Goal: Task Accomplishment & Management: Manage account settings

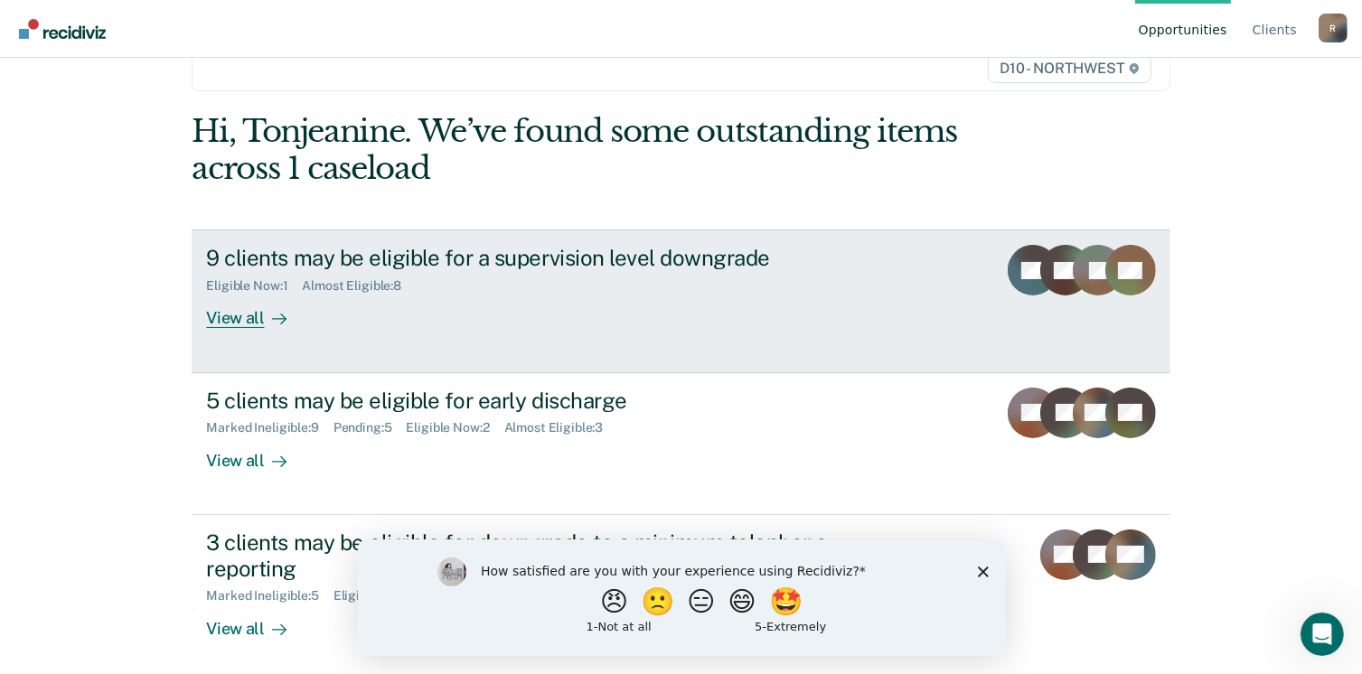
scroll to position [136, 0]
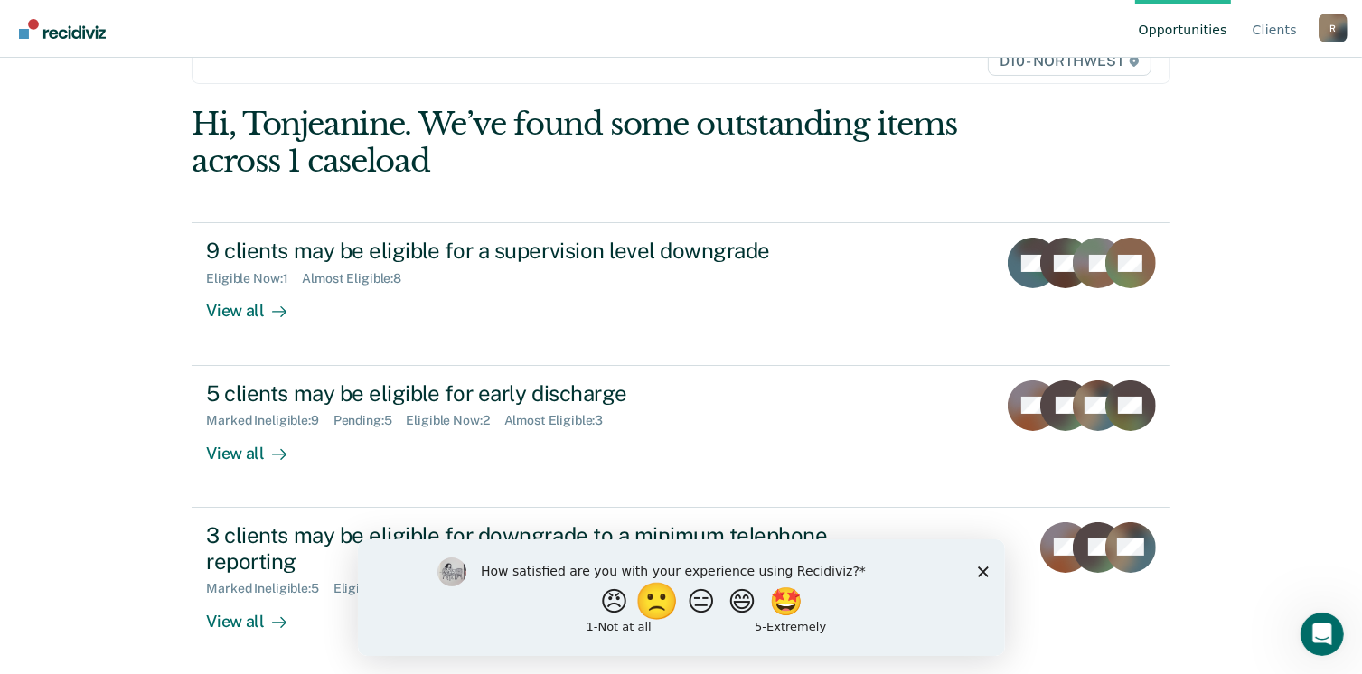
click at [657, 605] on button "🙁" at bounding box center [658, 601] width 49 height 36
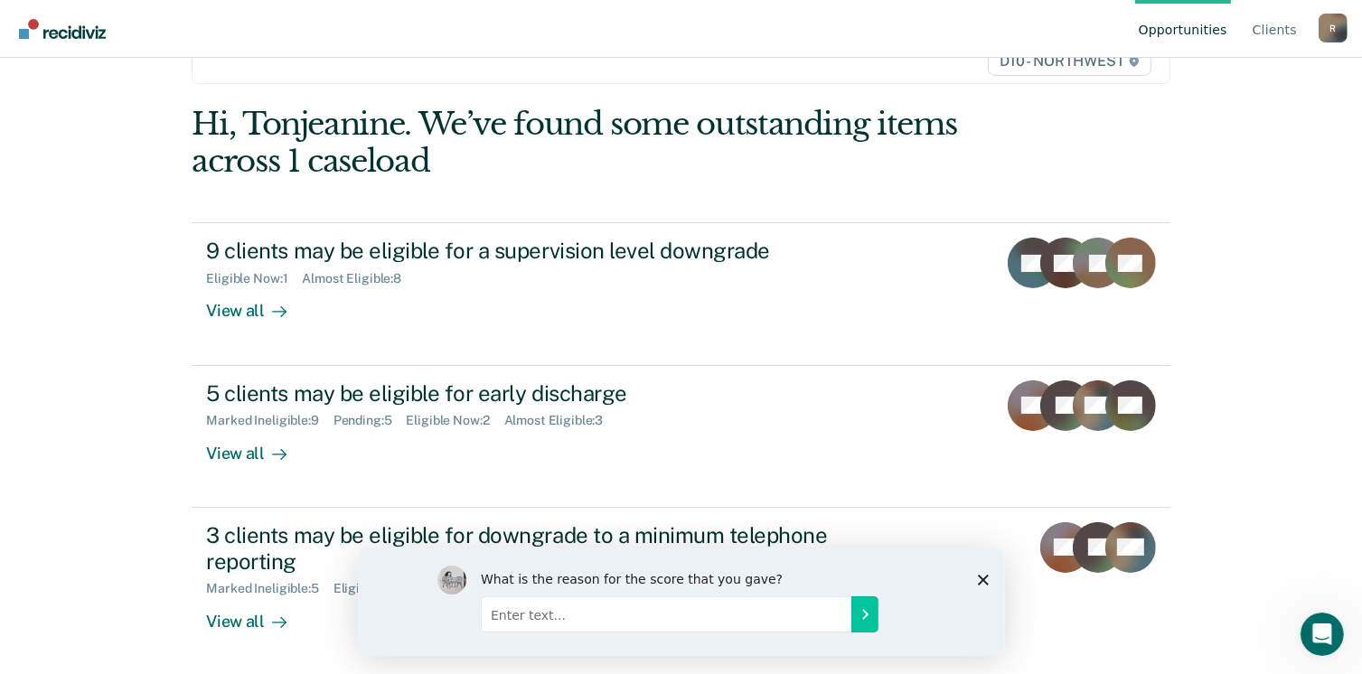
click at [540, 613] on input "Enter text..." at bounding box center [665, 613] width 370 height 36
type input "Unnecessary module"
click at [858, 617] on icon "Submit your response" at bounding box center [864, 613] width 14 height 14
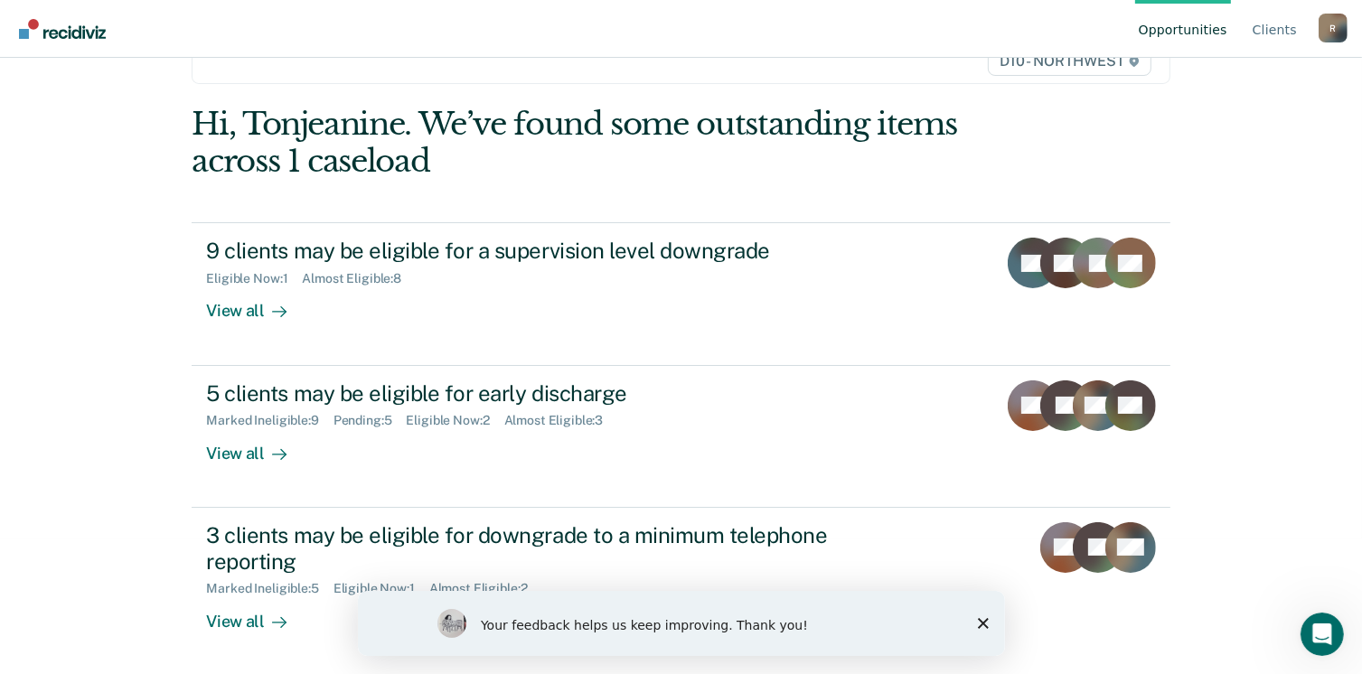
click at [984, 623] on polygon "Close survey" at bounding box center [982, 622] width 11 height 11
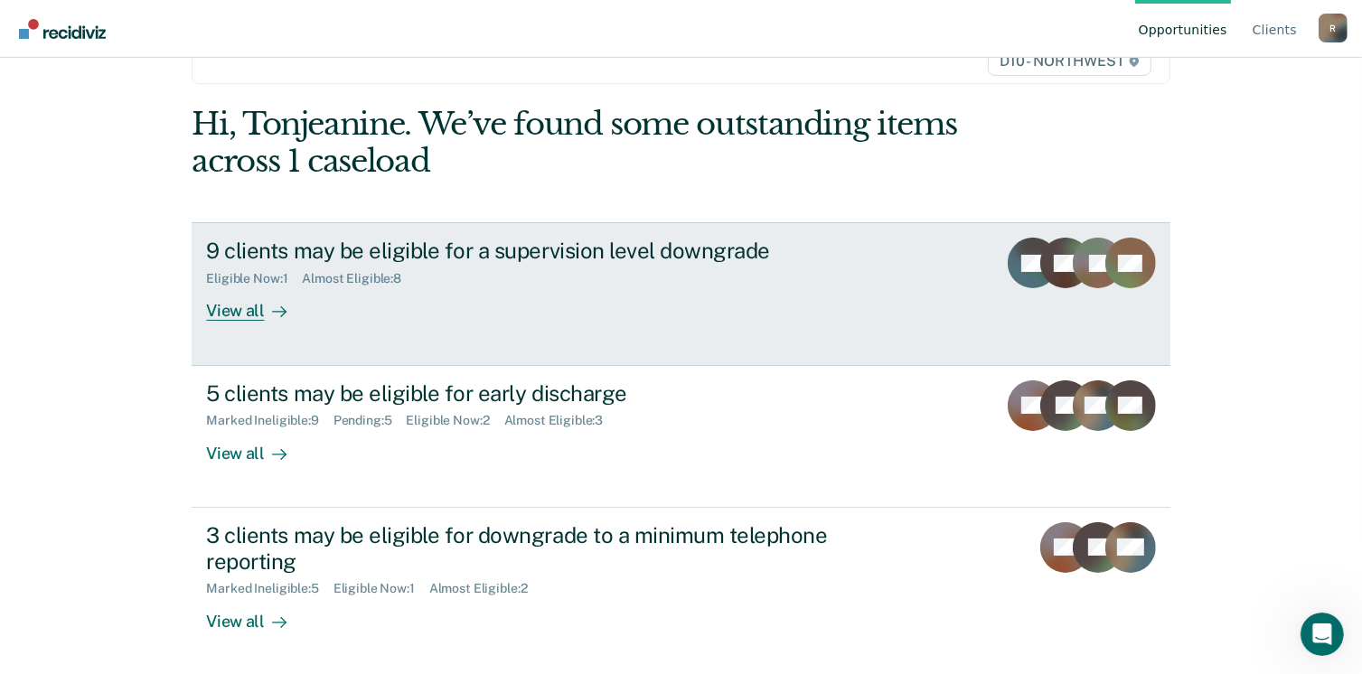
click at [220, 308] on div "View all" at bounding box center [256, 303] width 101 height 35
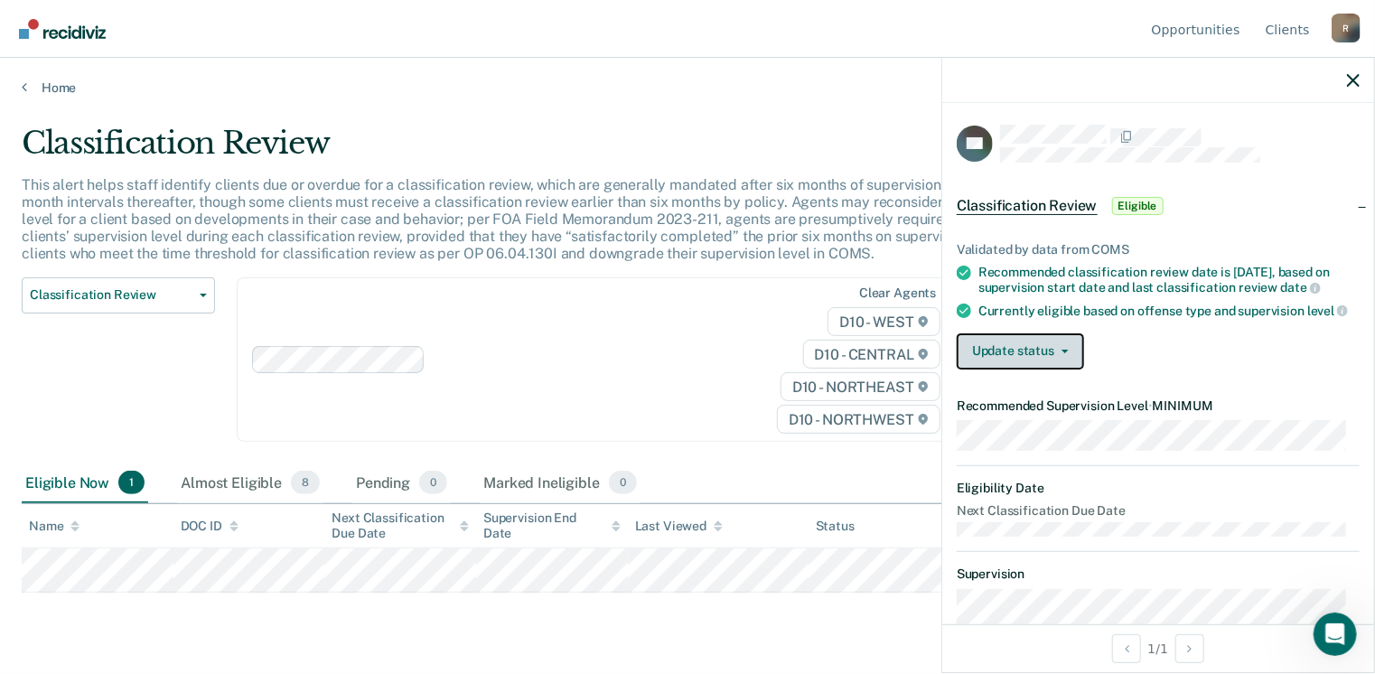
click at [1066, 353] on icon "button" at bounding box center [1065, 352] width 7 height 4
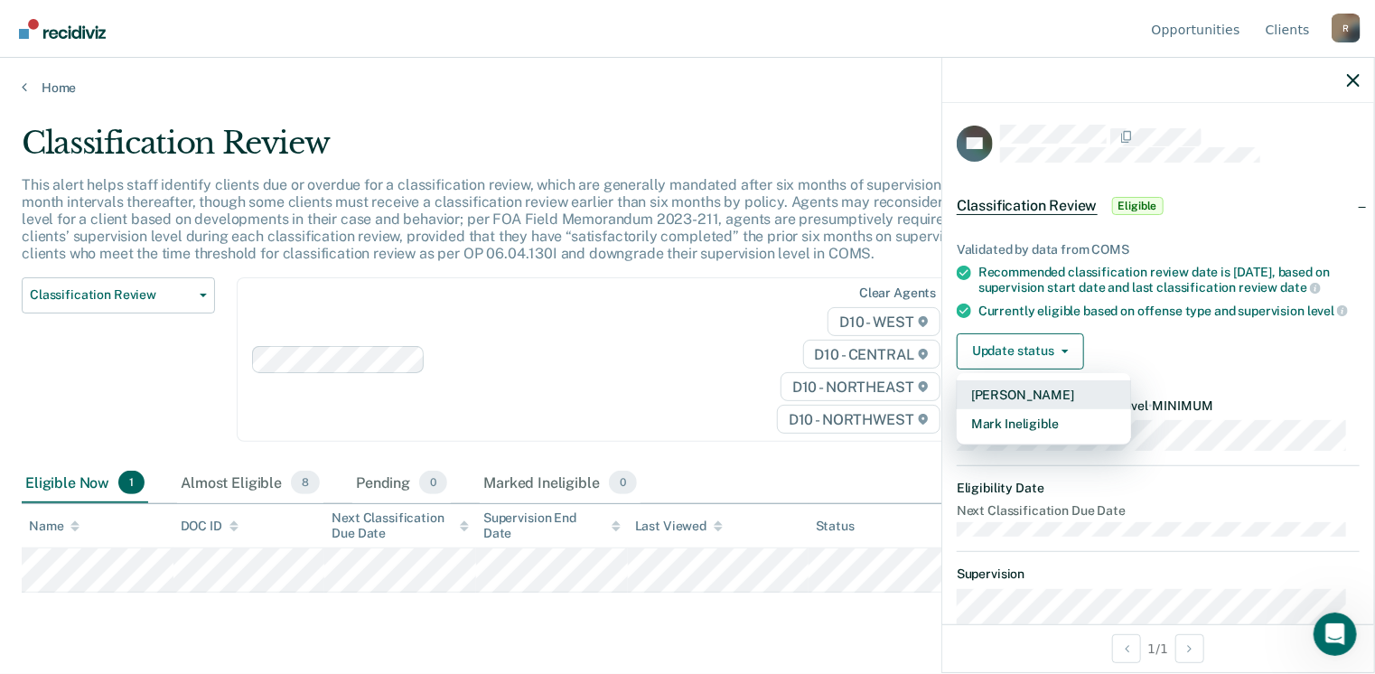
click at [1045, 406] on button "Mark Pending" at bounding box center [1044, 394] width 174 height 29
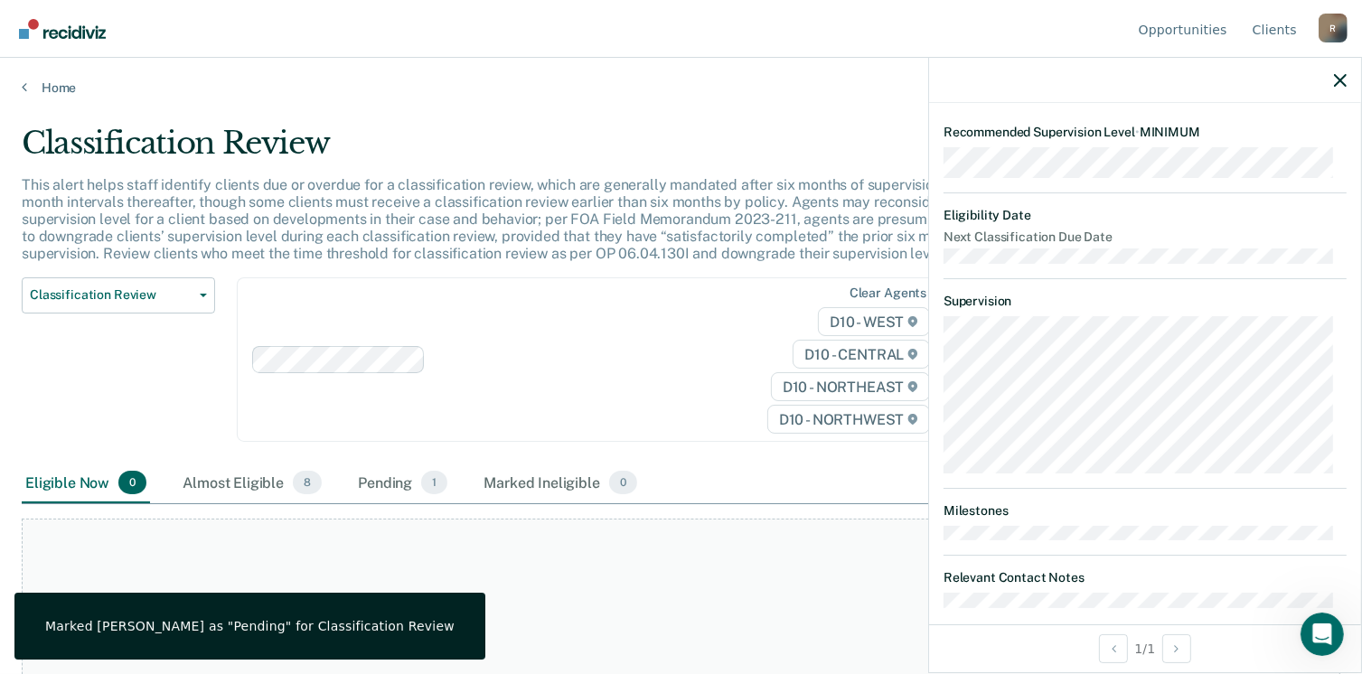
scroll to position [391, 0]
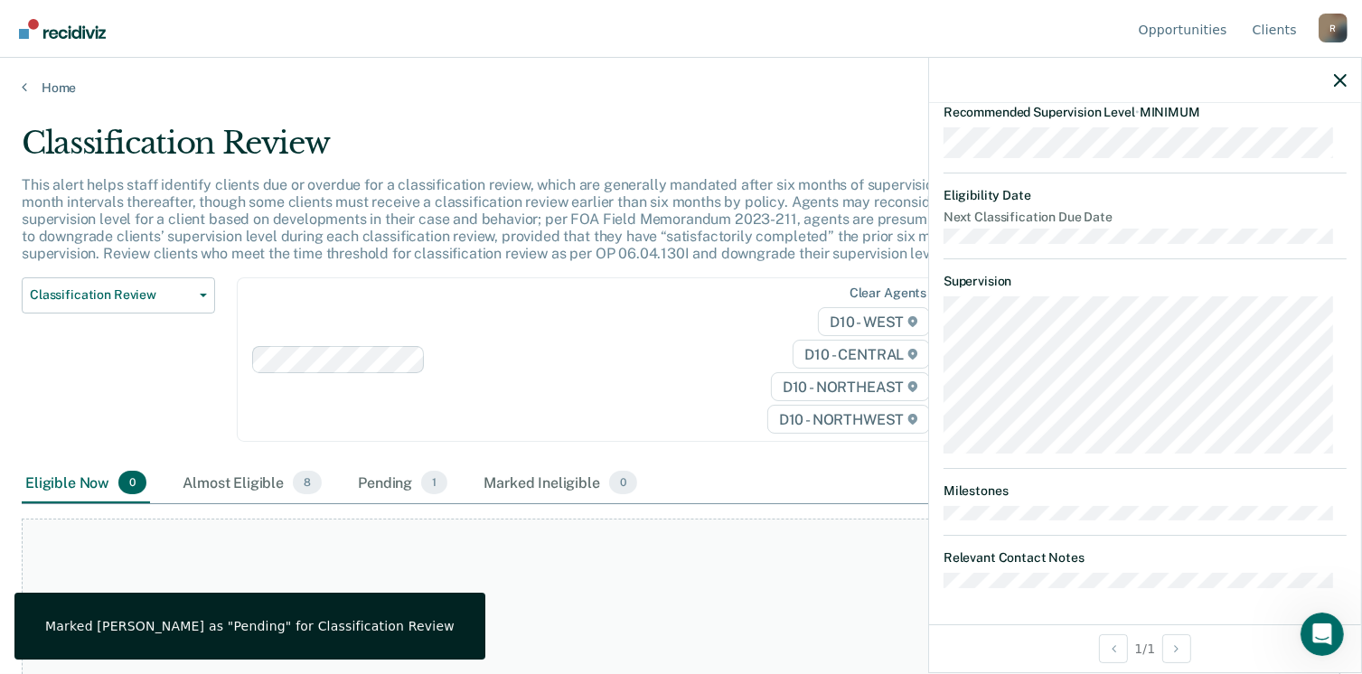
click at [1338, 78] on icon "button" at bounding box center [1340, 80] width 13 height 13
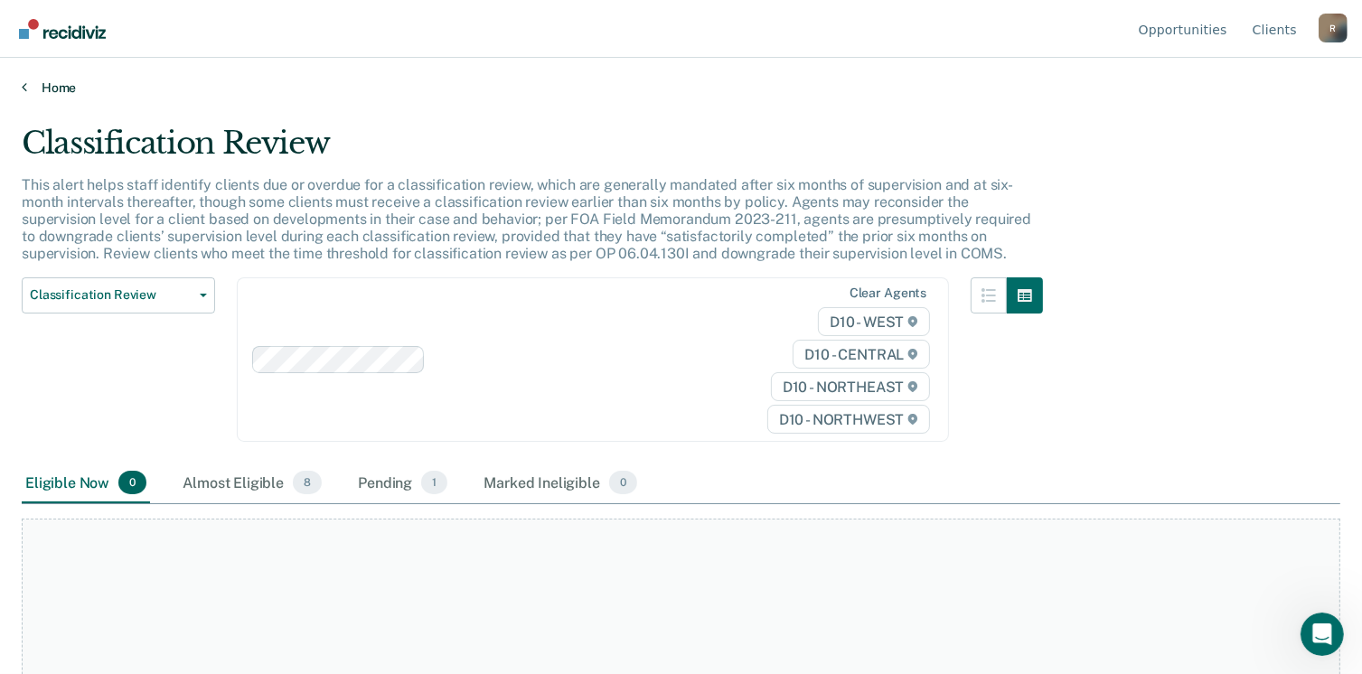
click at [69, 91] on link "Home" at bounding box center [681, 88] width 1318 height 16
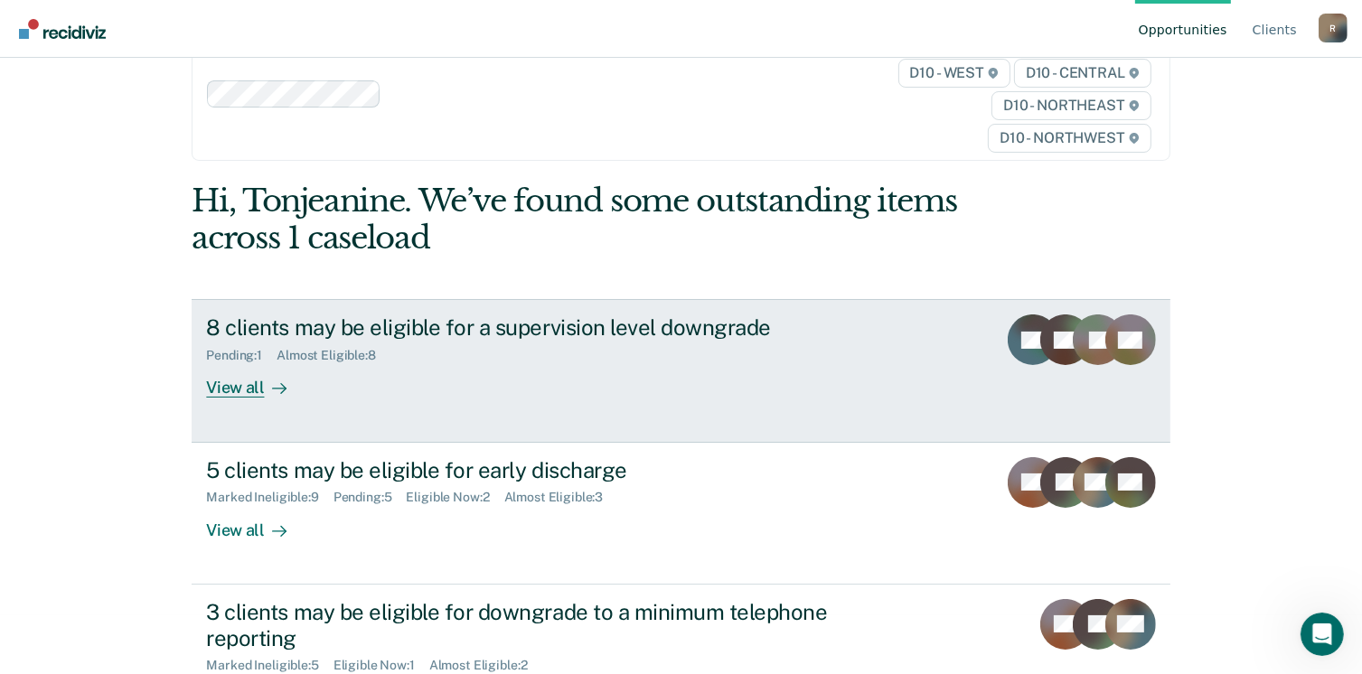
scroll to position [90, 0]
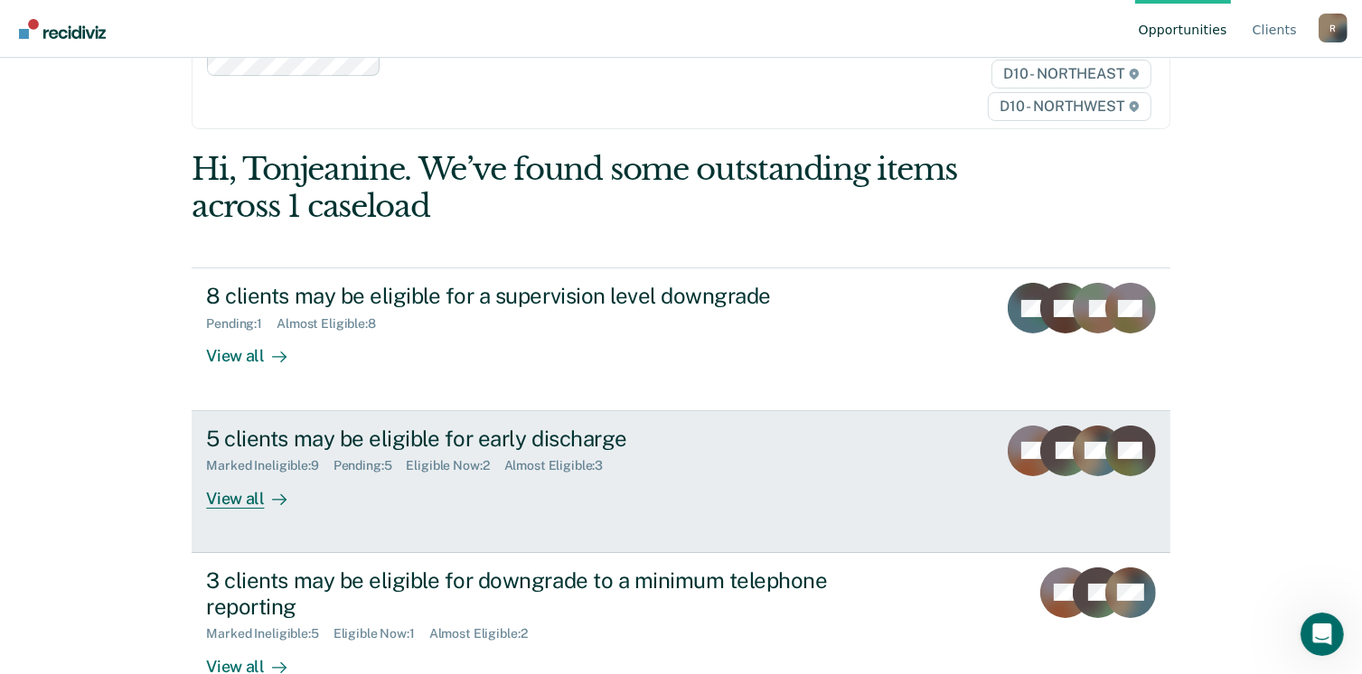
click at [220, 500] on div "View all" at bounding box center [256, 490] width 101 height 35
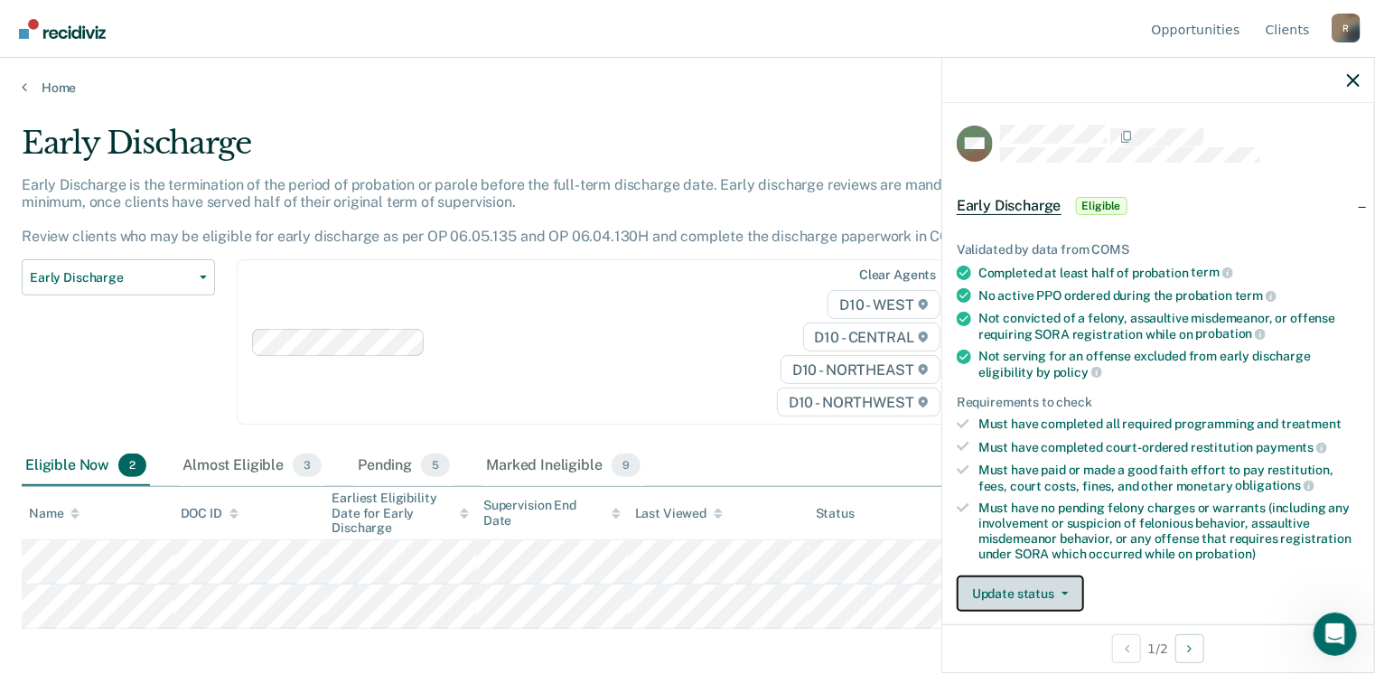
click at [1036, 595] on button "Update status" at bounding box center [1020, 594] width 127 height 36
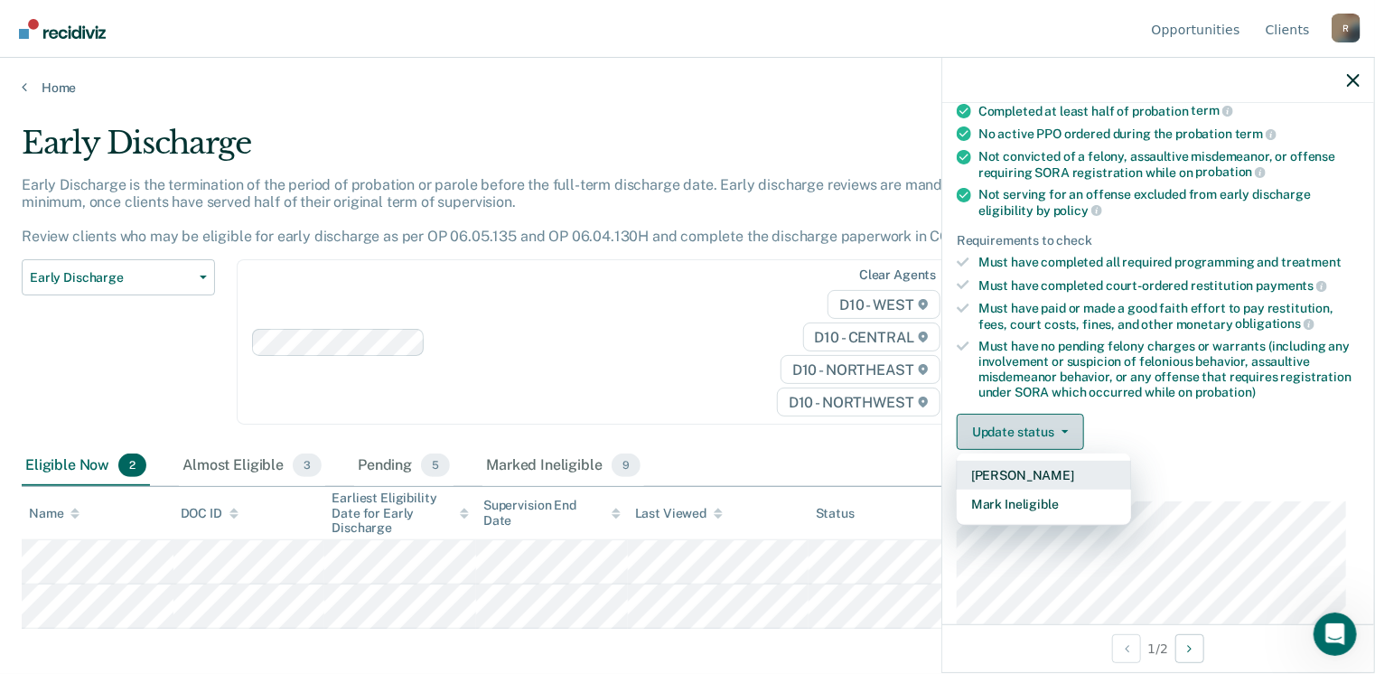
scroll to position [183, 0]
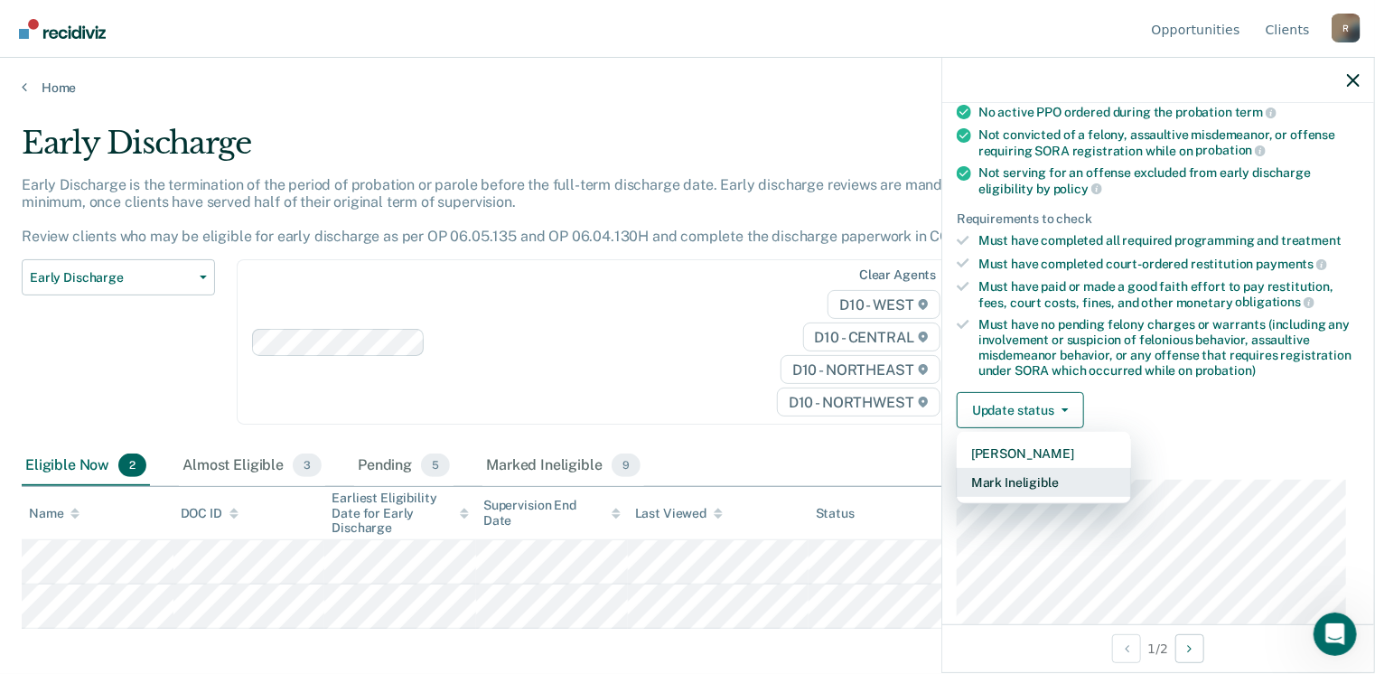
click at [1014, 482] on button "Mark Ineligible" at bounding box center [1044, 482] width 174 height 29
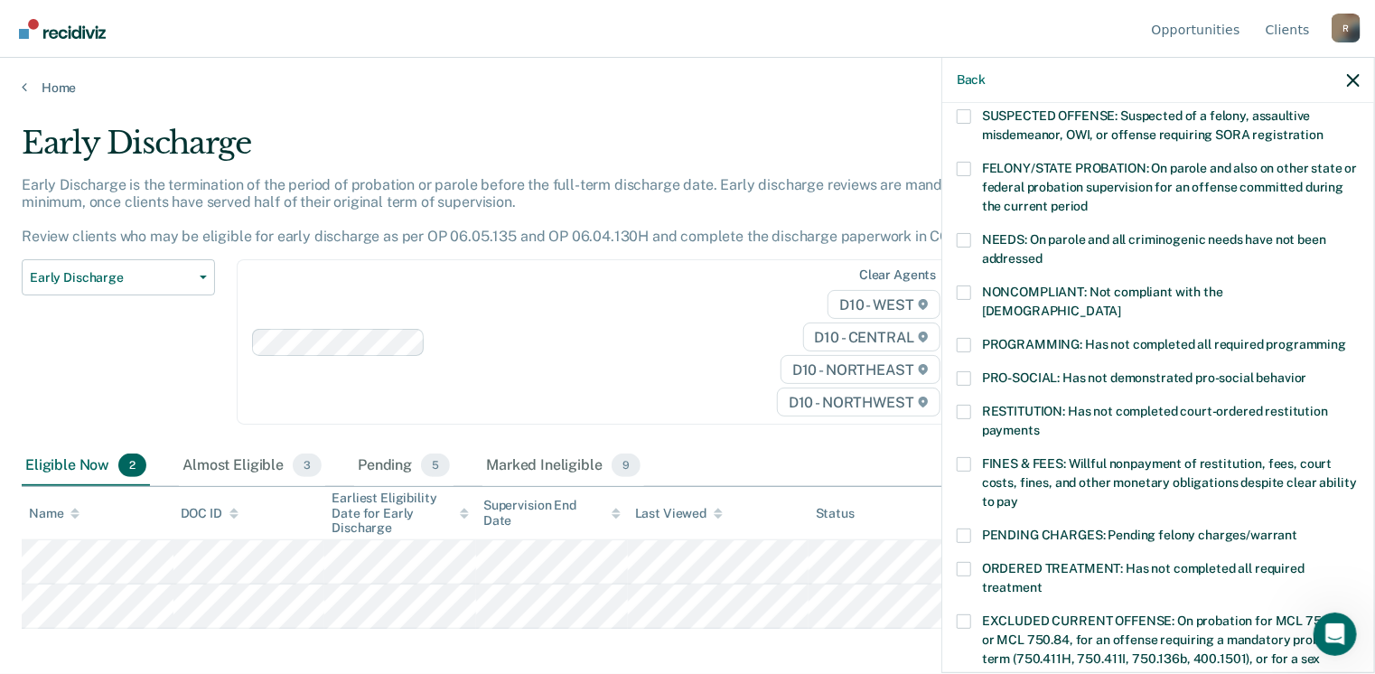
click at [963, 529] on span at bounding box center [964, 536] width 14 height 14
click at [1298, 529] on input "PENDING CHARGES: Pending felony charges/warrant" at bounding box center [1298, 529] width 0 height 0
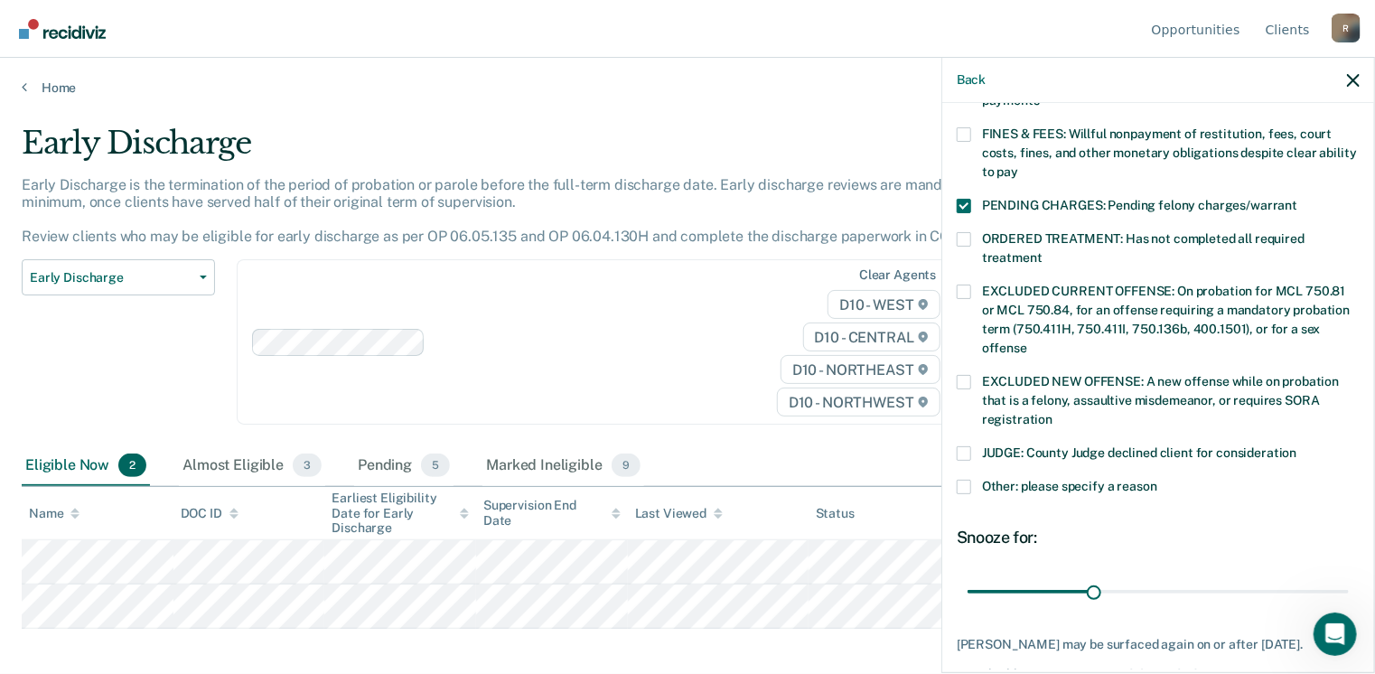
scroll to position [545, 0]
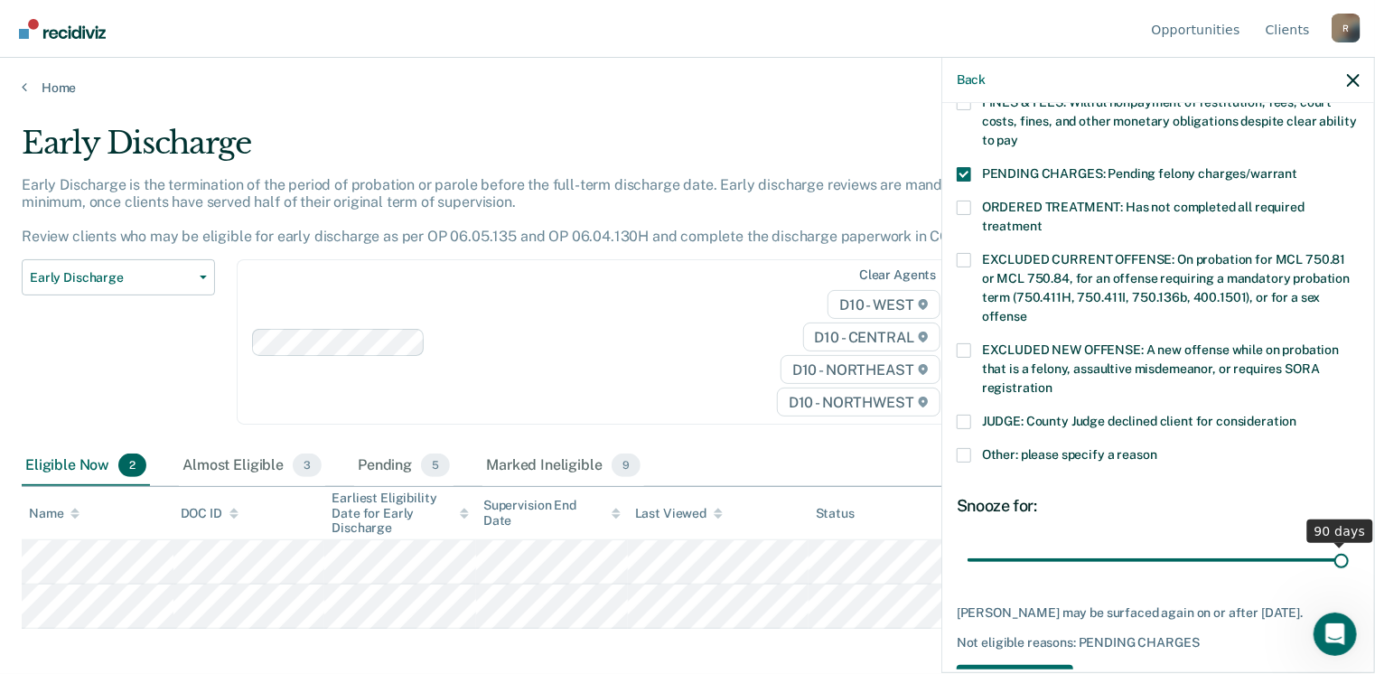
drag, startPoint x: 1105, startPoint y: 539, endPoint x: 1337, endPoint y: 541, distance: 232.2
type input "90"
click at [1337, 545] on input "range" at bounding box center [1158, 561] width 381 height 32
click at [997, 665] on button "Save" at bounding box center [1015, 683] width 117 height 37
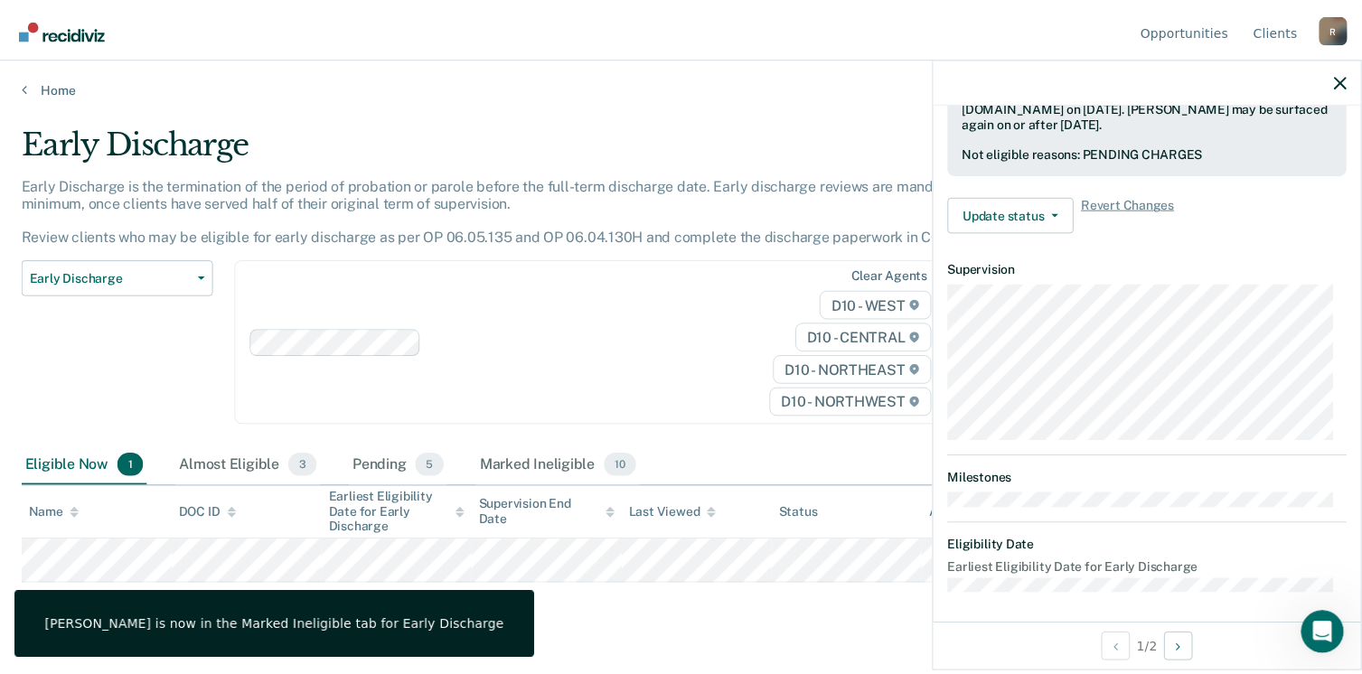
scroll to position [380, 0]
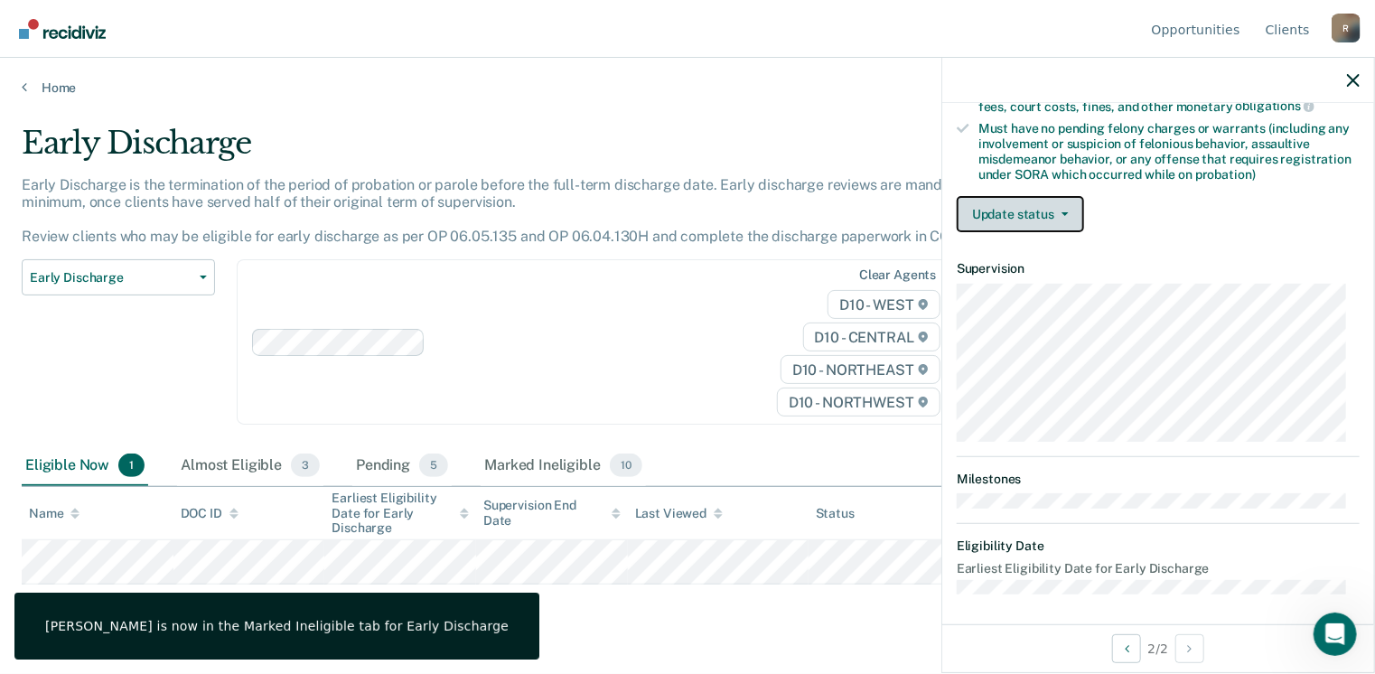
click at [1066, 209] on button "Update status" at bounding box center [1020, 214] width 127 height 36
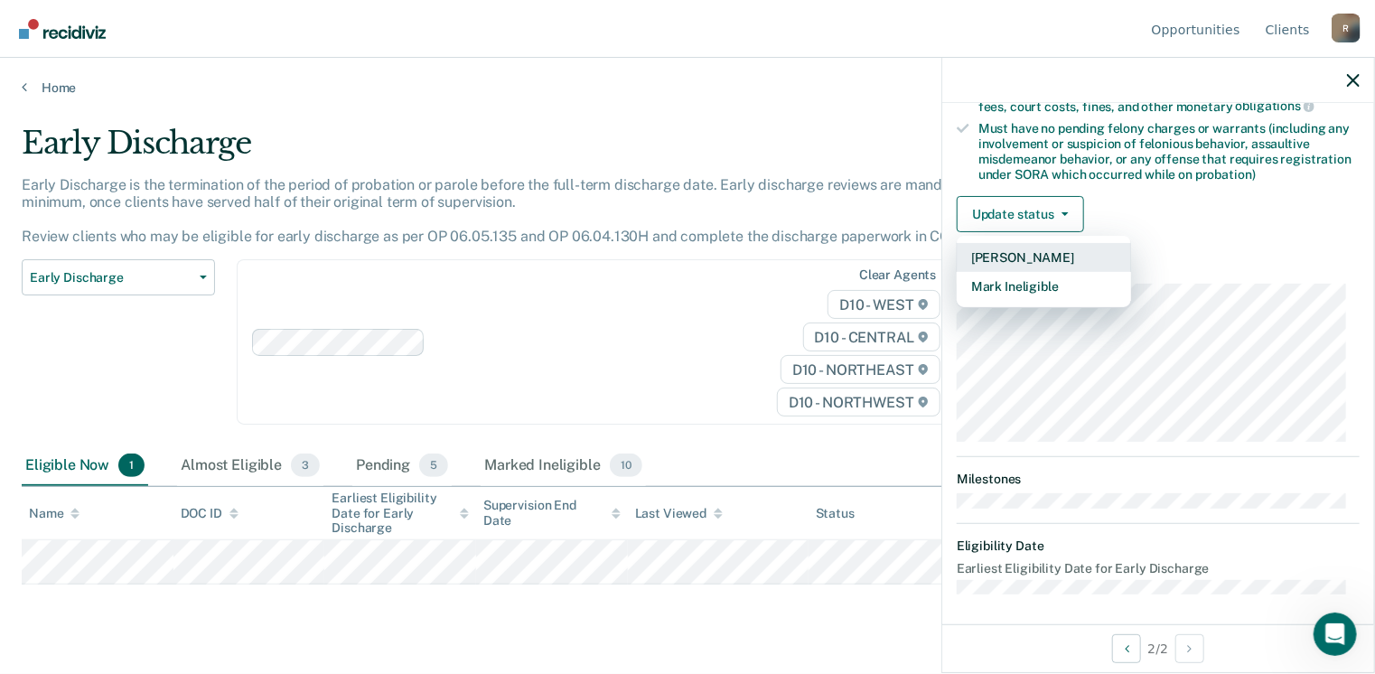
click at [1036, 251] on button "Mark Pending" at bounding box center [1044, 257] width 174 height 29
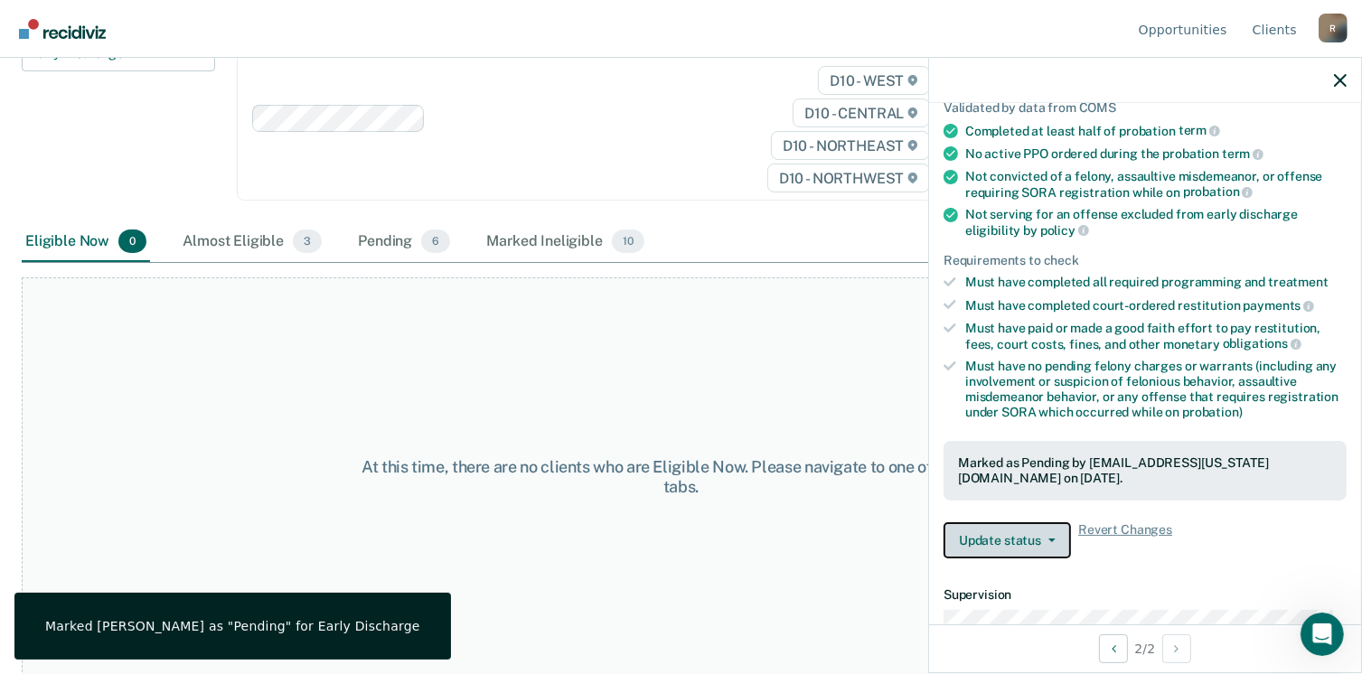
scroll to position [106, 0]
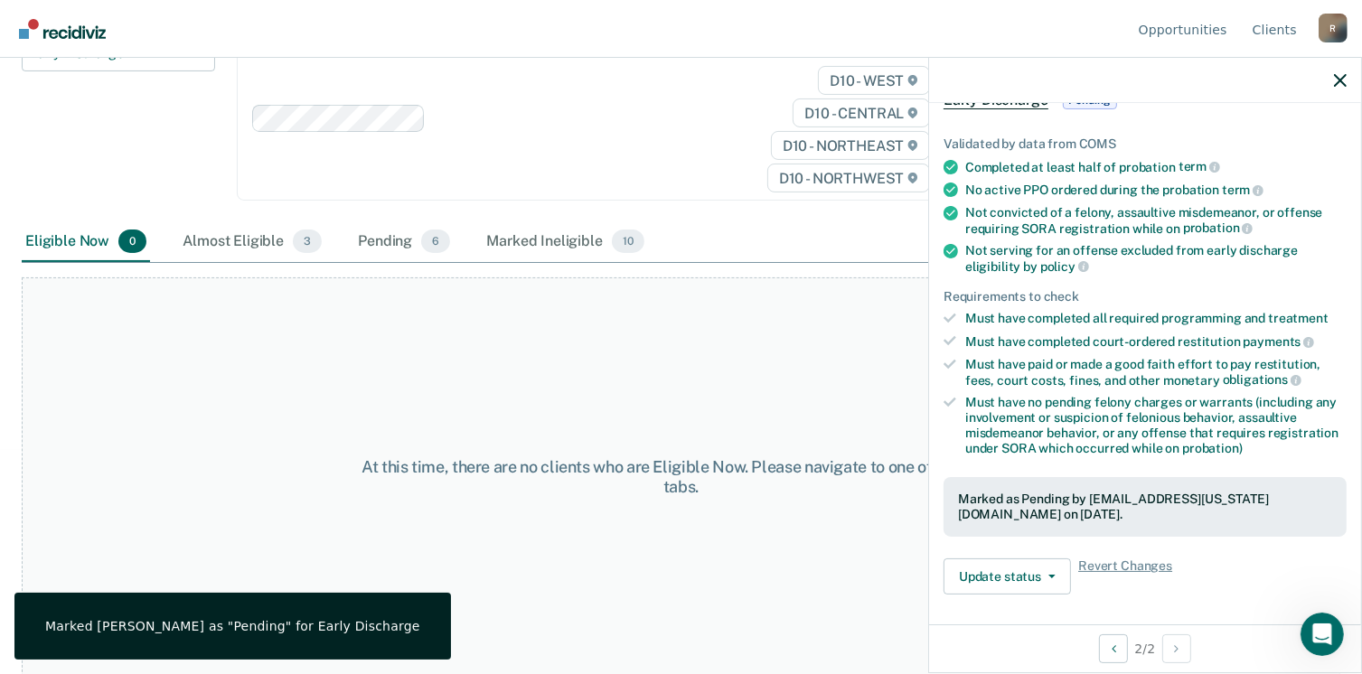
click at [1331, 80] on div at bounding box center [1145, 80] width 432 height 45
click at [1327, 80] on div at bounding box center [1145, 80] width 432 height 45
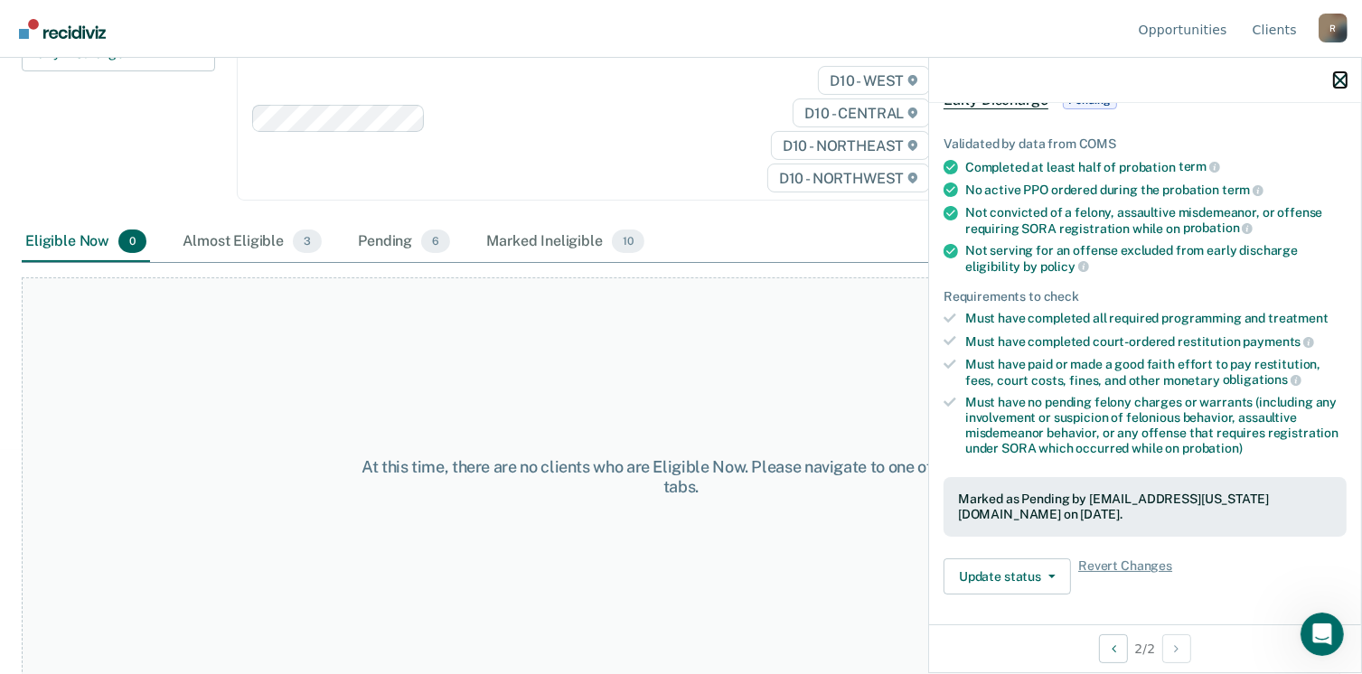
click at [1342, 83] on icon "button" at bounding box center [1340, 80] width 13 height 13
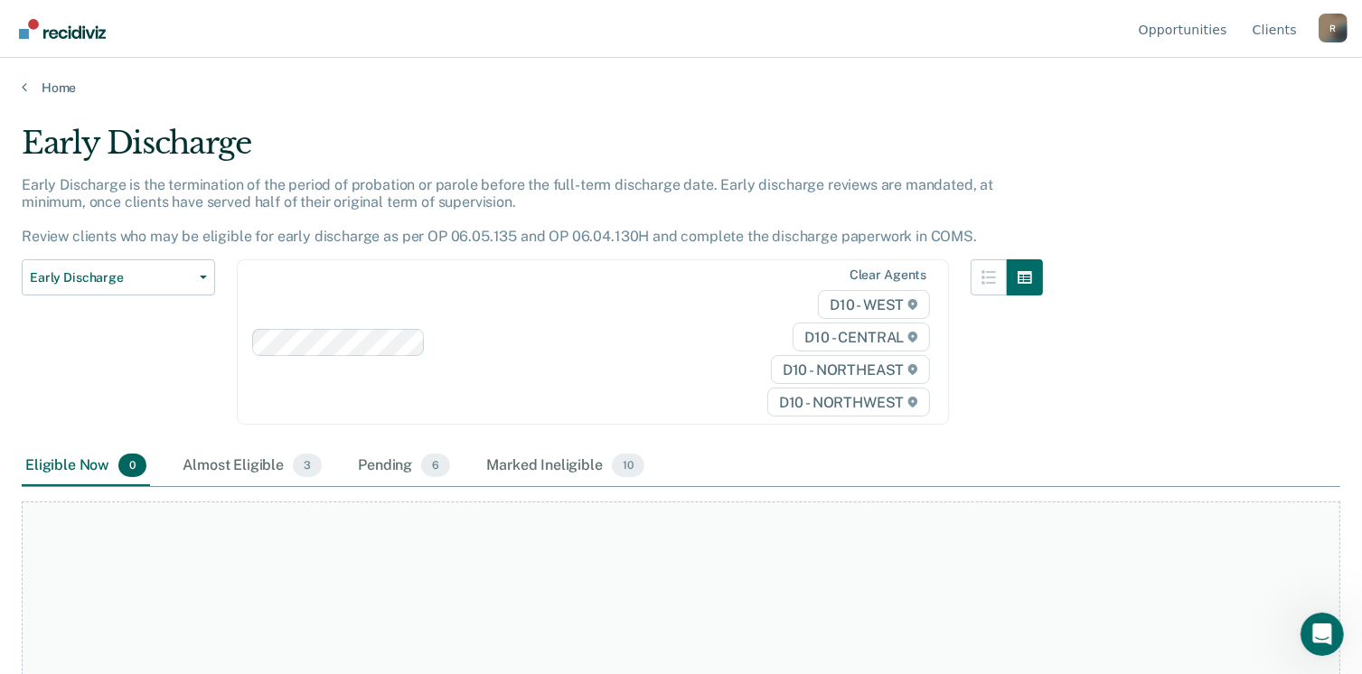
scroll to position [0, 0]
click at [70, 87] on link "Home" at bounding box center [681, 88] width 1318 height 16
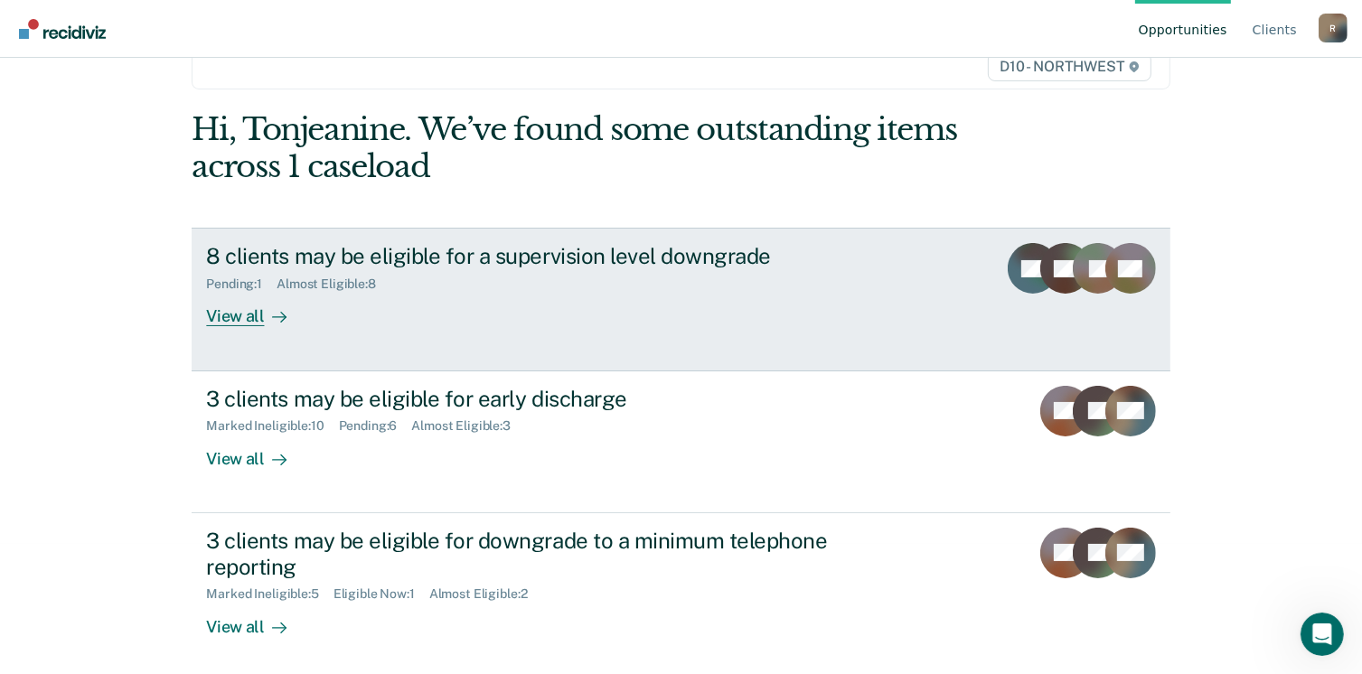
scroll to position [136, 0]
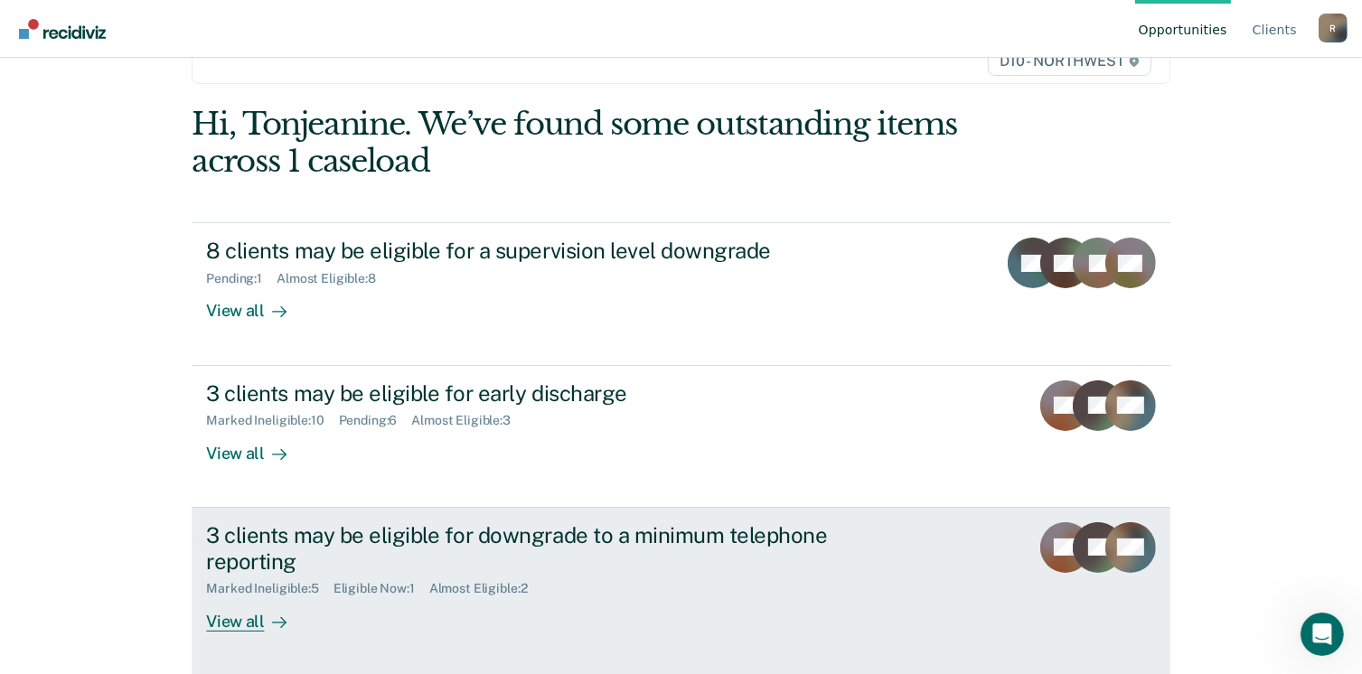
click at [239, 618] on div "View all" at bounding box center [256, 613] width 101 height 35
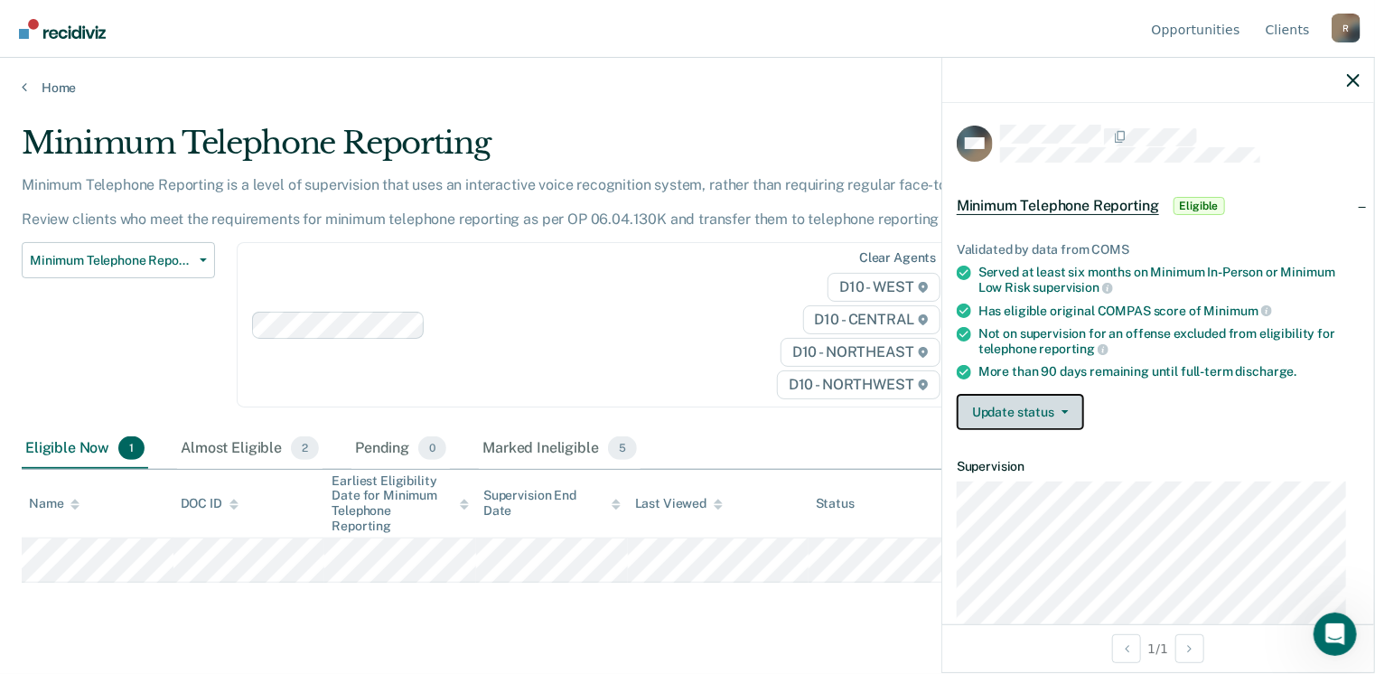
click at [1063, 403] on button "Update status" at bounding box center [1020, 412] width 127 height 36
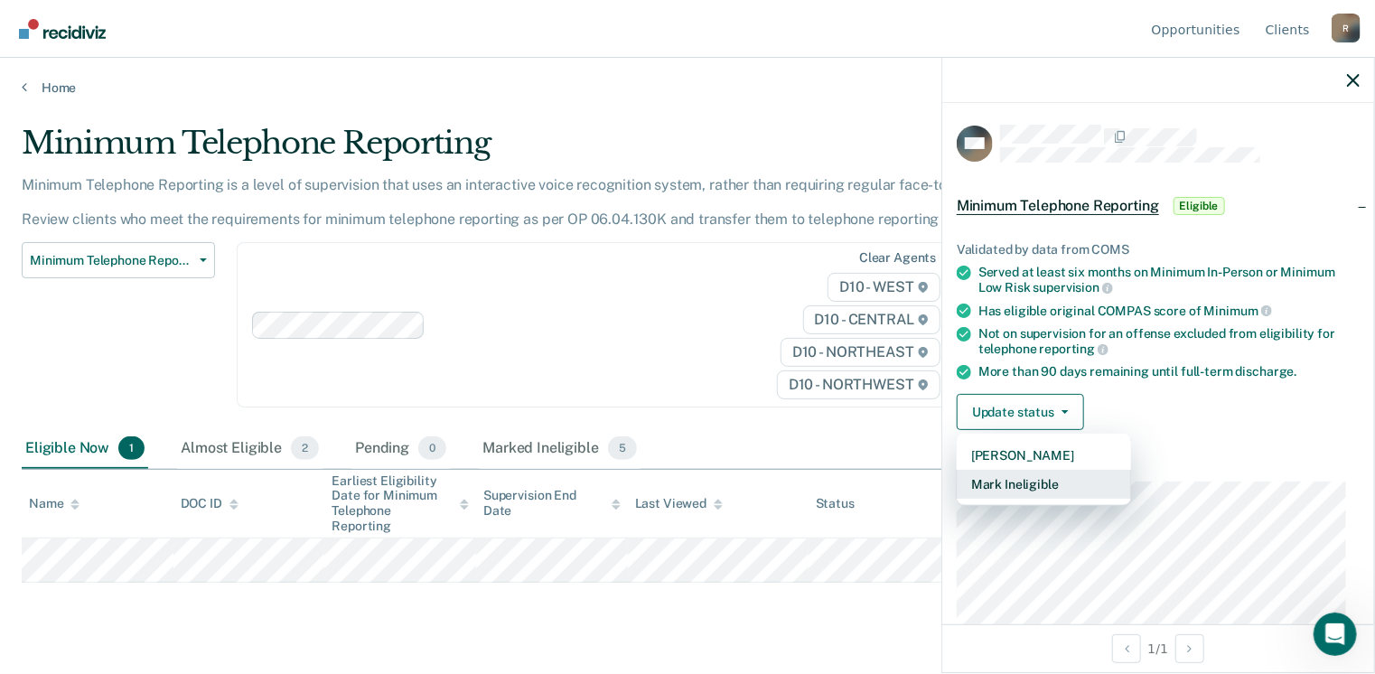
click at [1050, 485] on button "Mark Ineligible" at bounding box center [1044, 484] width 174 height 29
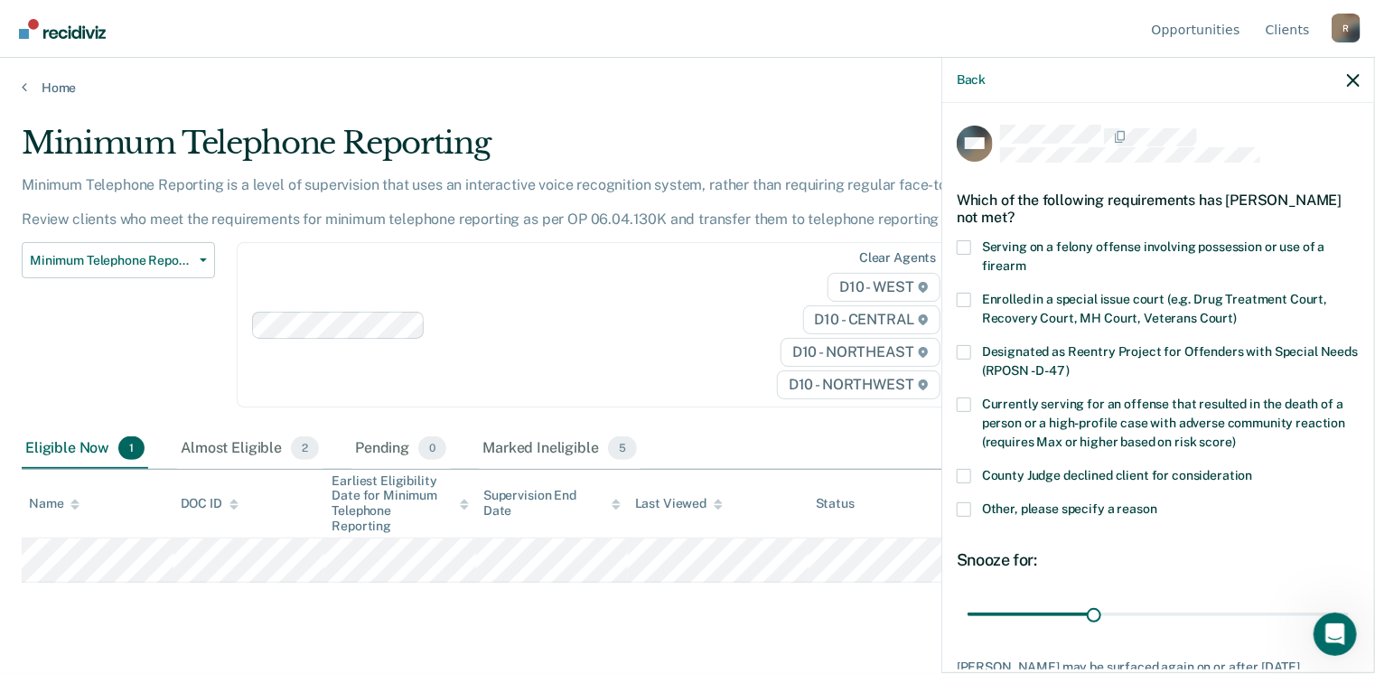
scroll to position [132, 0]
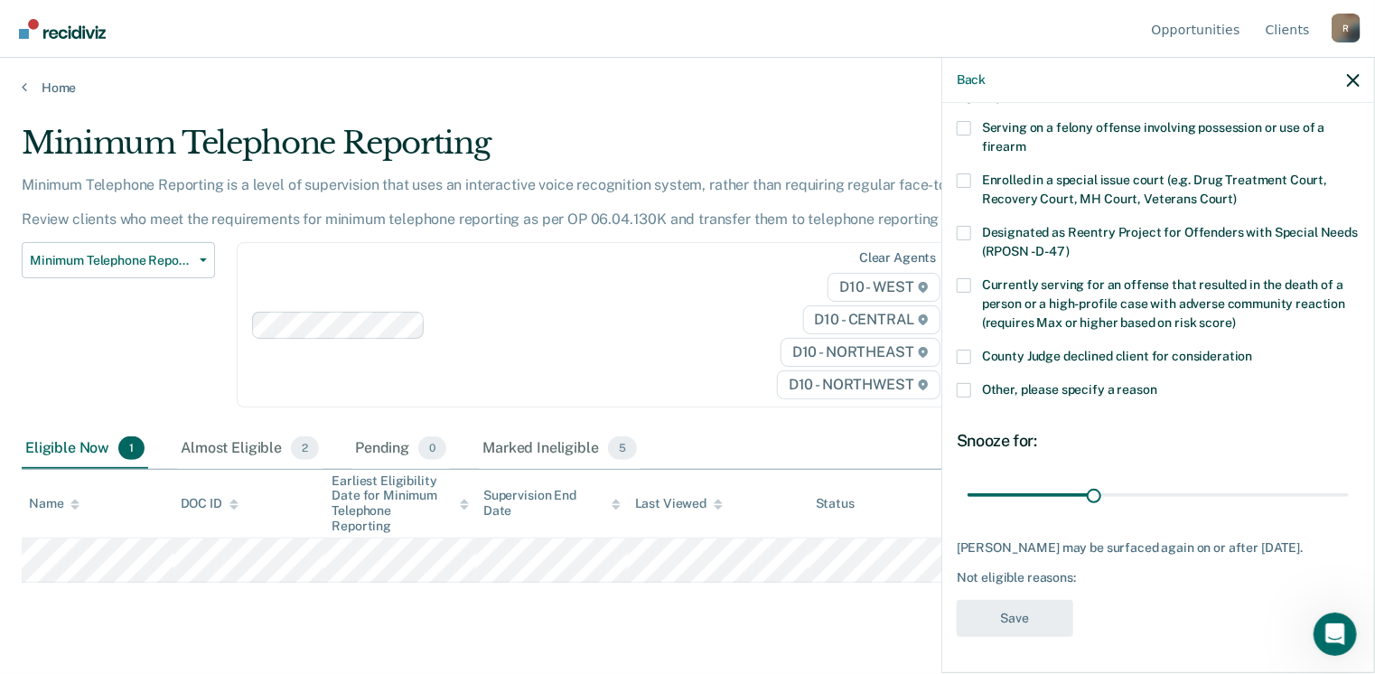
click at [964, 383] on span at bounding box center [964, 390] width 14 height 14
click at [1158, 383] on input "Other, please specify a reason" at bounding box center [1158, 383] width 0 height 0
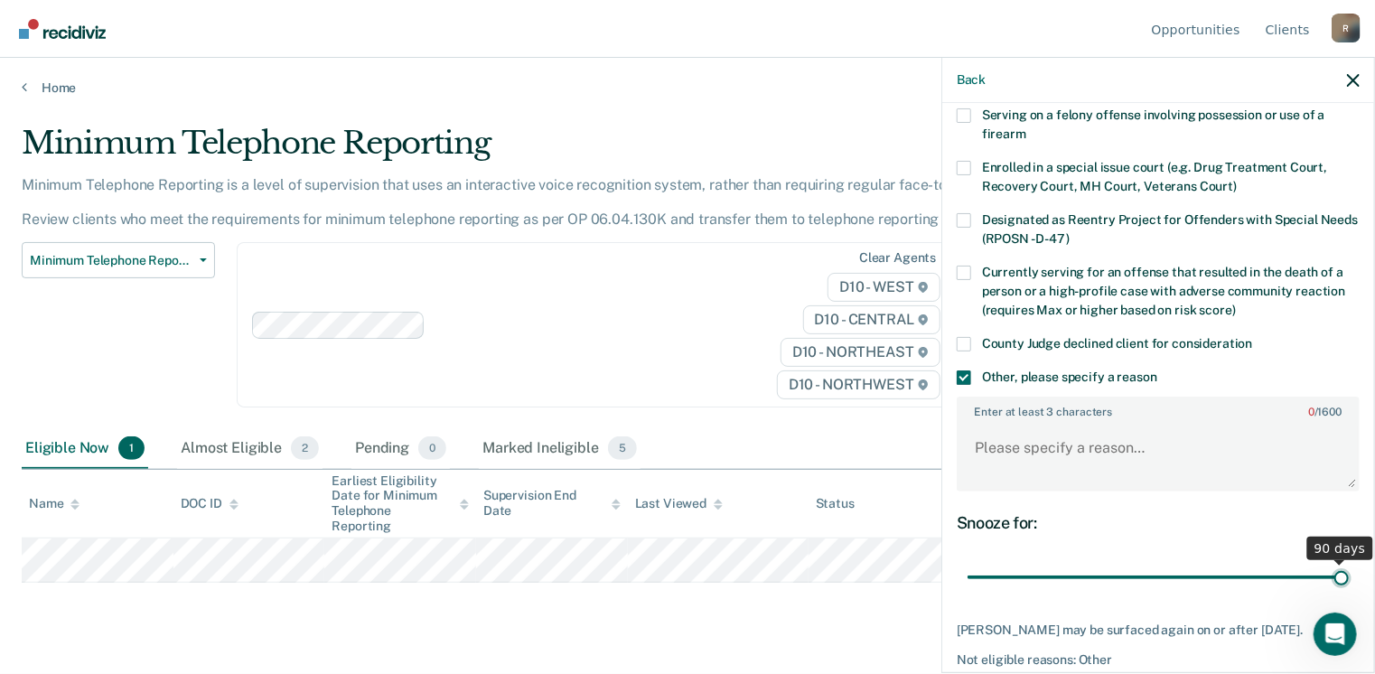
drag, startPoint x: 1084, startPoint y: 575, endPoint x: 1334, endPoint y: 563, distance: 249.7
type input "90"
click at [1334, 563] on input "range" at bounding box center [1158, 578] width 381 height 32
click at [1018, 440] on textarea "Enter at least 3 characters 0 / 1600" at bounding box center [1158, 456] width 399 height 67
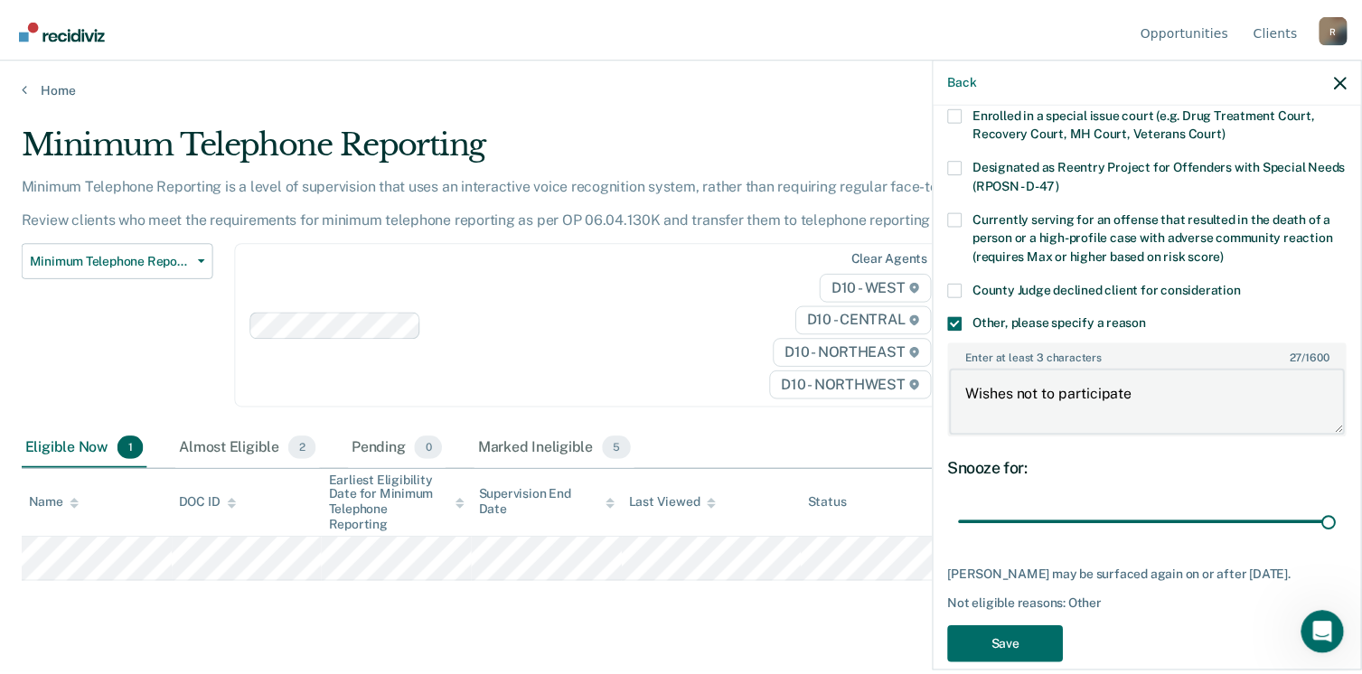
scroll to position [210, 0]
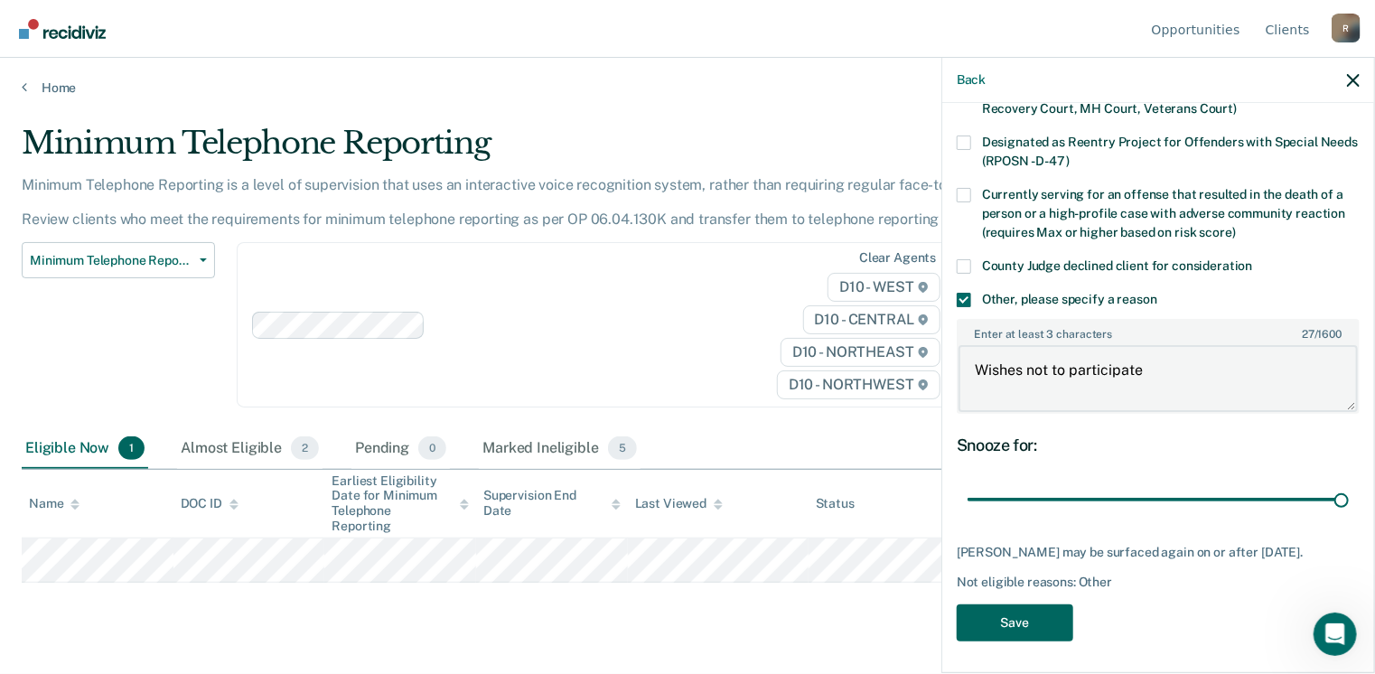
type textarea "Wishes not to participate"
click at [1037, 628] on button "Save" at bounding box center [1015, 623] width 117 height 37
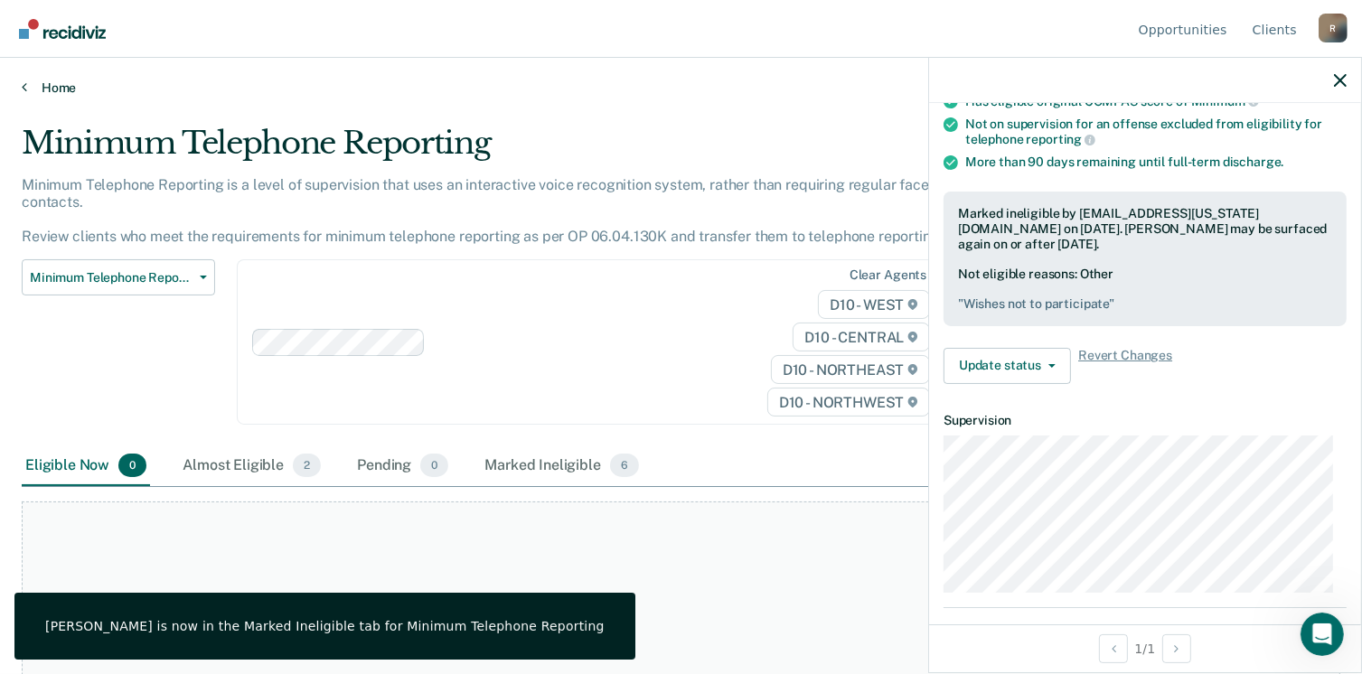
click at [68, 88] on link "Home" at bounding box center [681, 88] width 1318 height 16
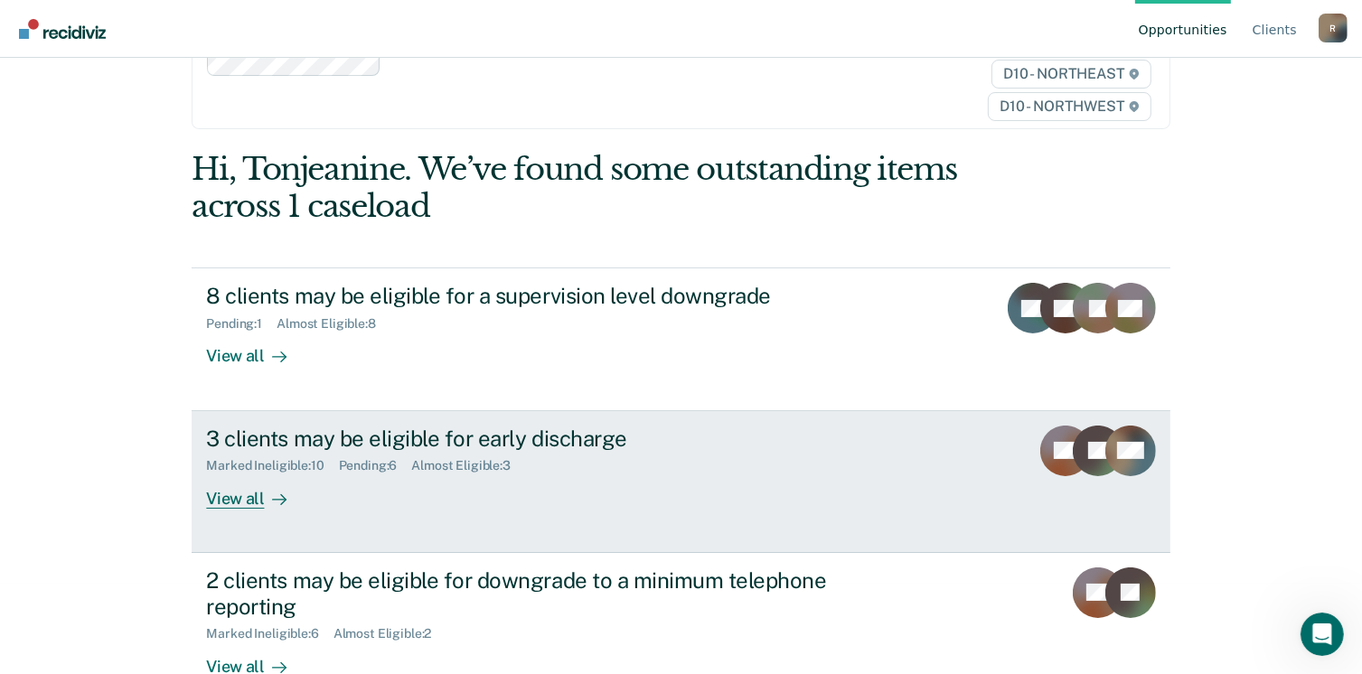
scroll to position [136, 0]
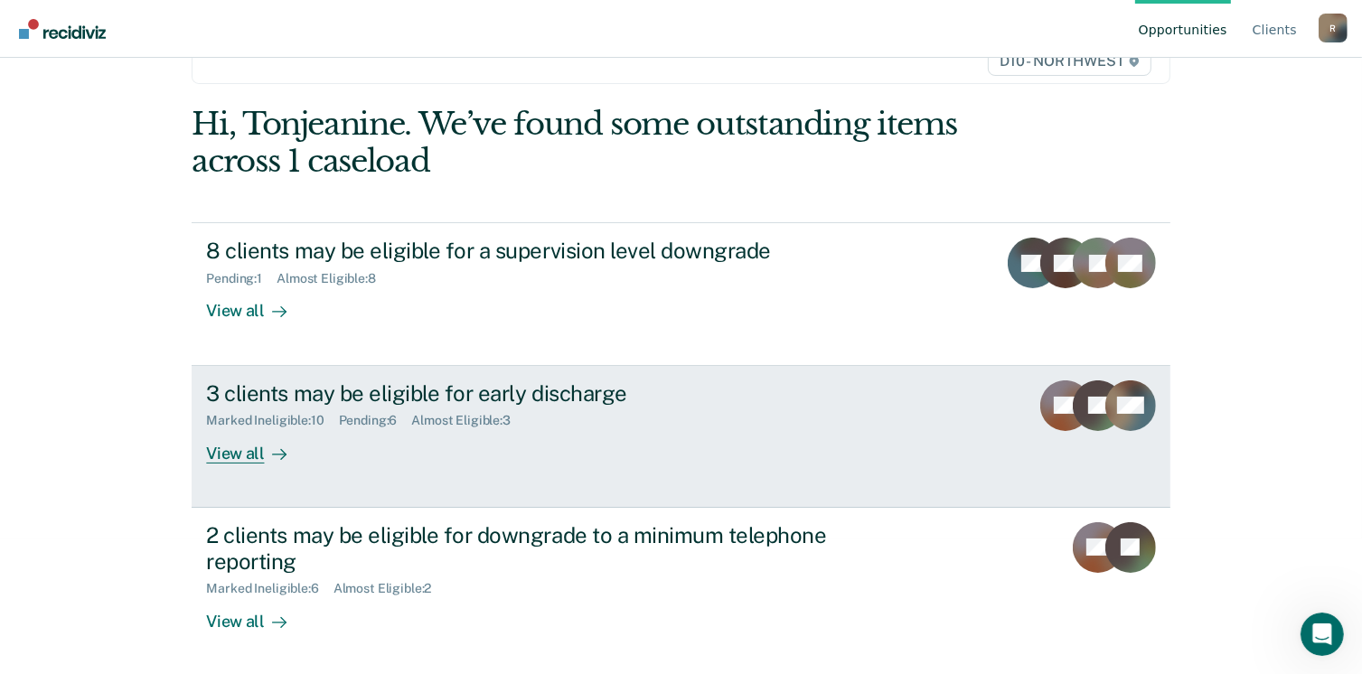
click at [233, 456] on div "View all" at bounding box center [256, 445] width 101 height 35
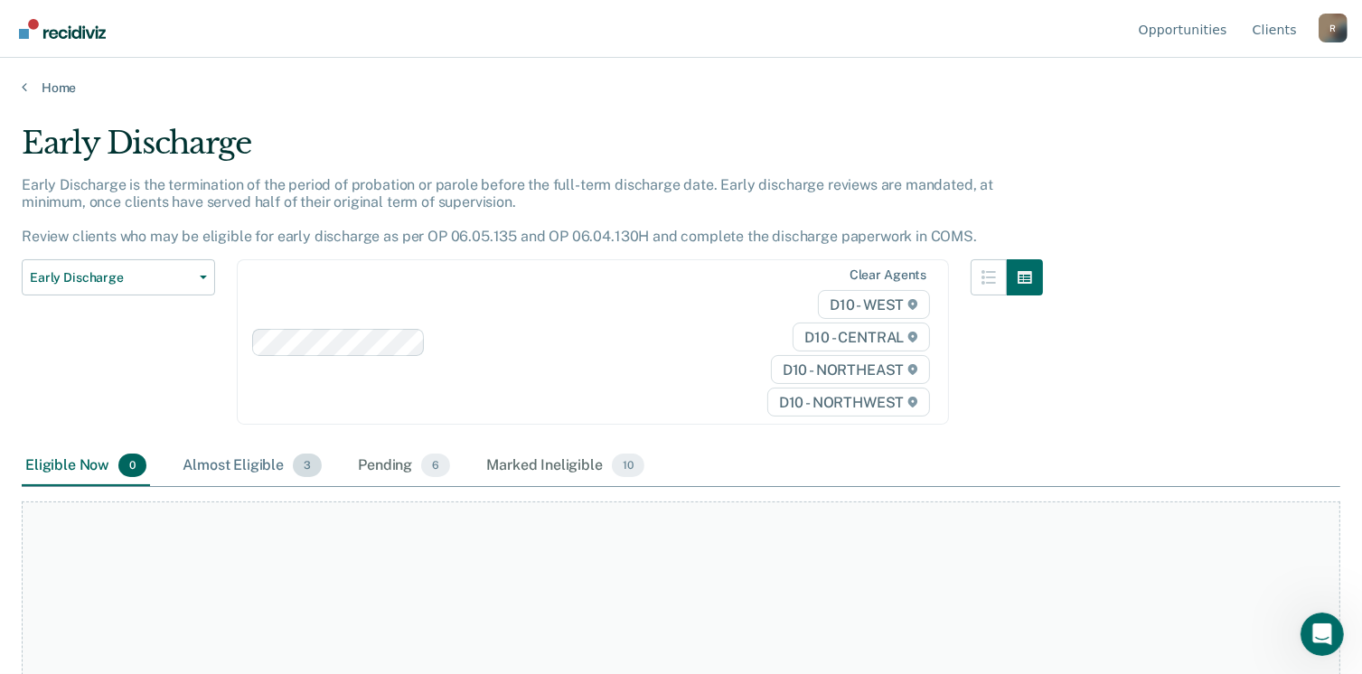
click at [222, 467] on div "Almost Eligible 3" at bounding box center [252, 466] width 146 height 40
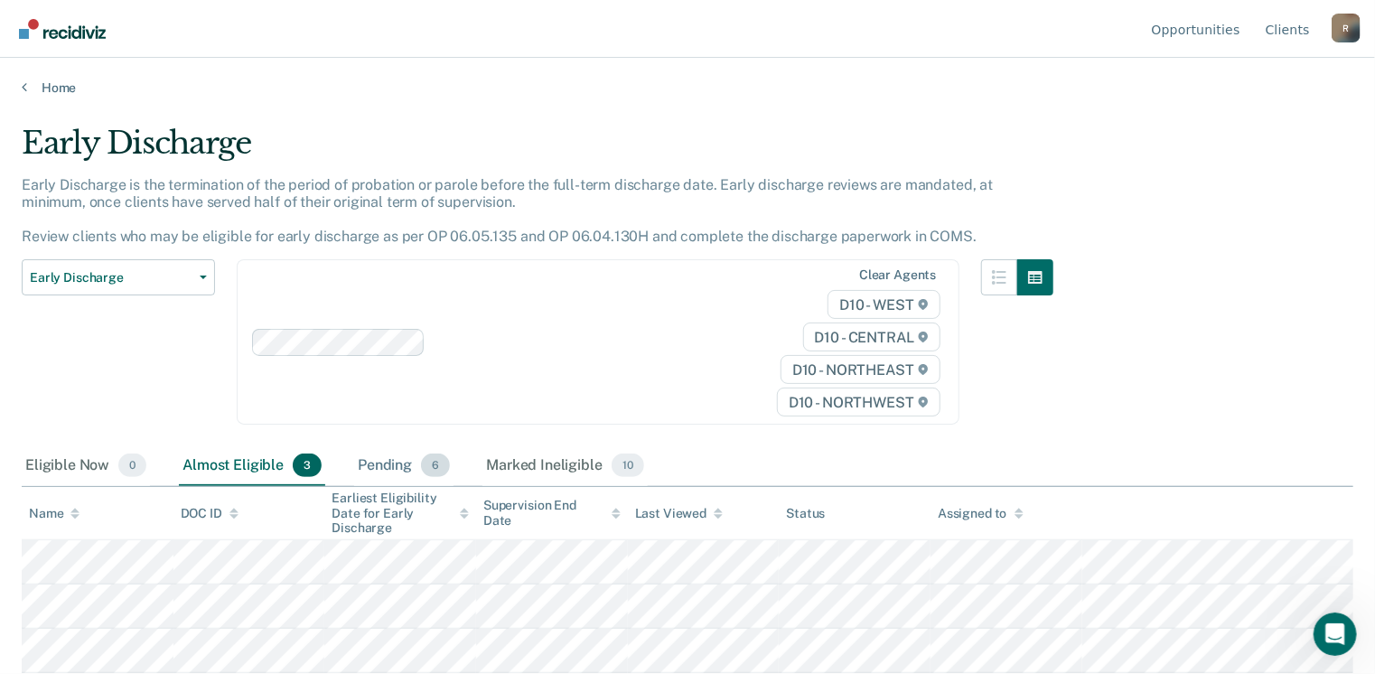
click at [376, 467] on div "Pending 6" at bounding box center [403, 466] width 99 height 40
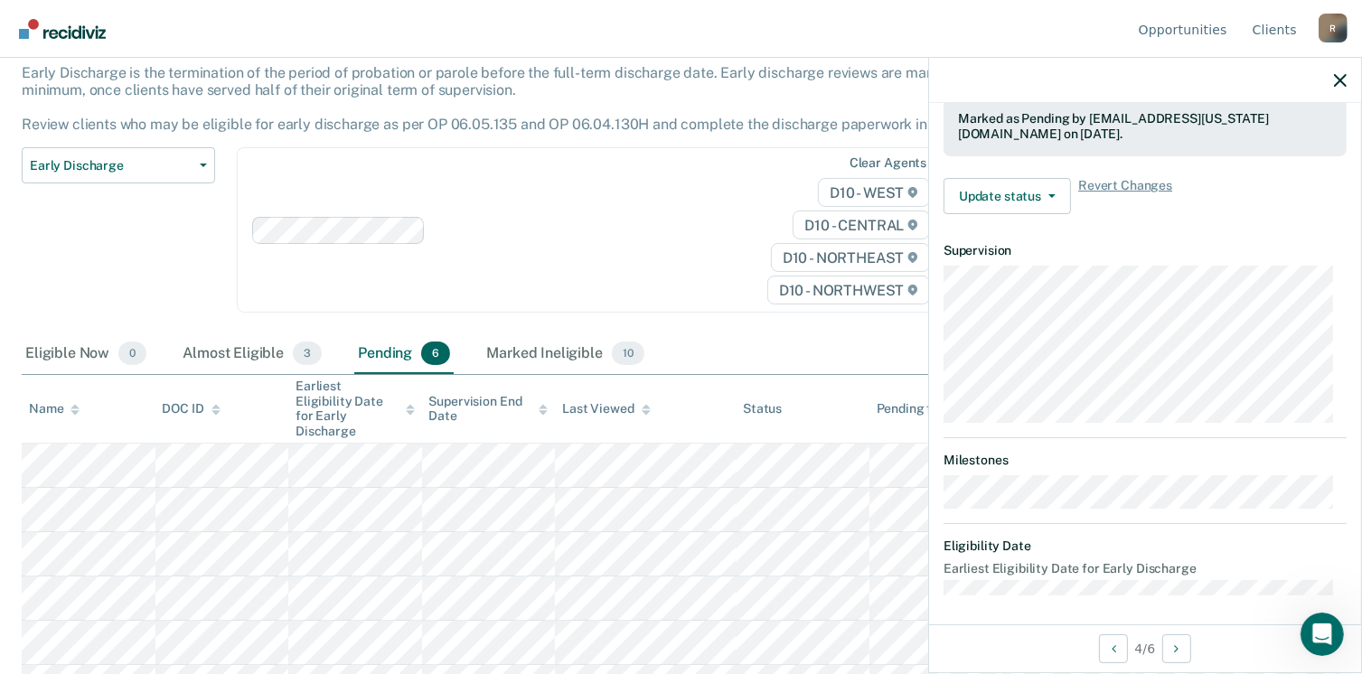
scroll to position [130, 0]
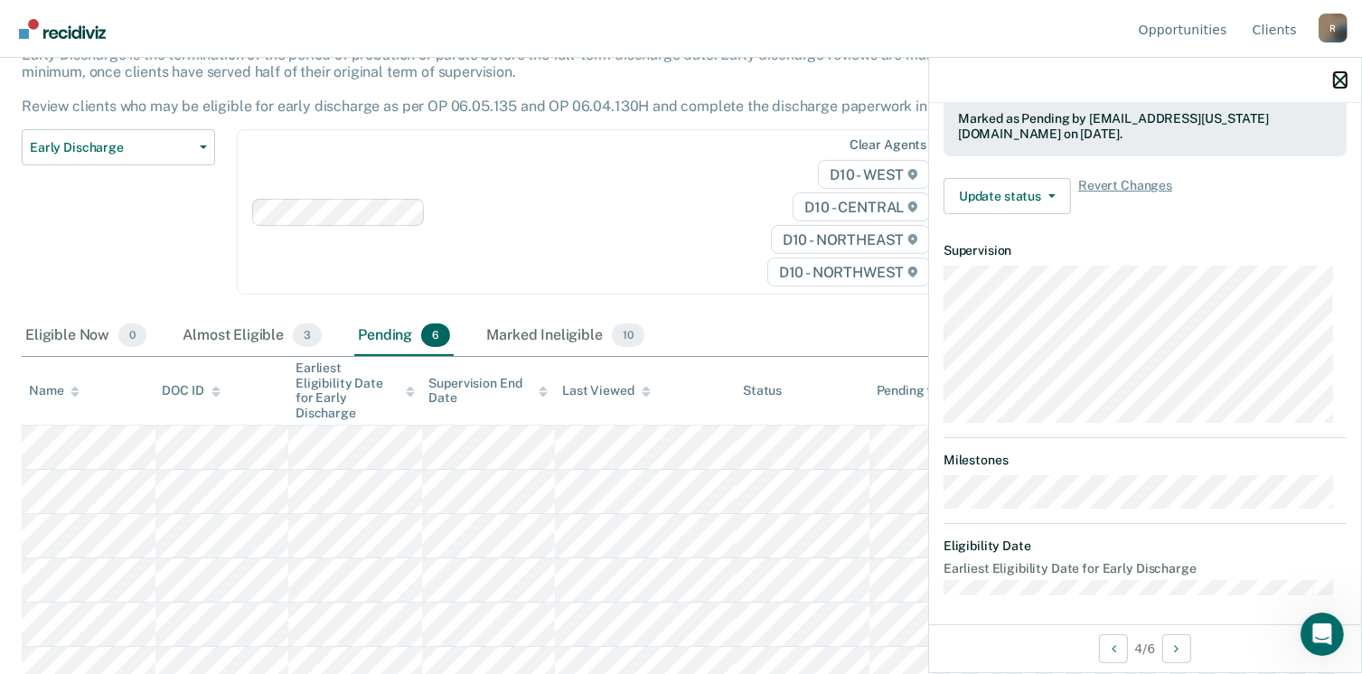
click at [1343, 80] on icon "button" at bounding box center [1340, 80] width 13 height 13
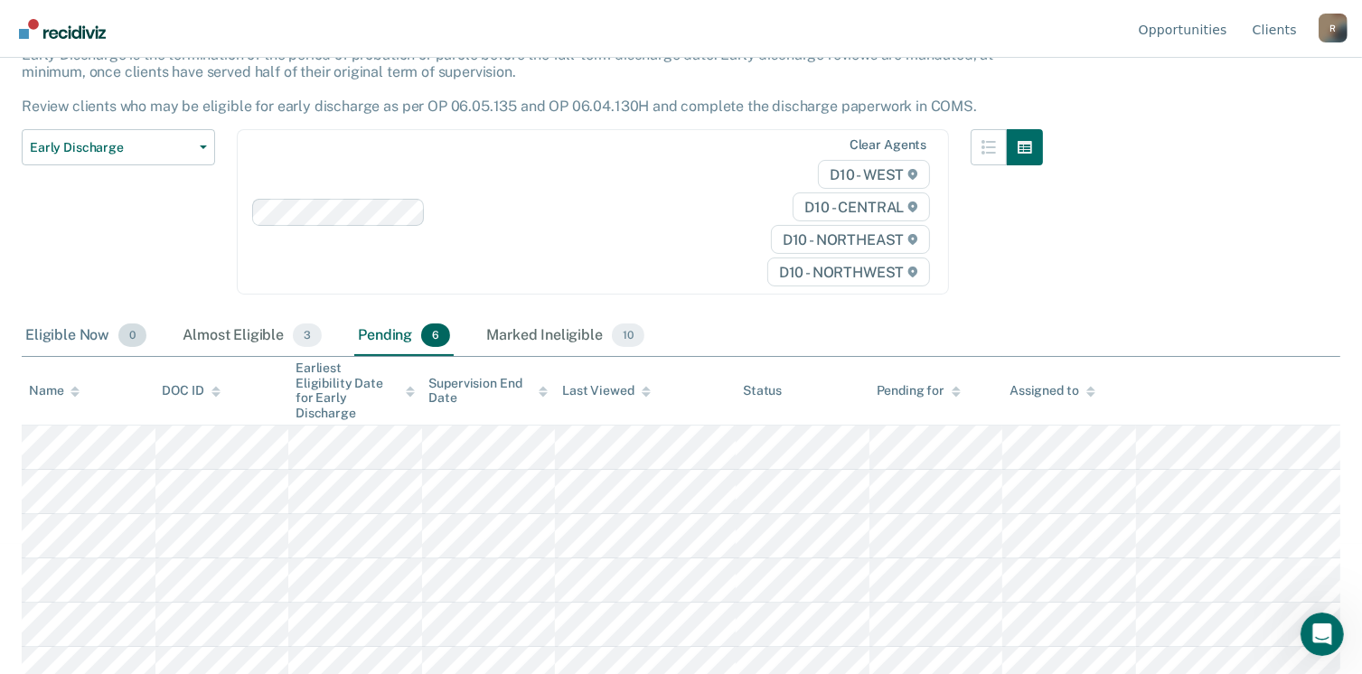
click at [61, 337] on div "Eligible Now 0" at bounding box center [86, 336] width 128 height 40
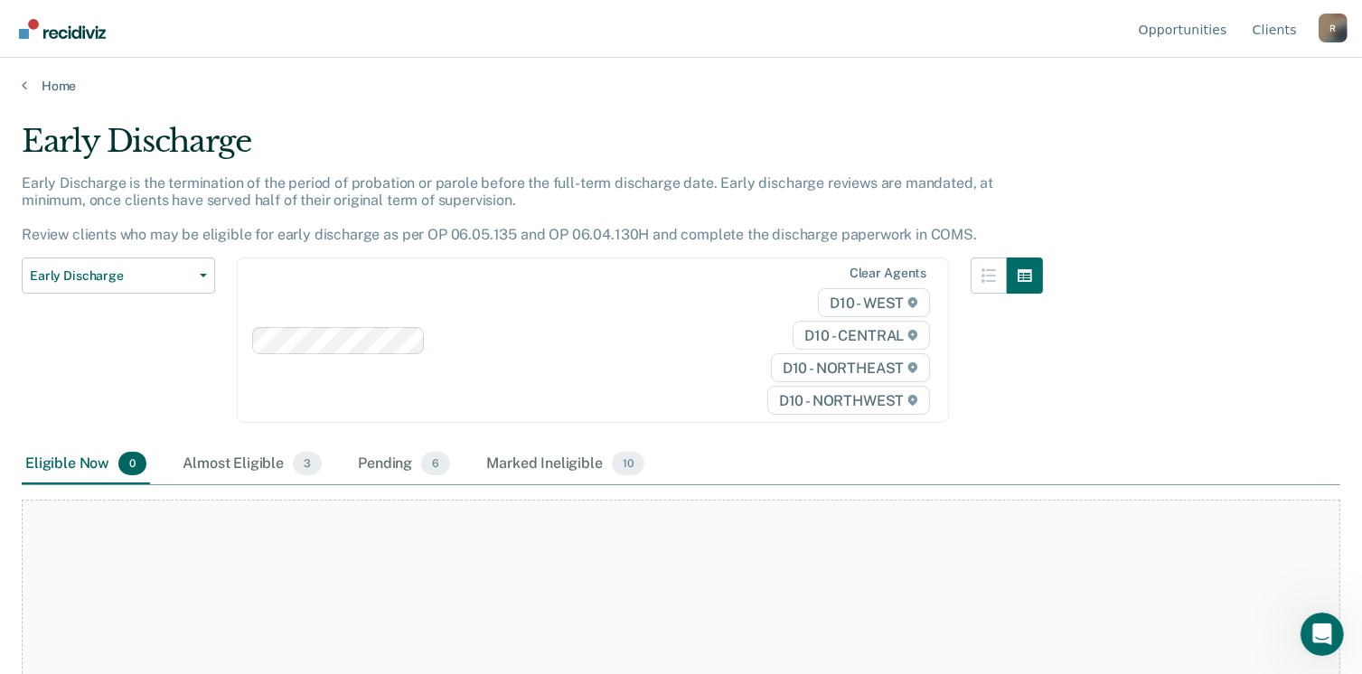
scroll to position [0, 0]
click at [526, 461] on div "Marked Ineligible 10" at bounding box center [565, 466] width 164 height 40
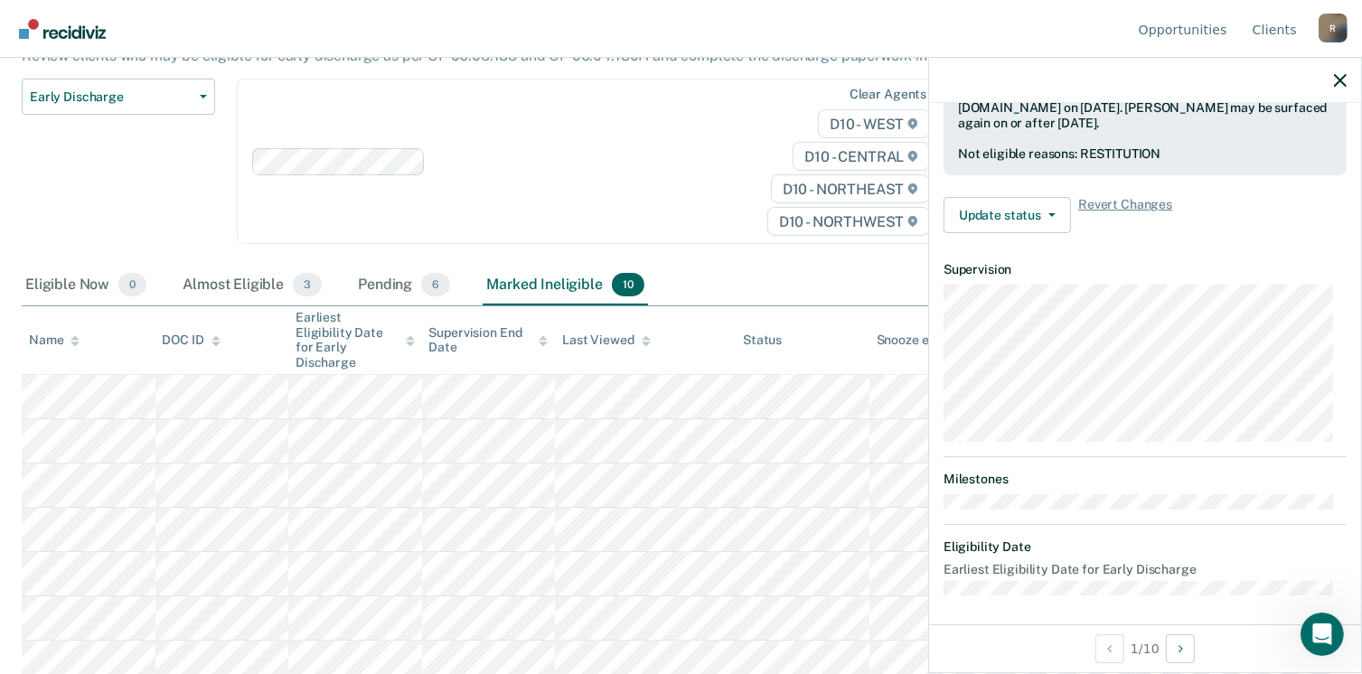
scroll to position [513, 0]
click at [1048, 202] on button "Update status" at bounding box center [1006, 214] width 127 height 36
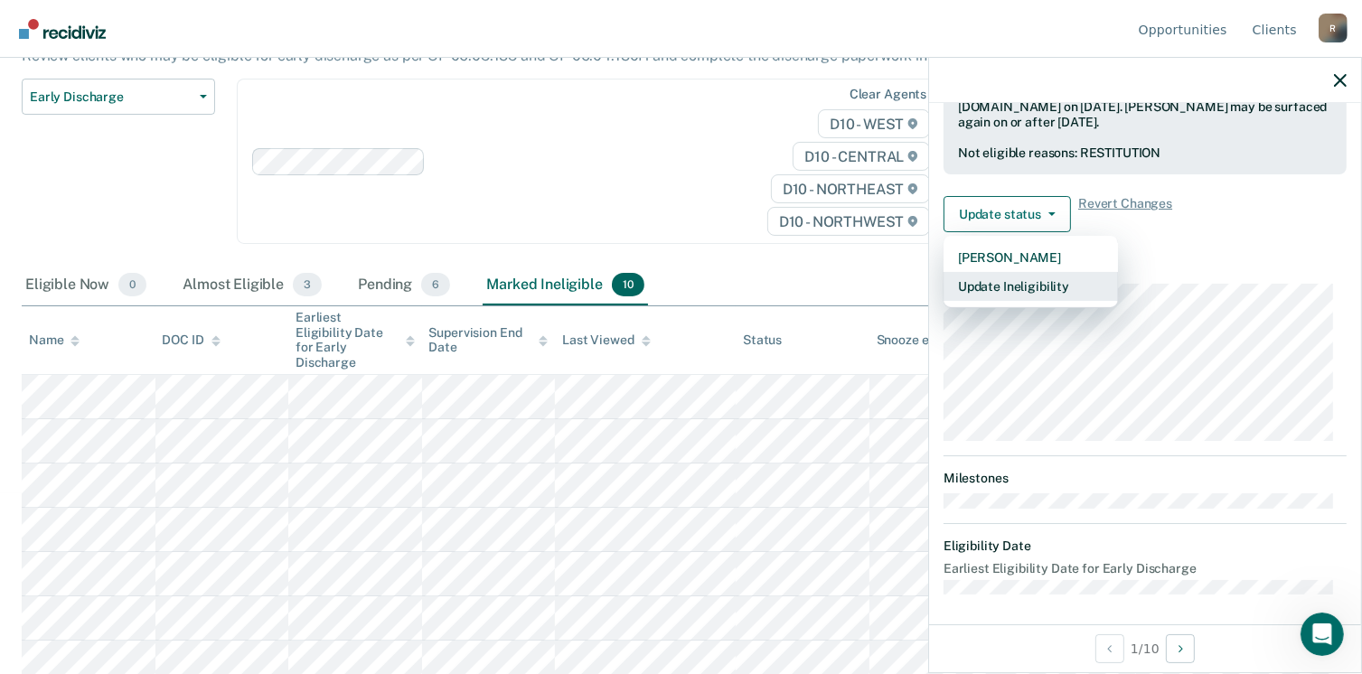
click at [1028, 286] on button "Update Ineligibility" at bounding box center [1030, 286] width 174 height 29
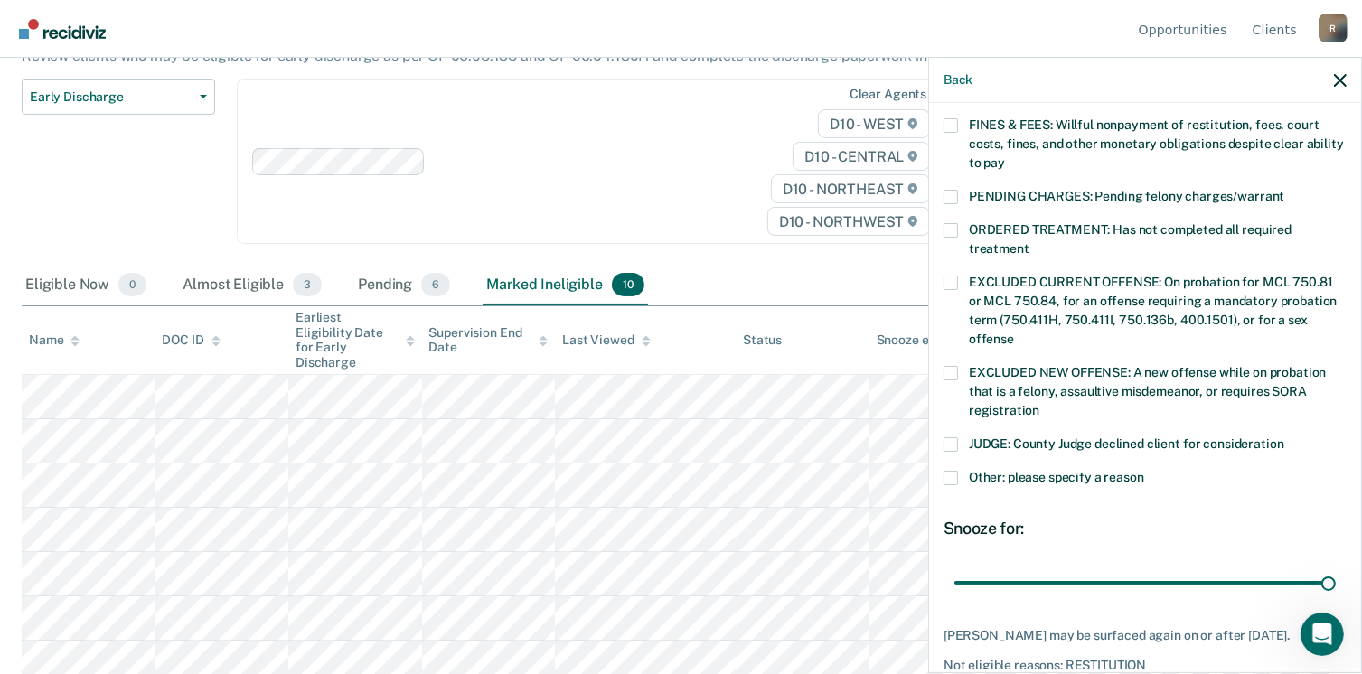
scroll to position [588, 0]
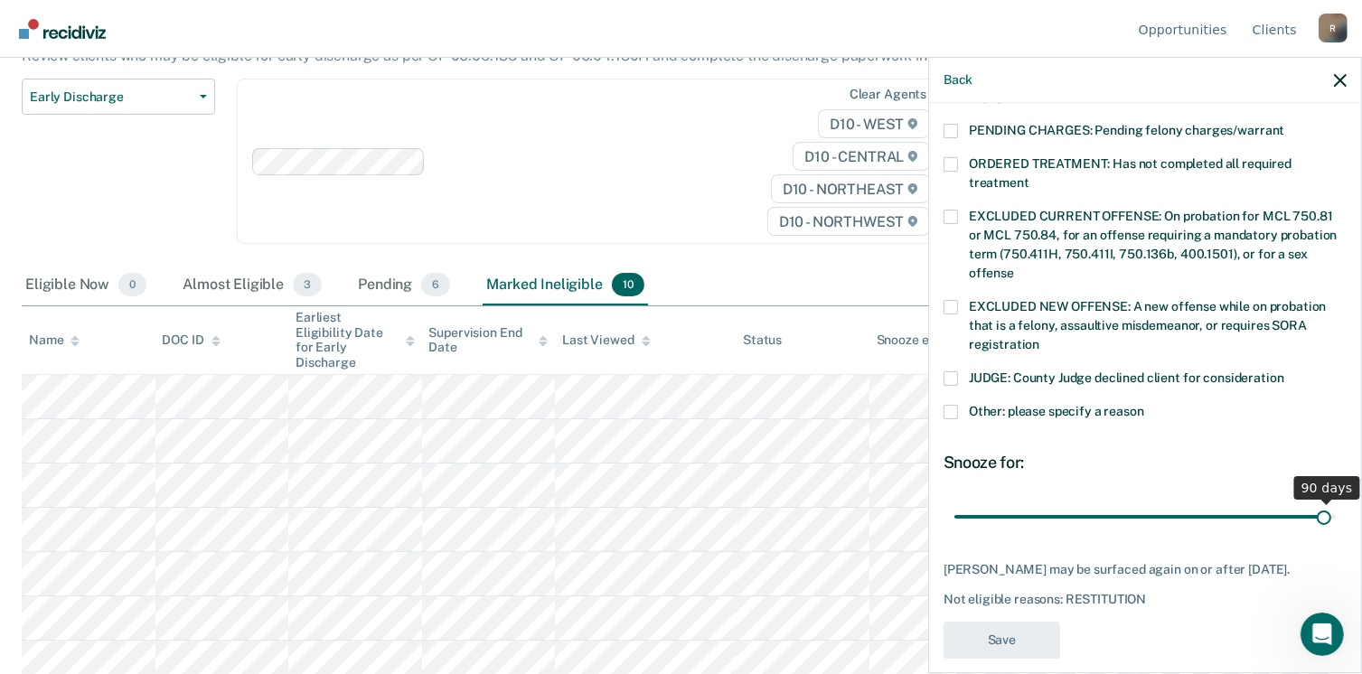
type input "90"
drag, startPoint x: 1308, startPoint y: 497, endPoint x: 1317, endPoint y: 495, distance: 9.2
click at [1321, 502] on input "range" at bounding box center [1144, 518] width 381 height 32
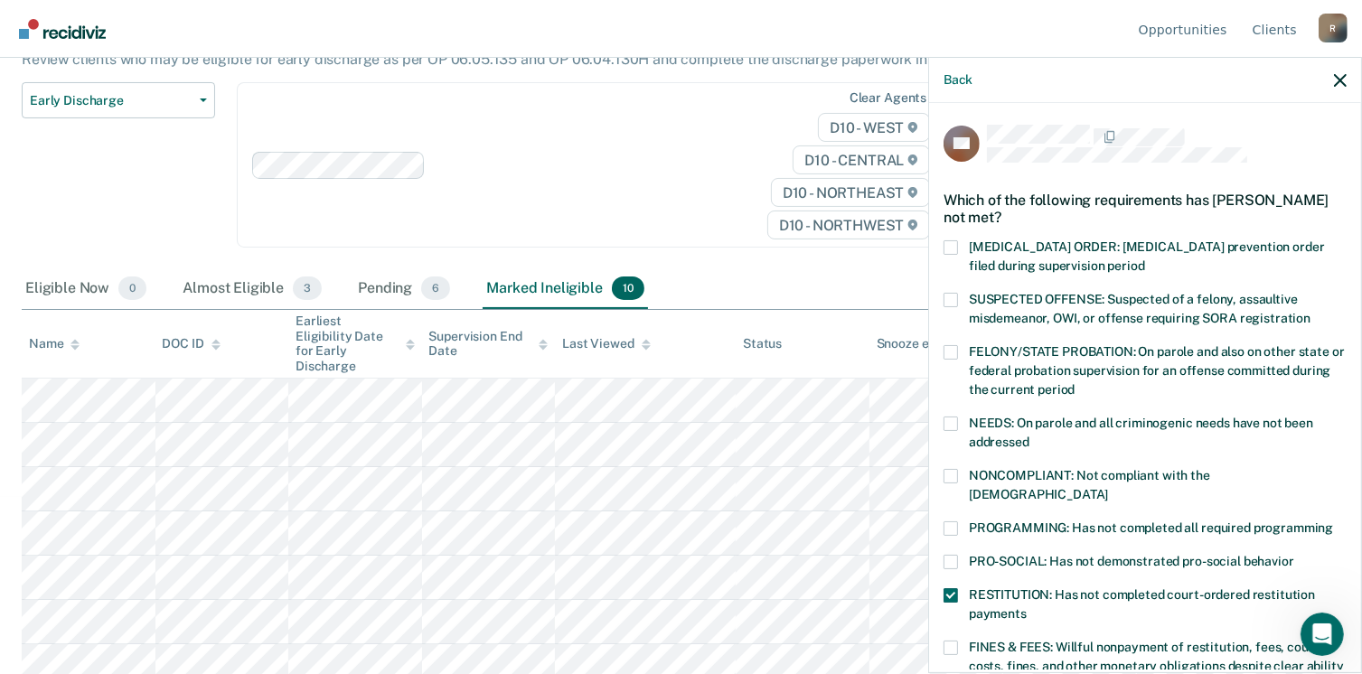
scroll to position [135, 0]
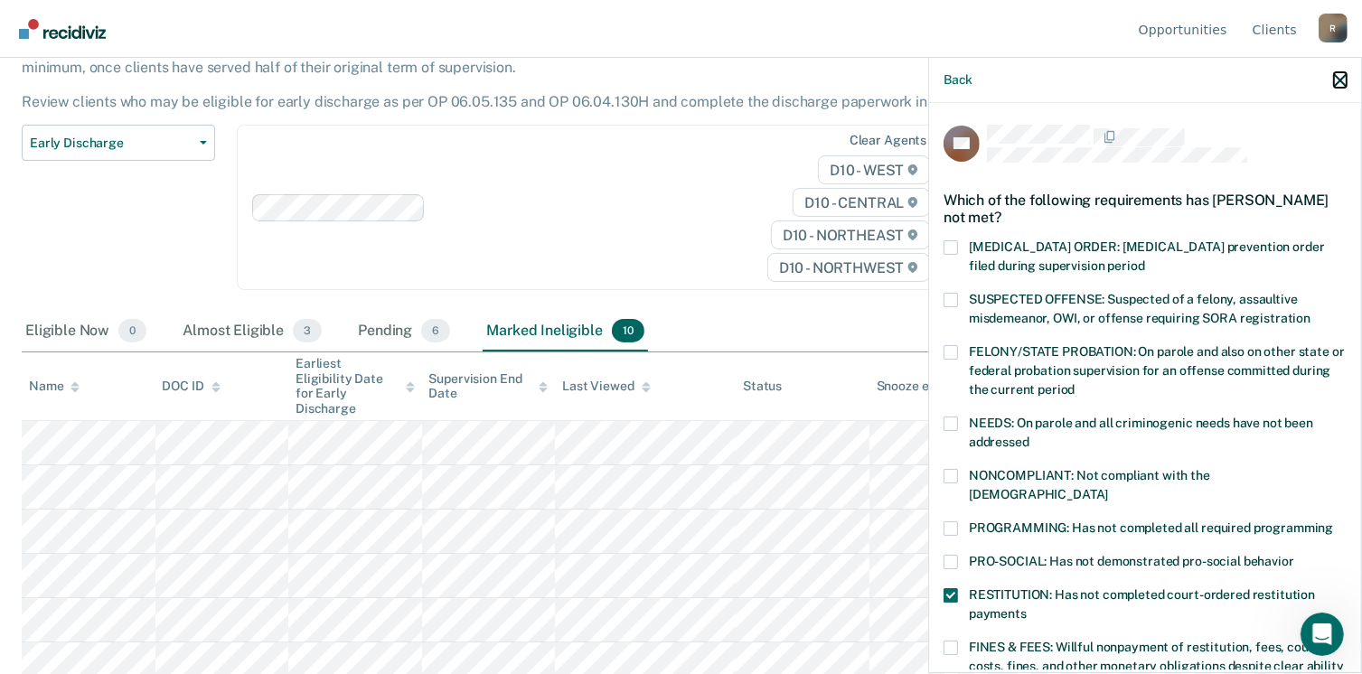
click at [1341, 80] on icon "button" at bounding box center [1340, 80] width 13 height 13
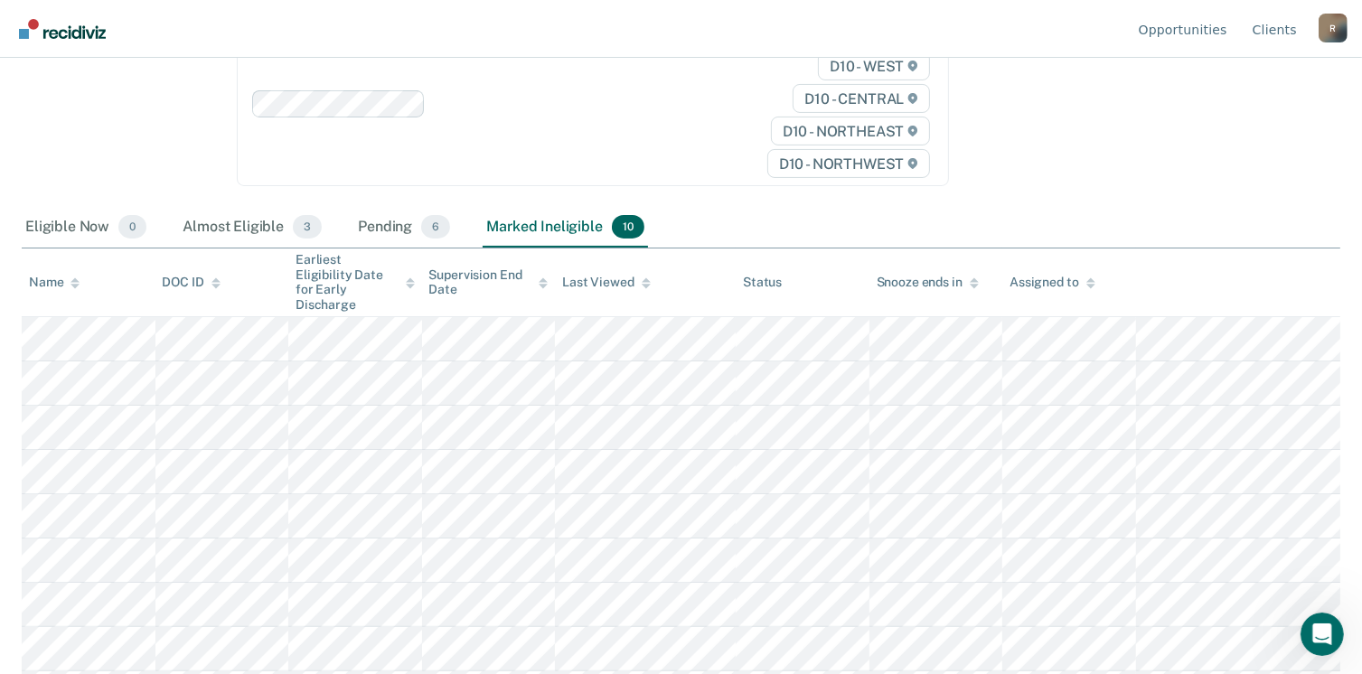
scroll to position [315, 0]
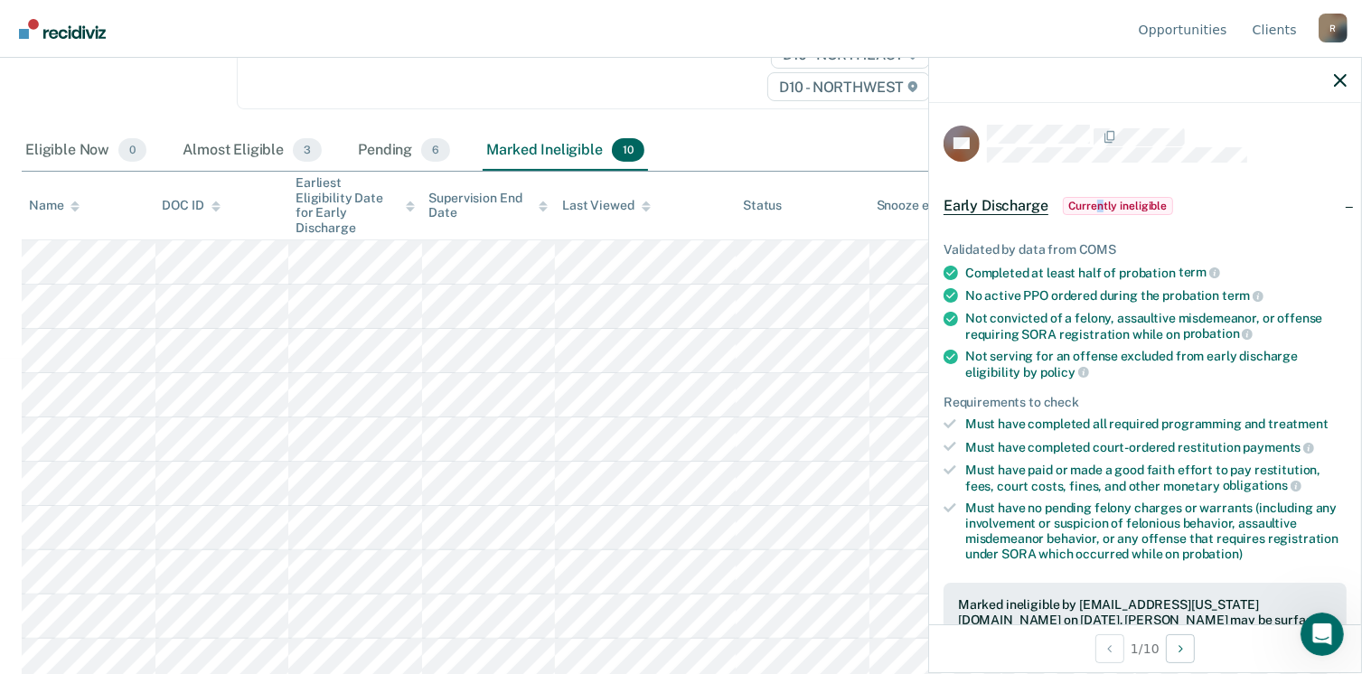
click at [1100, 207] on span "Currently ineligible" at bounding box center [1118, 206] width 111 height 18
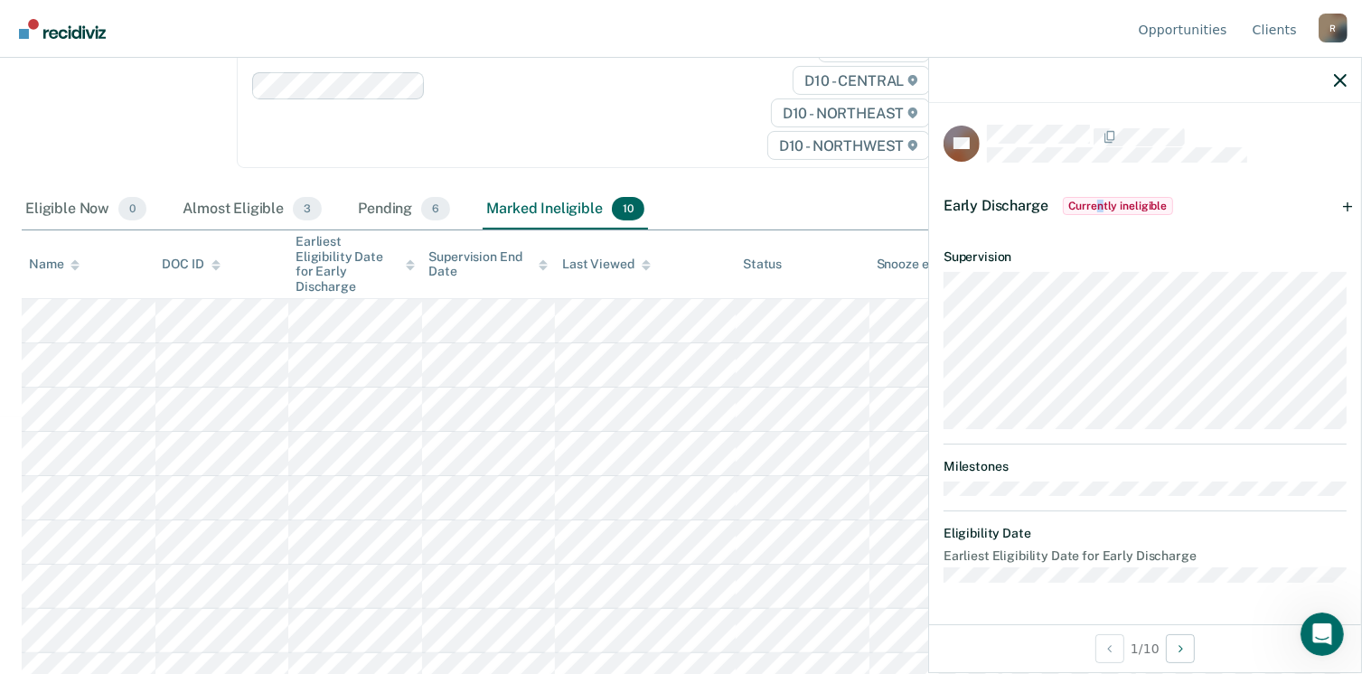
scroll to position [225, 0]
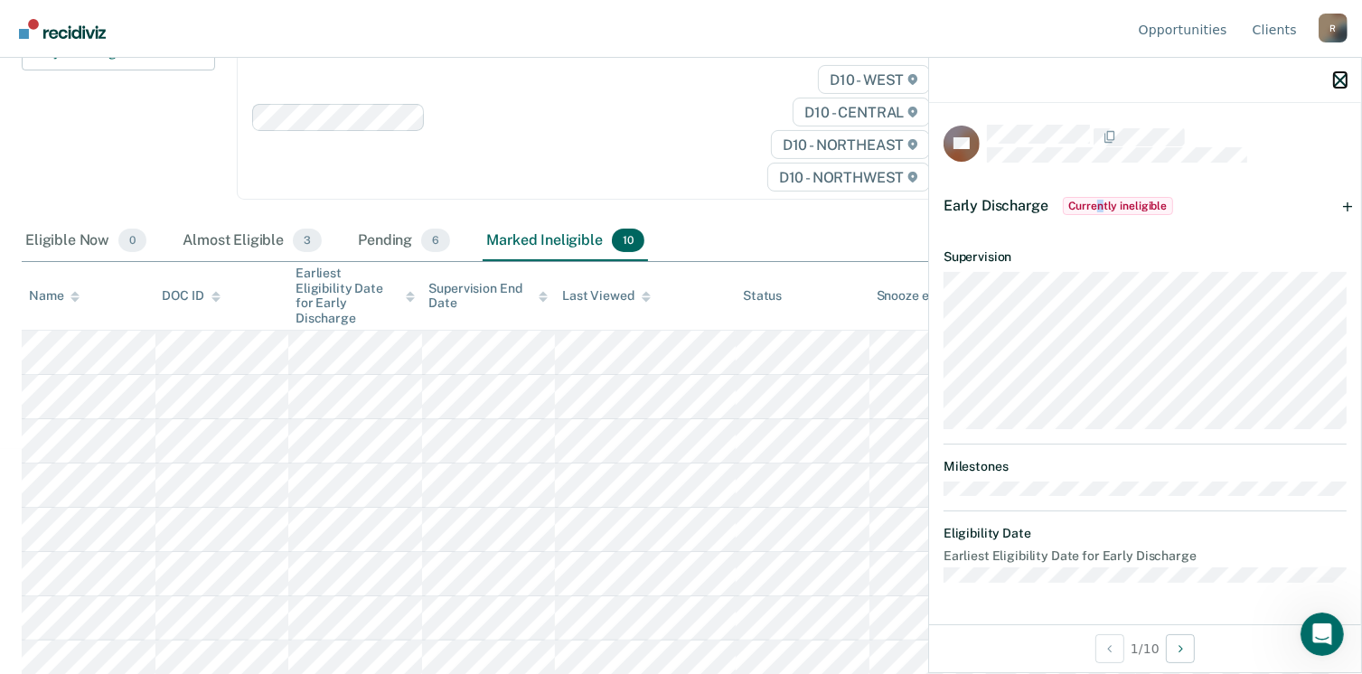
click at [1341, 80] on icon "button" at bounding box center [1340, 80] width 13 height 13
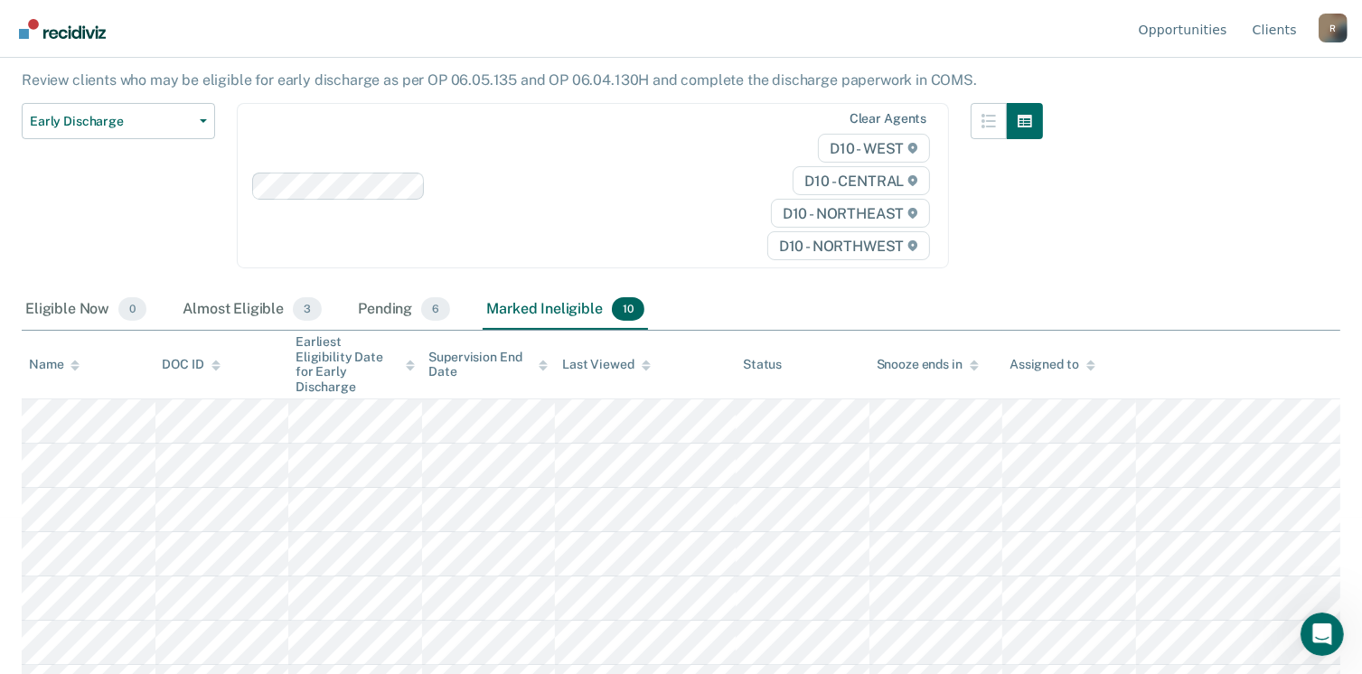
scroll to position [0, 0]
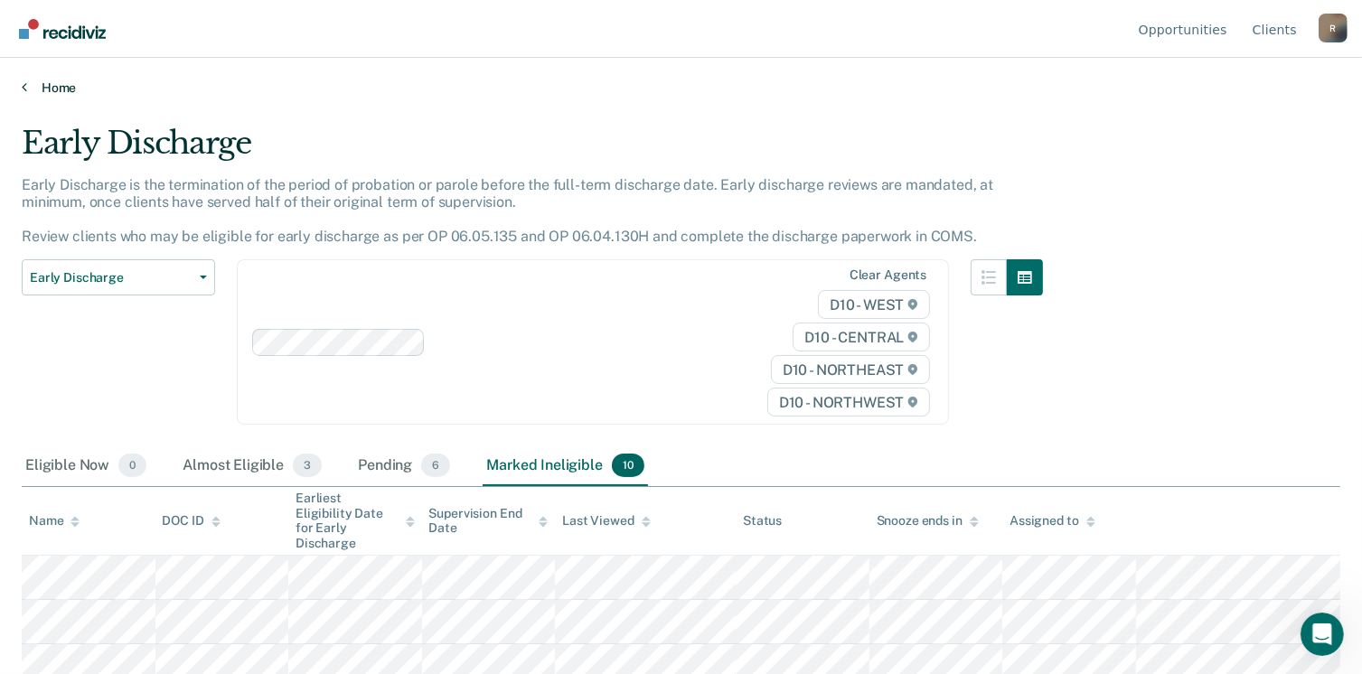
click at [56, 90] on link "Home" at bounding box center [681, 88] width 1318 height 16
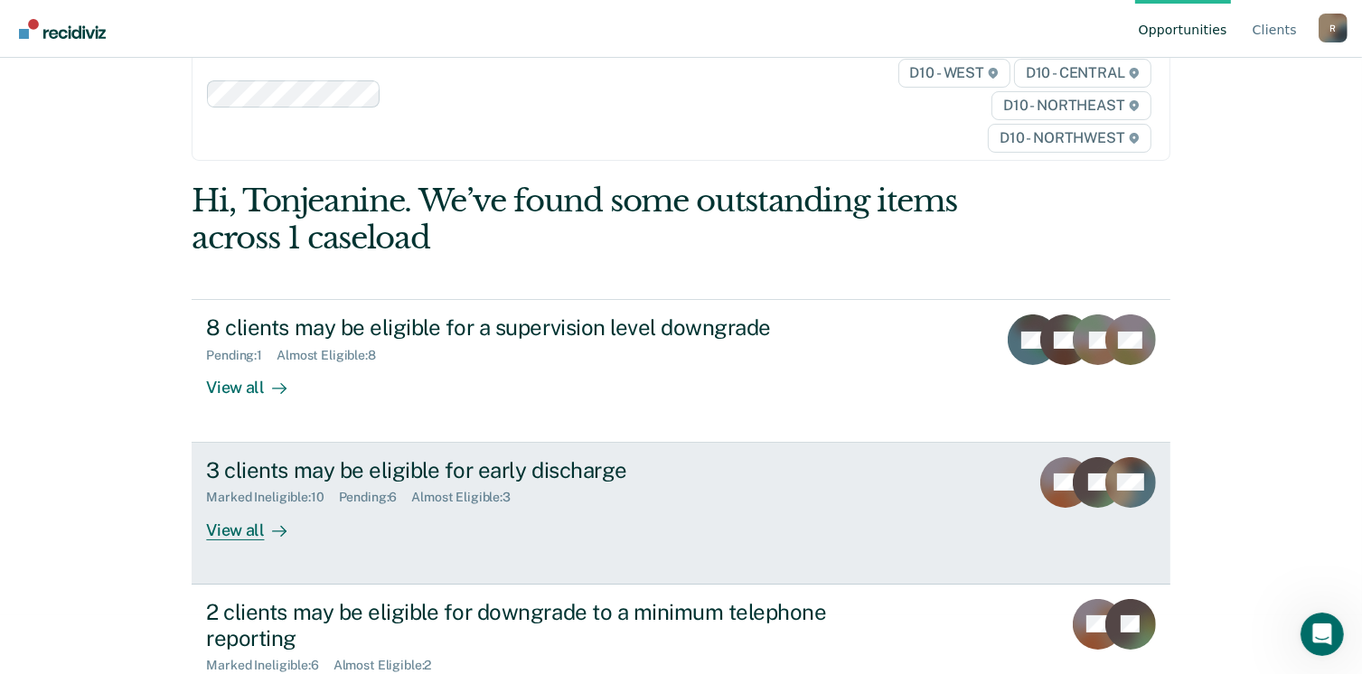
scroll to position [136, 0]
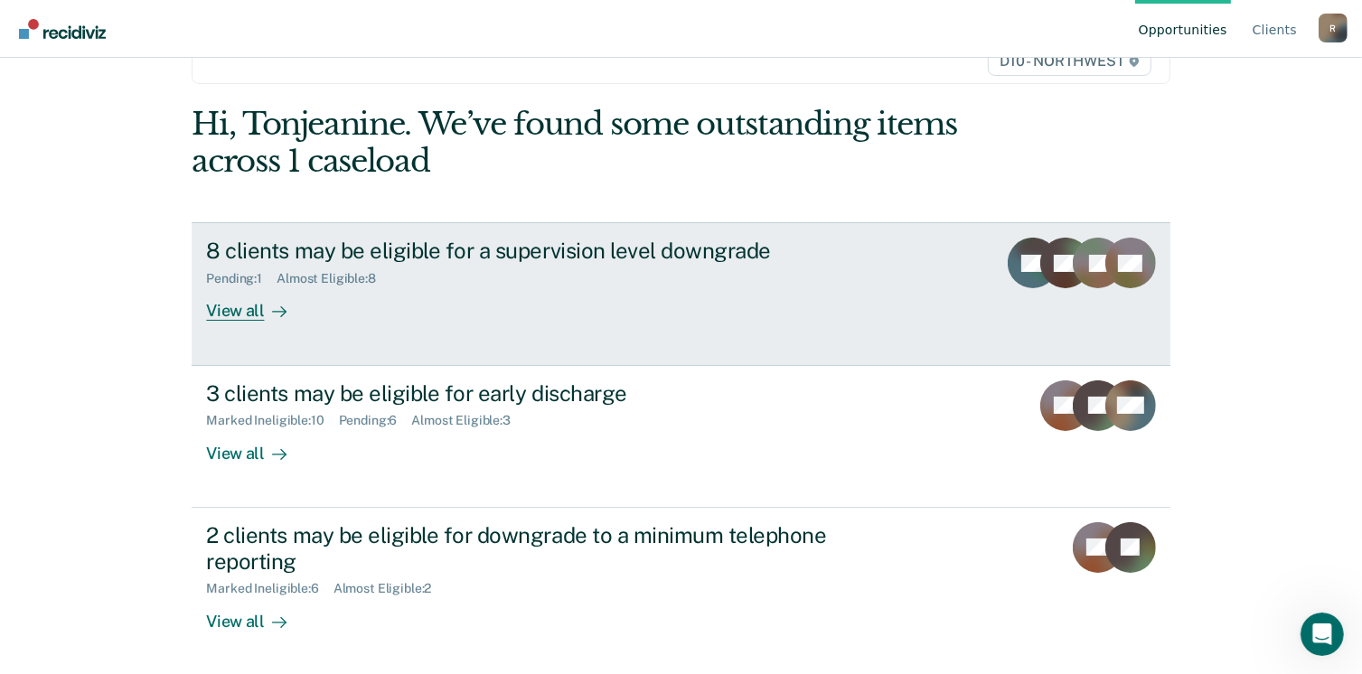
click at [223, 315] on div "View all" at bounding box center [256, 303] width 101 height 35
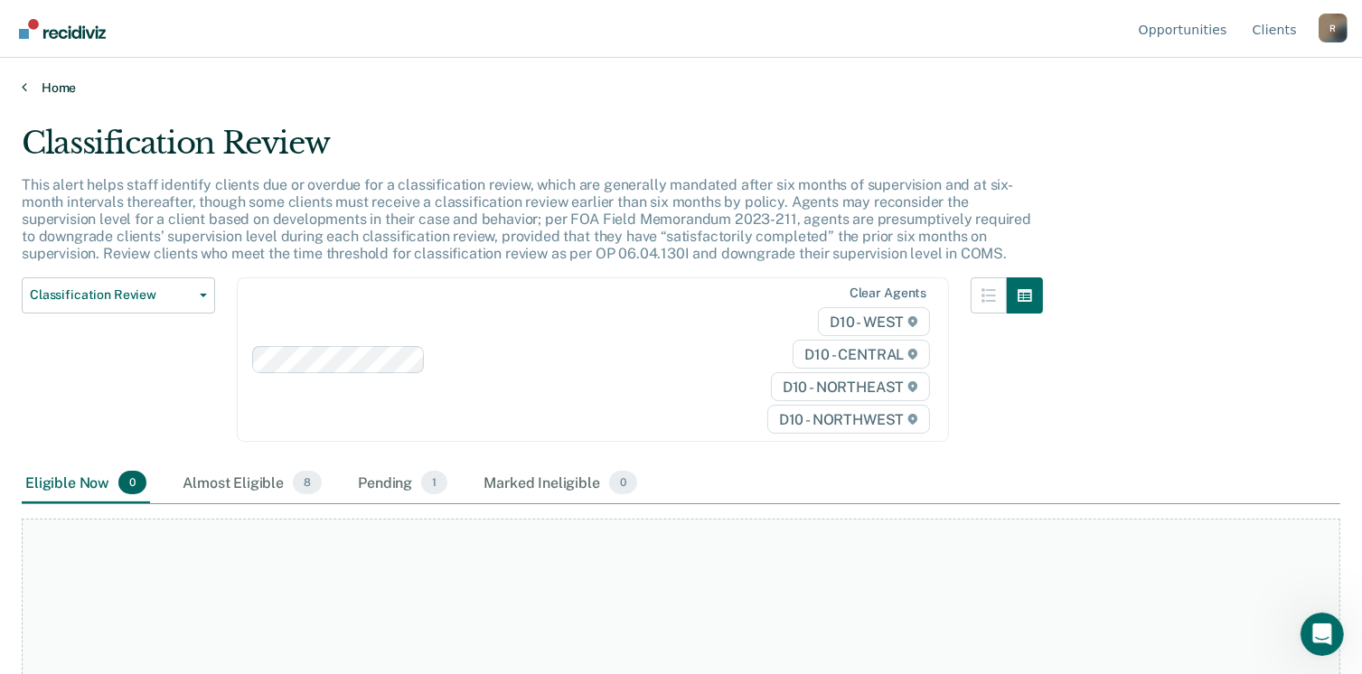
click at [56, 84] on link "Home" at bounding box center [681, 88] width 1318 height 16
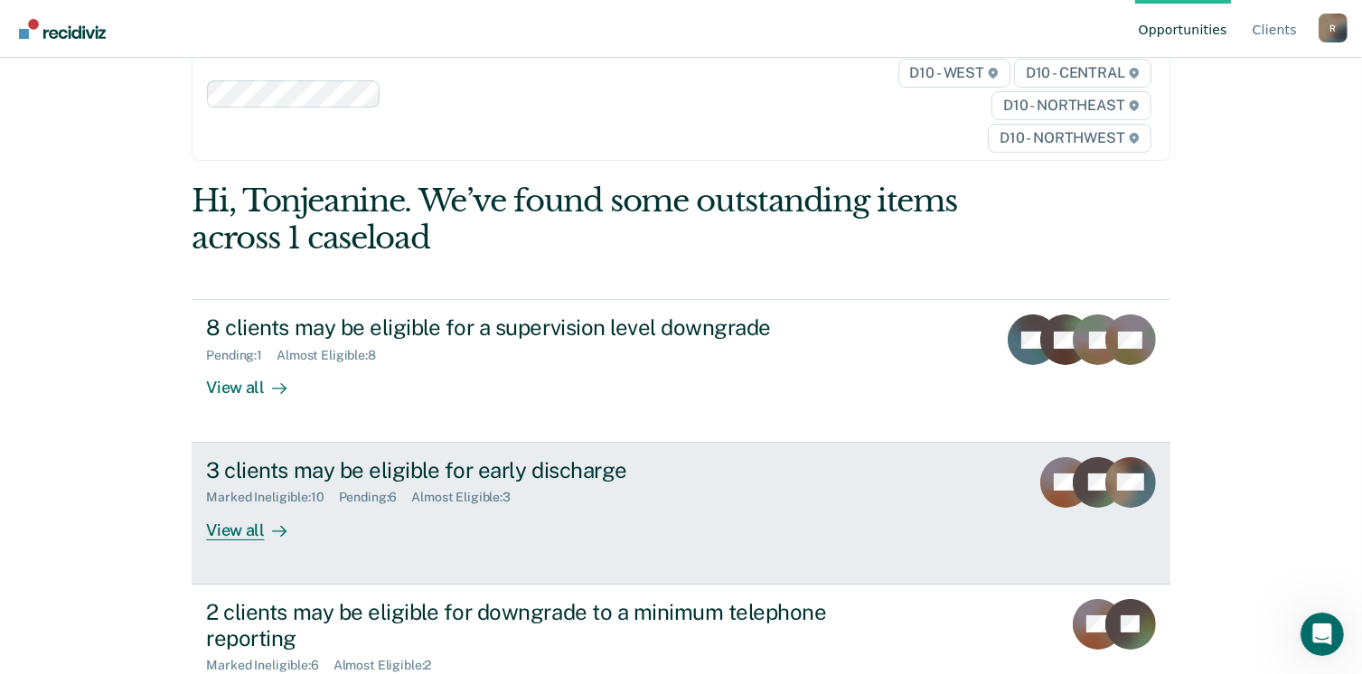
scroll to position [90, 0]
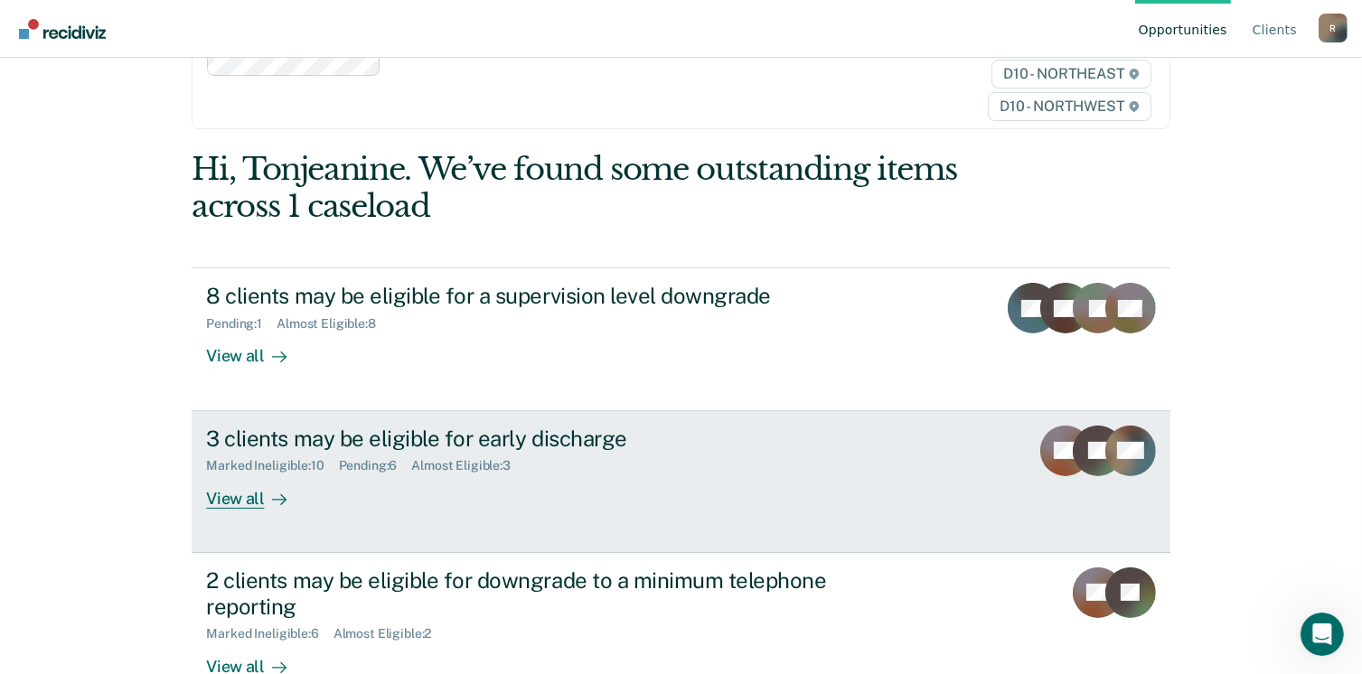
click at [241, 503] on div "View all" at bounding box center [256, 490] width 101 height 35
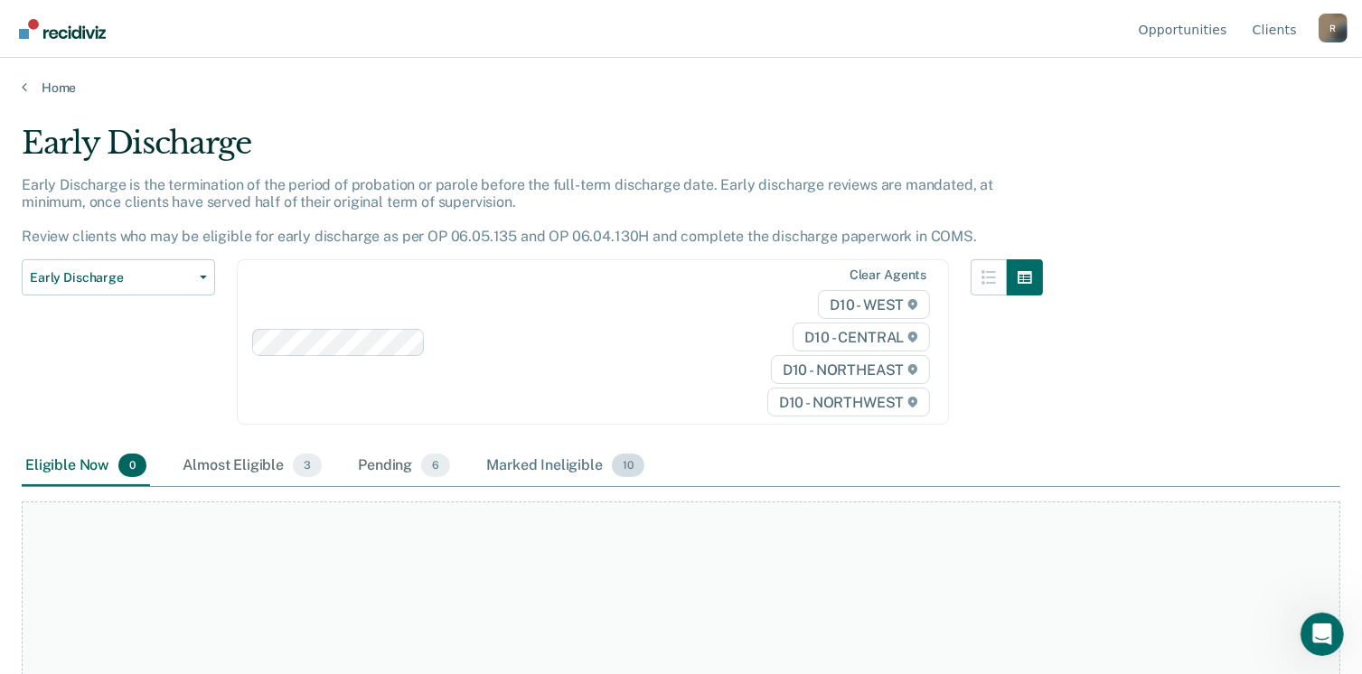
click at [551, 462] on div "Marked Ineligible 10" at bounding box center [565, 466] width 164 height 40
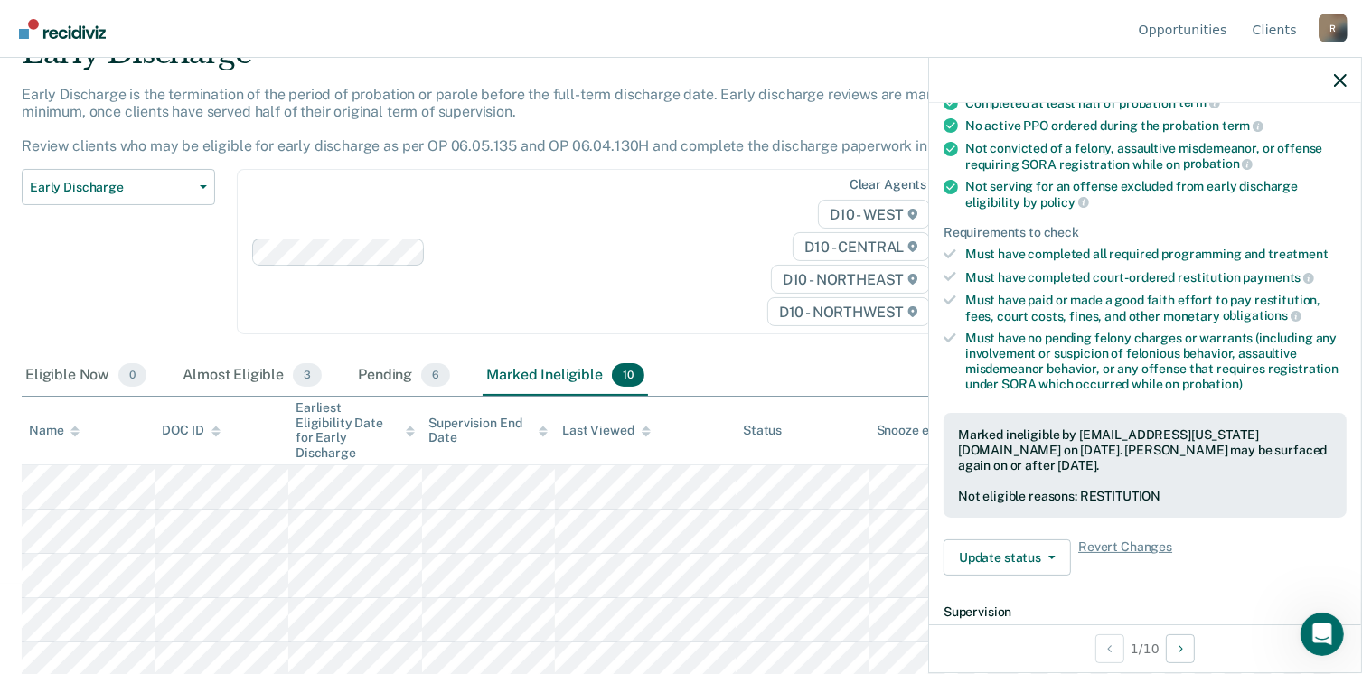
scroll to position [181, 0]
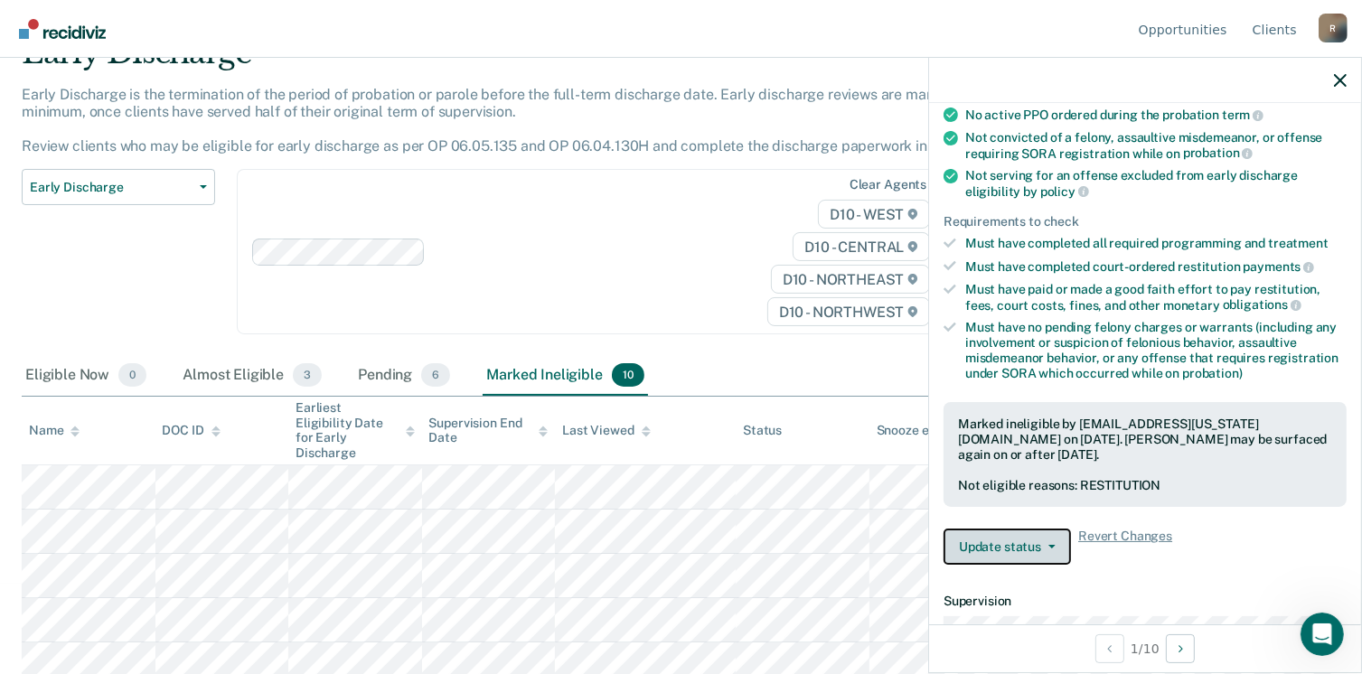
click at [1048, 545] on icon "button" at bounding box center [1051, 547] width 7 height 4
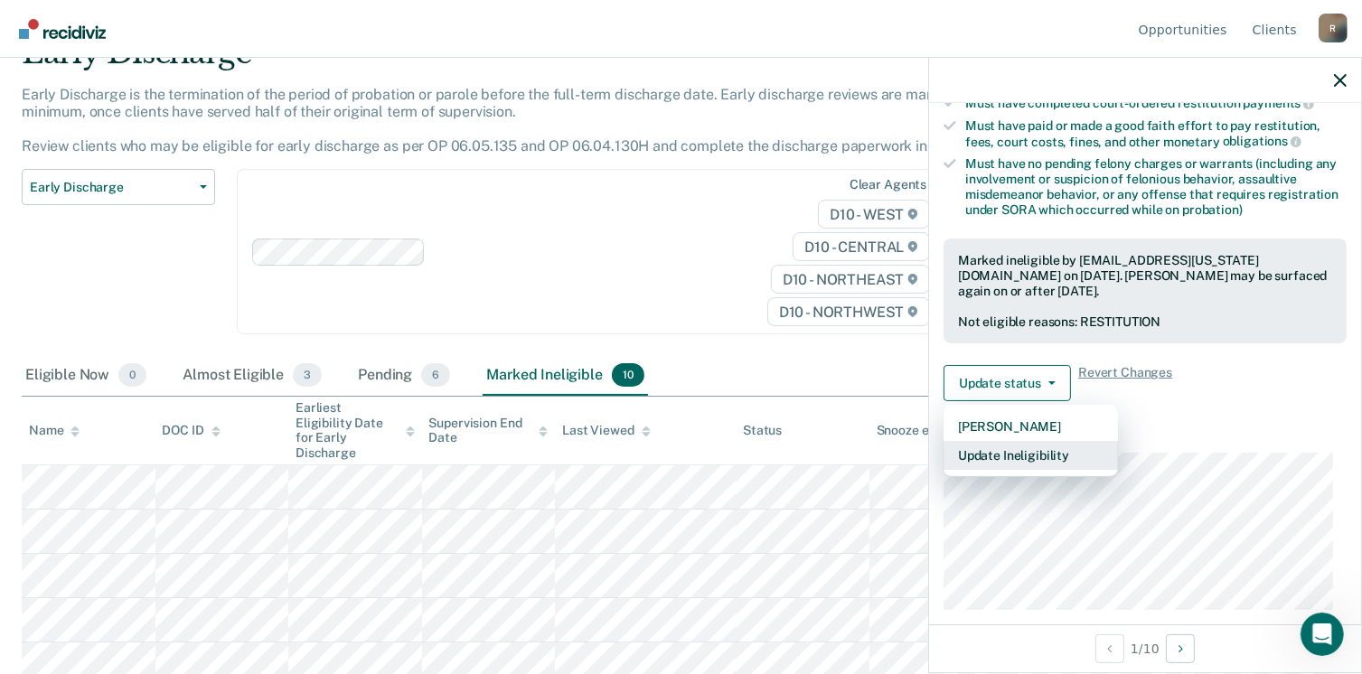
scroll to position [364, 0]
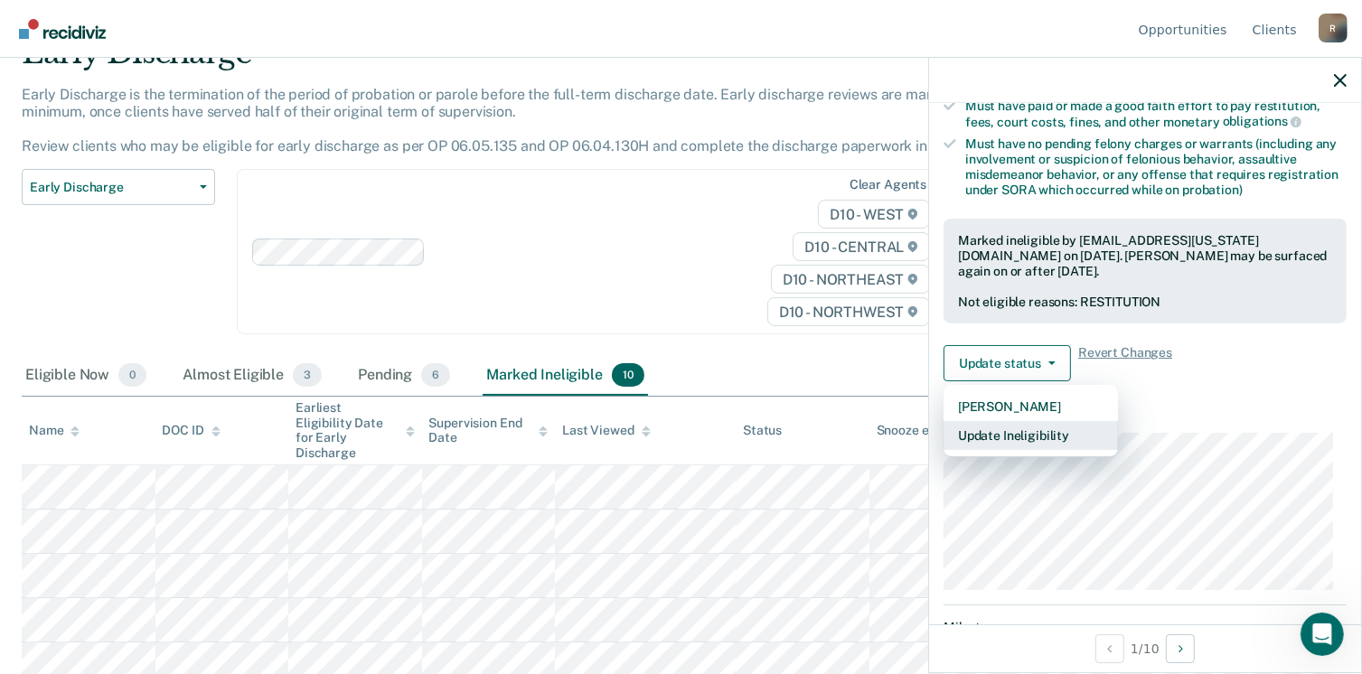
click at [1010, 425] on button "Update Ineligibility" at bounding box center [1030, 435] width 174 height 29
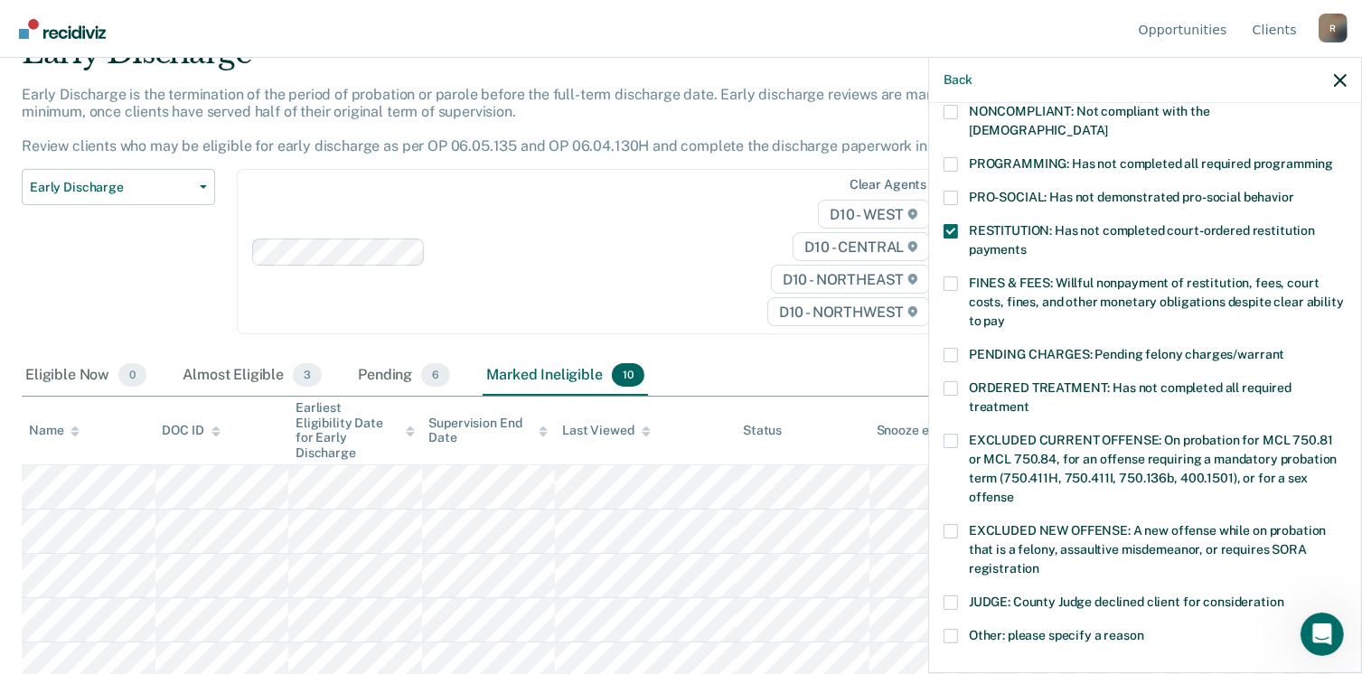
click at [947, 224] on span at bounding box center [950, 231] width 14 height 14
click at [1027, 243] on input "RESTITUTION: Has not completed court-ordered restitution payments" at bounding box center [1027, 243] width 0 height 0
click at [949, 224] on span at bounding box center [950, 231] width 14 height 14
click at [1027, 243] on input "RESTITUTION: Has not completed court-ordered restitution payments" at bounding box center [1027, 243] width 0 height 0
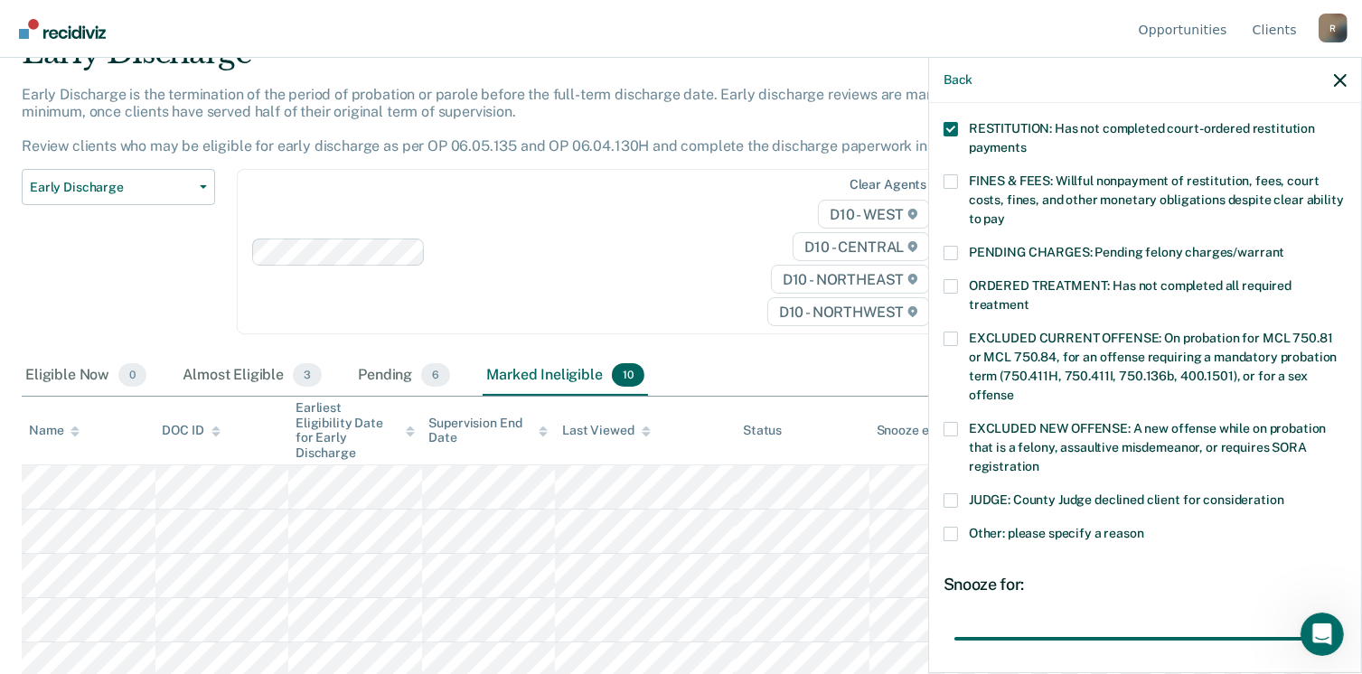
scroll to position [588, 0]
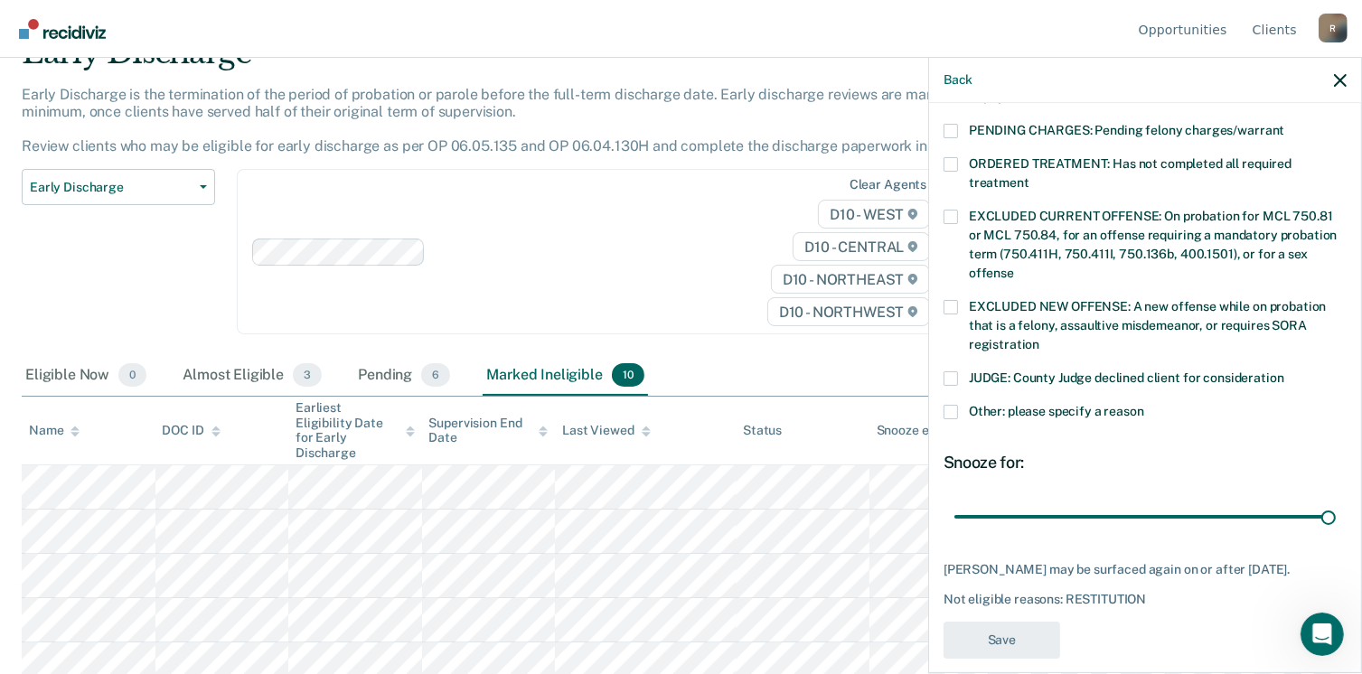
click at [954, 405] on span at bounding box center [950, 412] width 14 height 14
click at [1144, 405] on input "Other: please specify a reason" at bounding box center [1144, 405] width 0 height 0
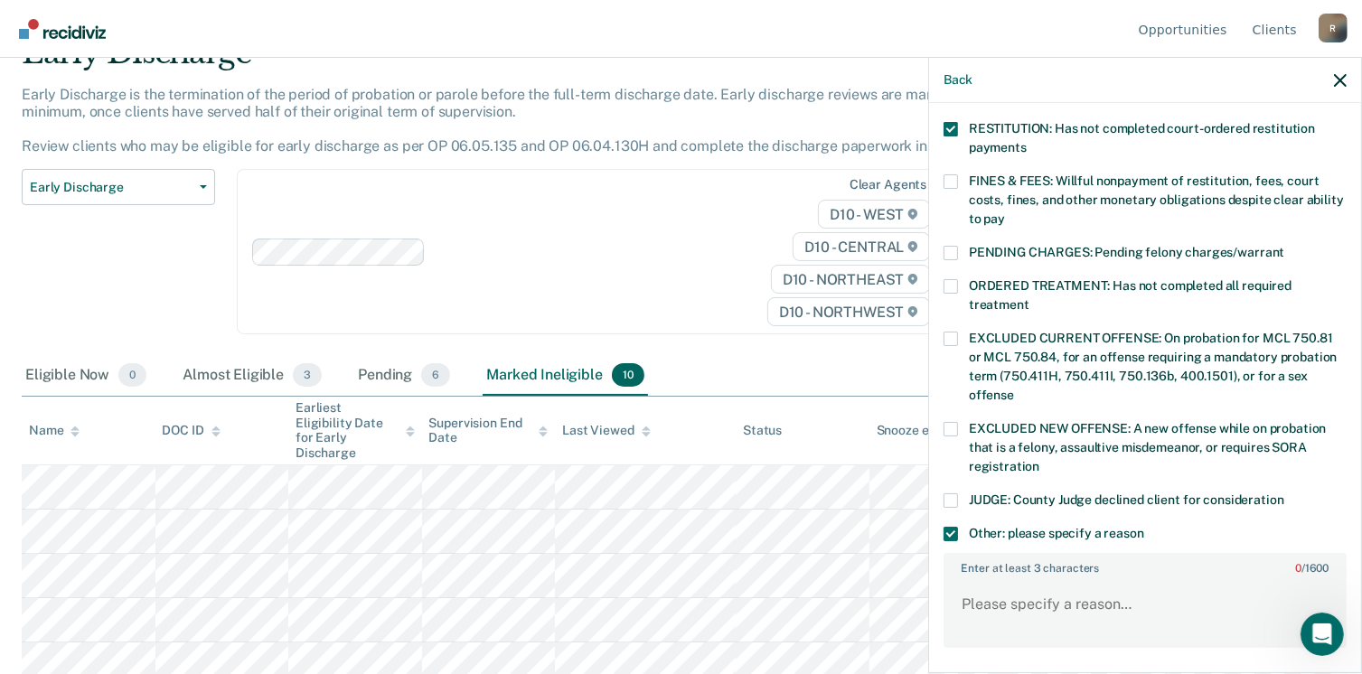
scroll to position [320, 0]
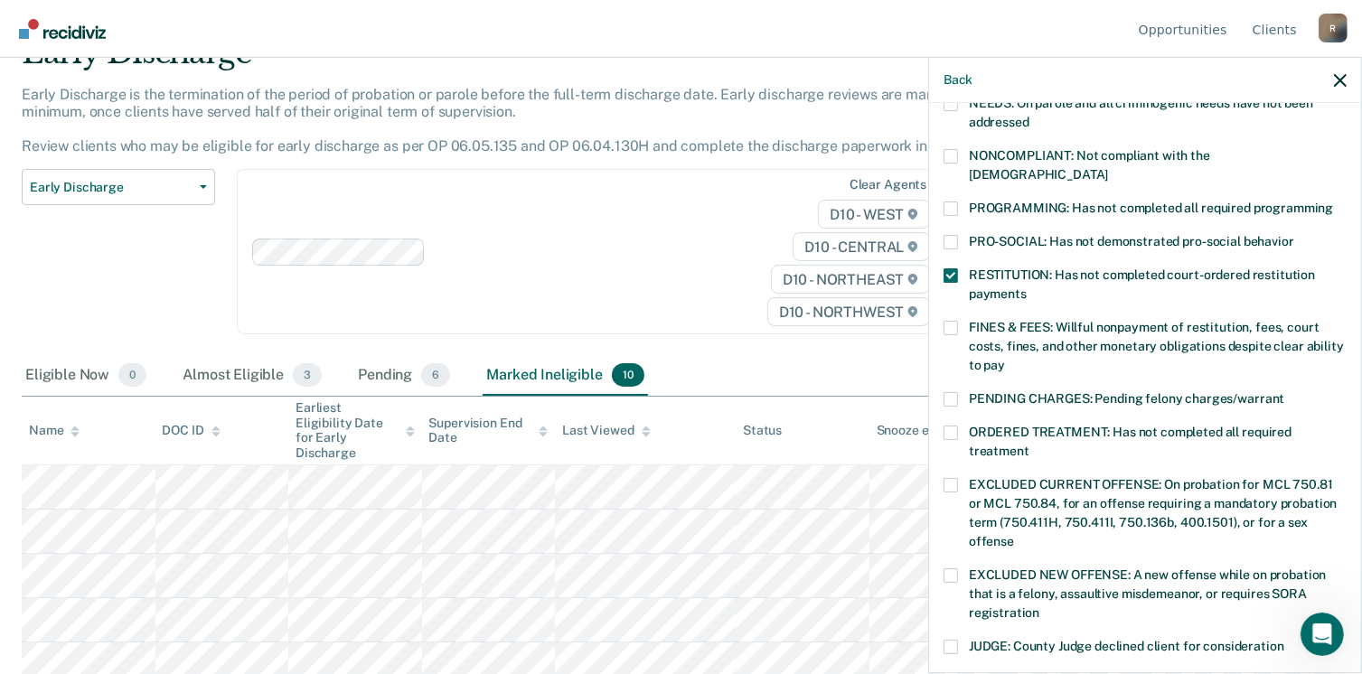
click at [952, 268] on span at bounding box center [950, 275] width 14 height 14
click at [1027, 287] on input "RESTITUTION: Has not completed court-ordered restitution payments" at bounding box center [1027, 287] width 0 height 0
click at [949, 673] on span at bounding box center [950, 680] width 14 height 14
click at [1144, 673] on input "Other: please specify a reason" at bounding box center [1144, 673] width 0 height 0
click at [951, 268] on span at bounding box center [950, 275] width 14 height 14
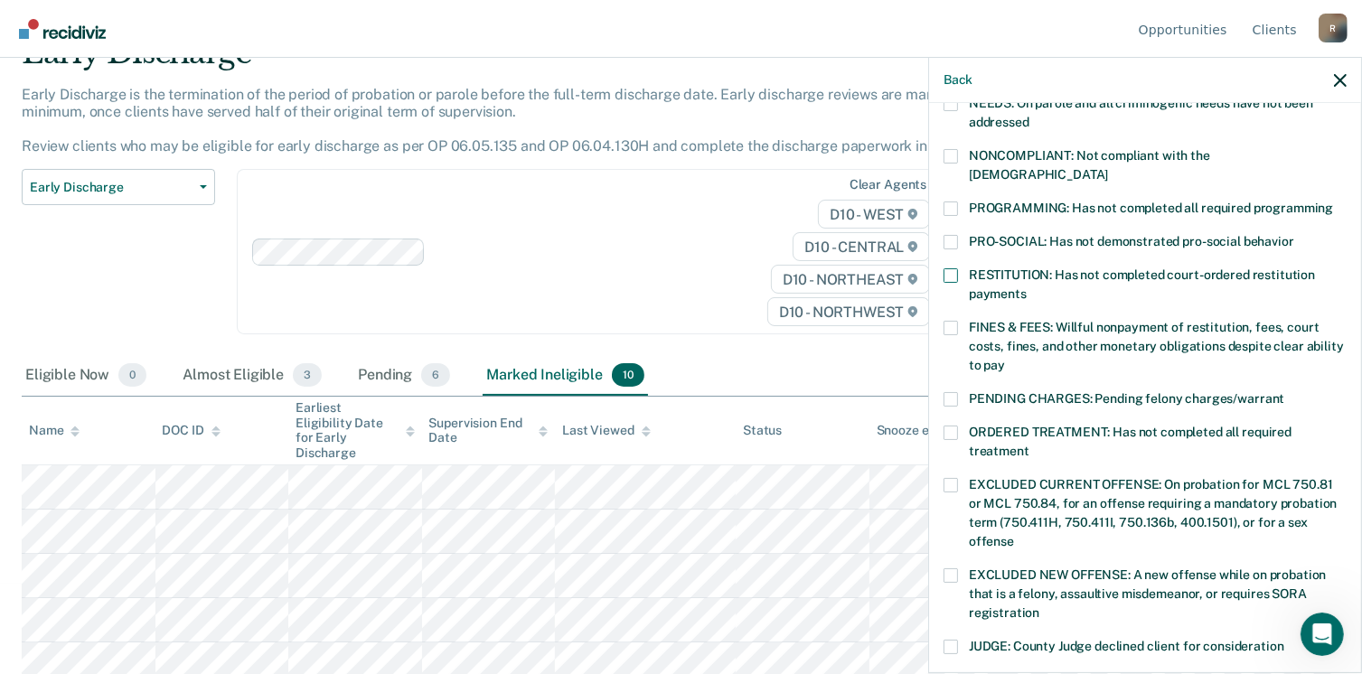
click at [1027, 287] on input "RESTITUTION: Has not completed court-ordered restitution payments" at bounding box center [1027, 287] width 0 height 0
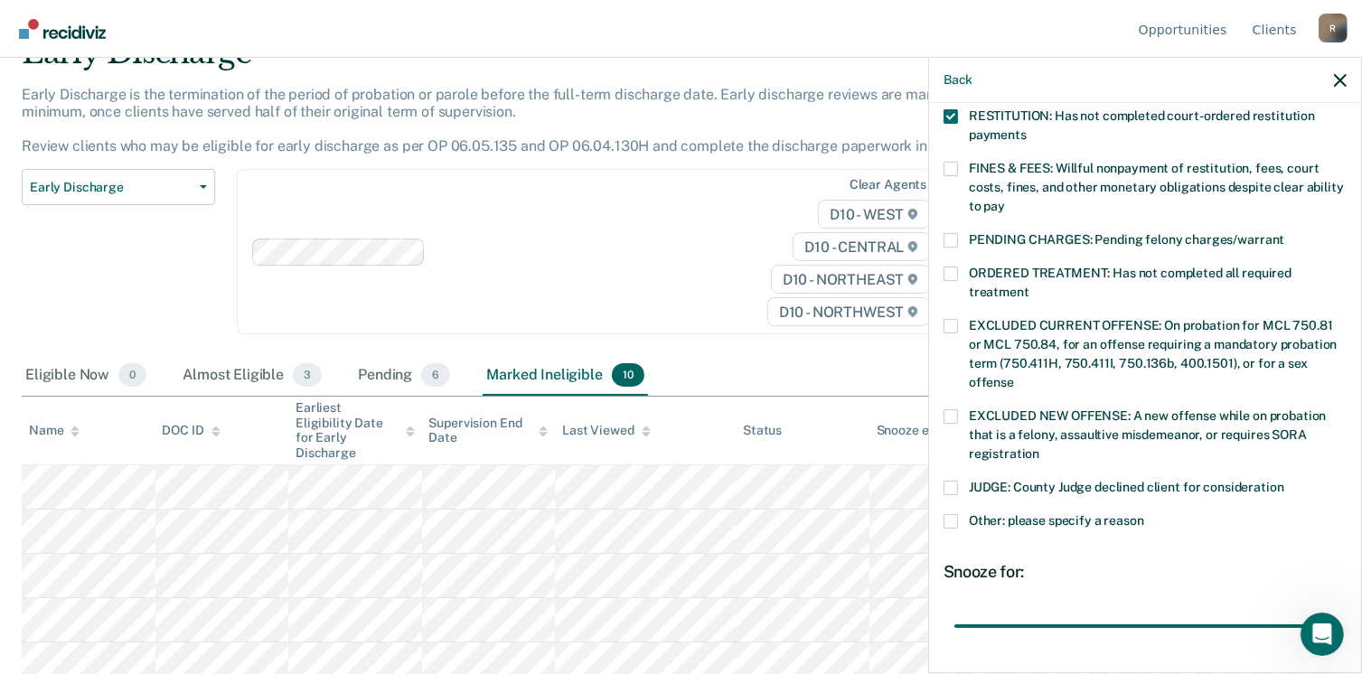
scroll to position [588, 0]
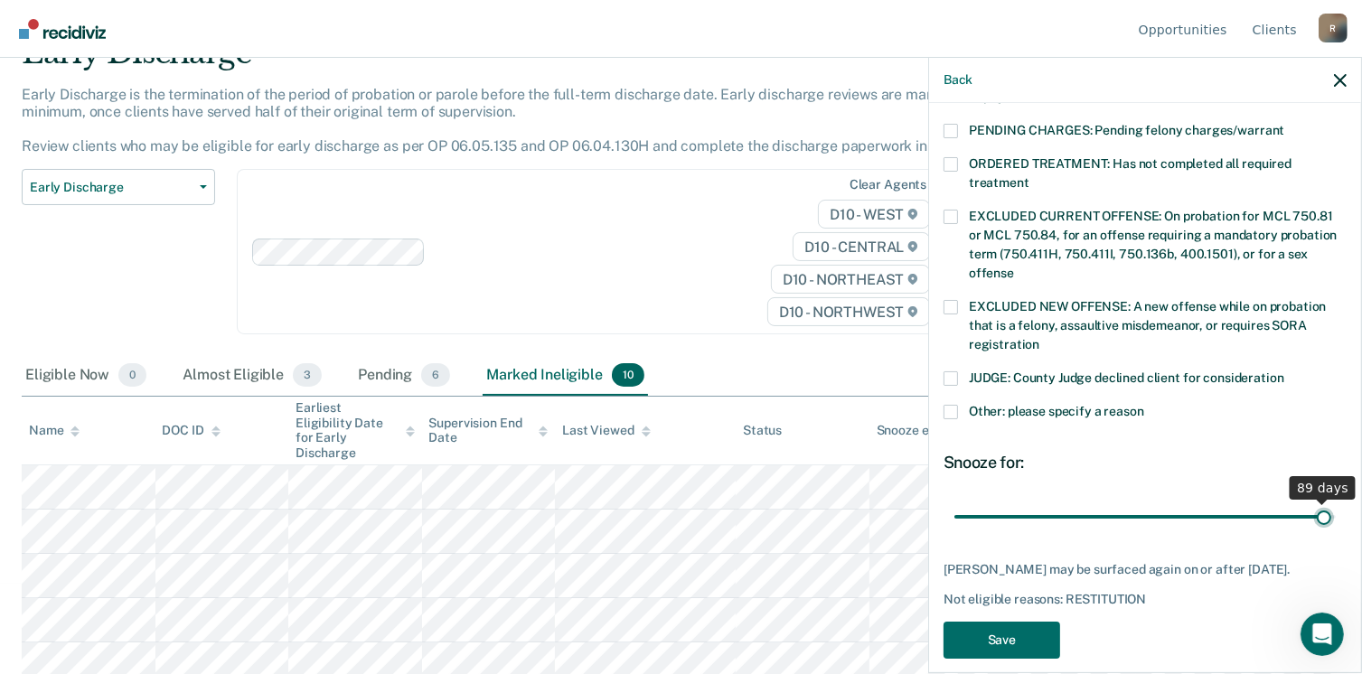
click at [1311, 502] on input "range" at bounding box center [1144, 518] width 381 height 32
type input "89"
click at [1312, 502] on input "range" at bounding box center [1144, 518] width 381 height 32
click at [998, 630] on button "Save" at bounding box center [1001, 640] width 117 height 37
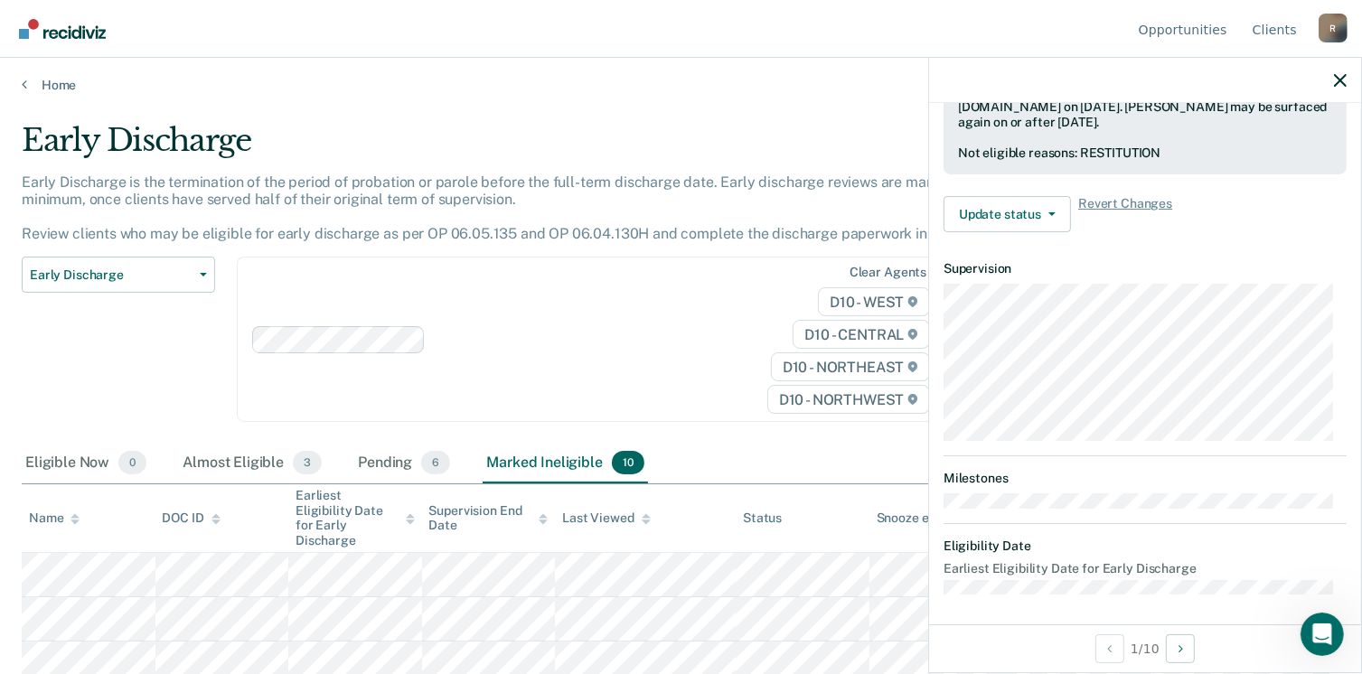
scroll to position [0, 0]
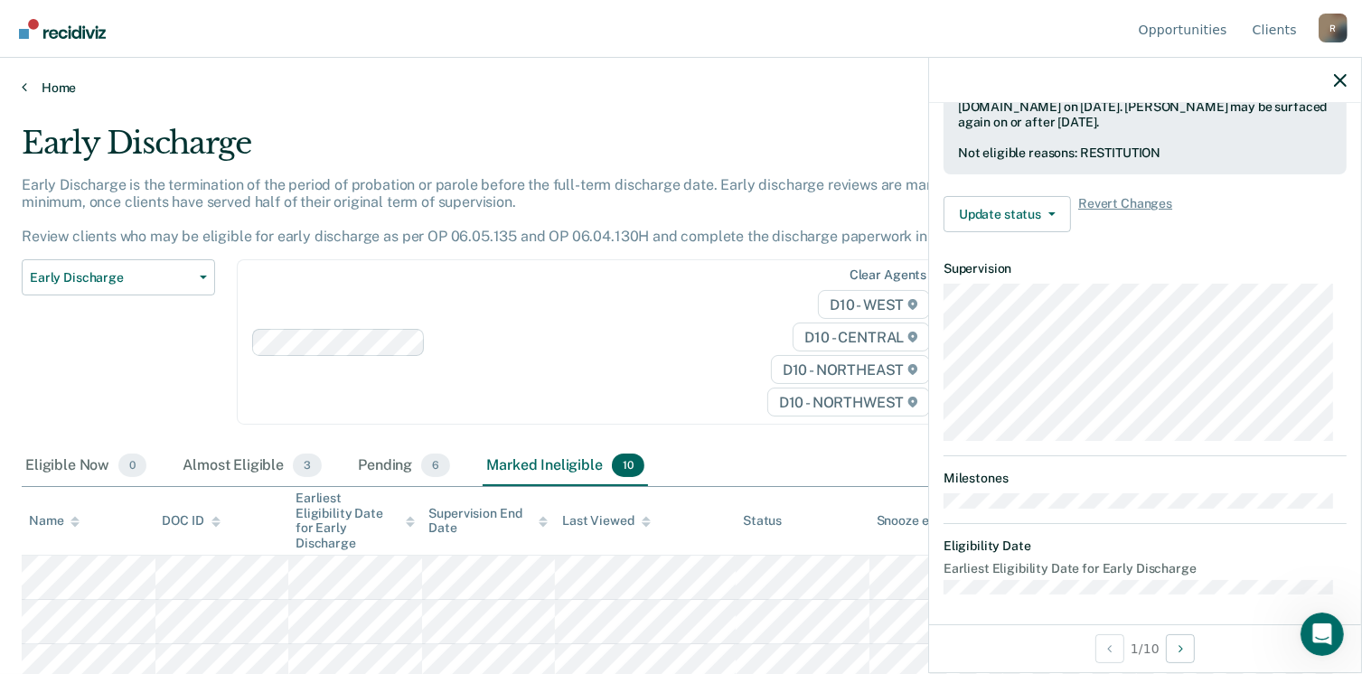
click at [59, 88] on link "Home" at bounding box center [681, 88] width 1318 height 16
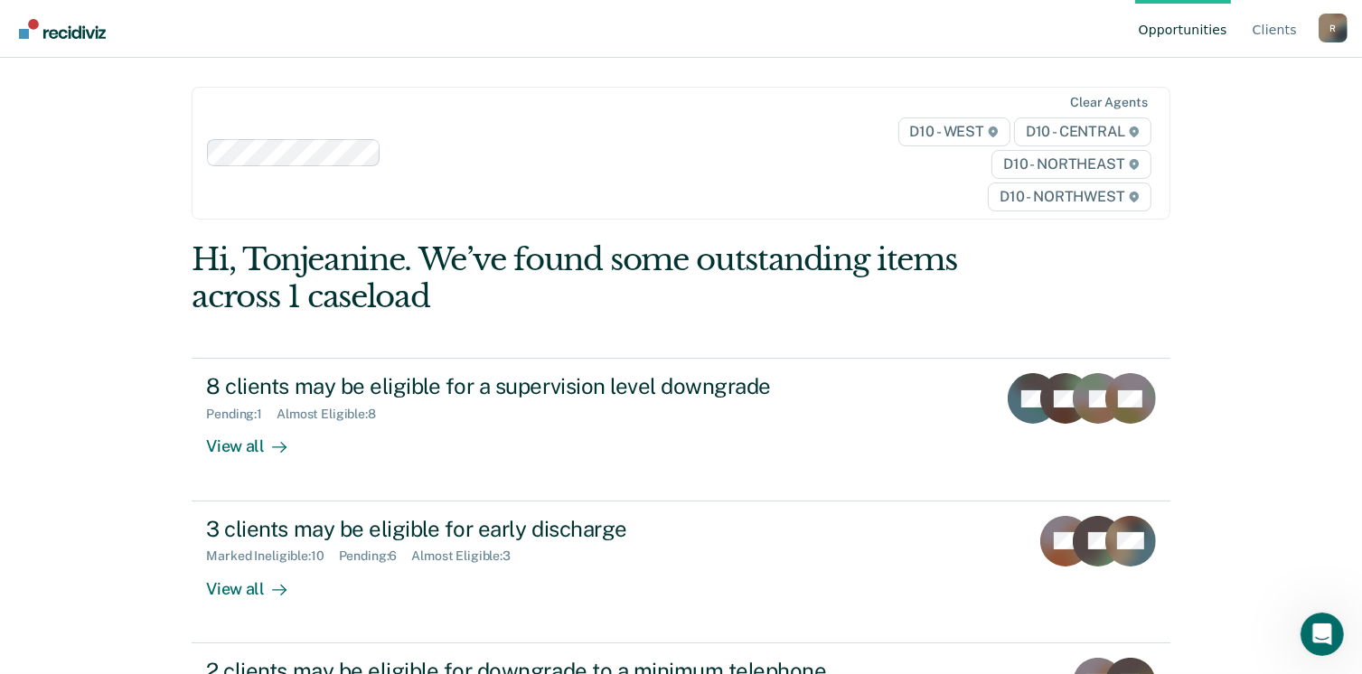
click at [1336, 26] on div "R" at bounding box center [1332, 28] width 29 height 29
click at [1236, 141] on link "Log Out" at bounding box center [1260, 142] width 117 height 15
